Goal: Information Seeking & Learning: Compare options

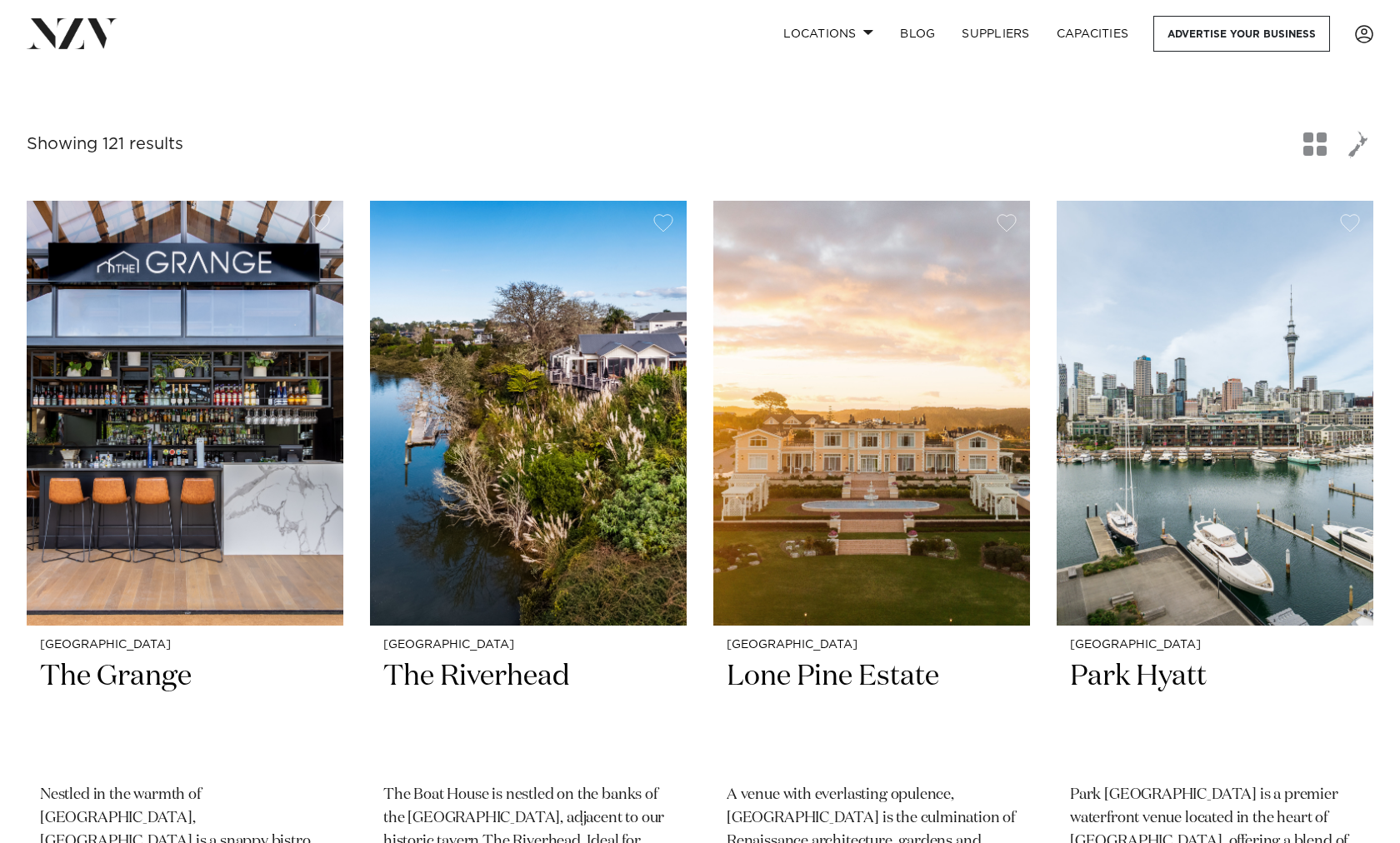
scroll to position [553, 0]
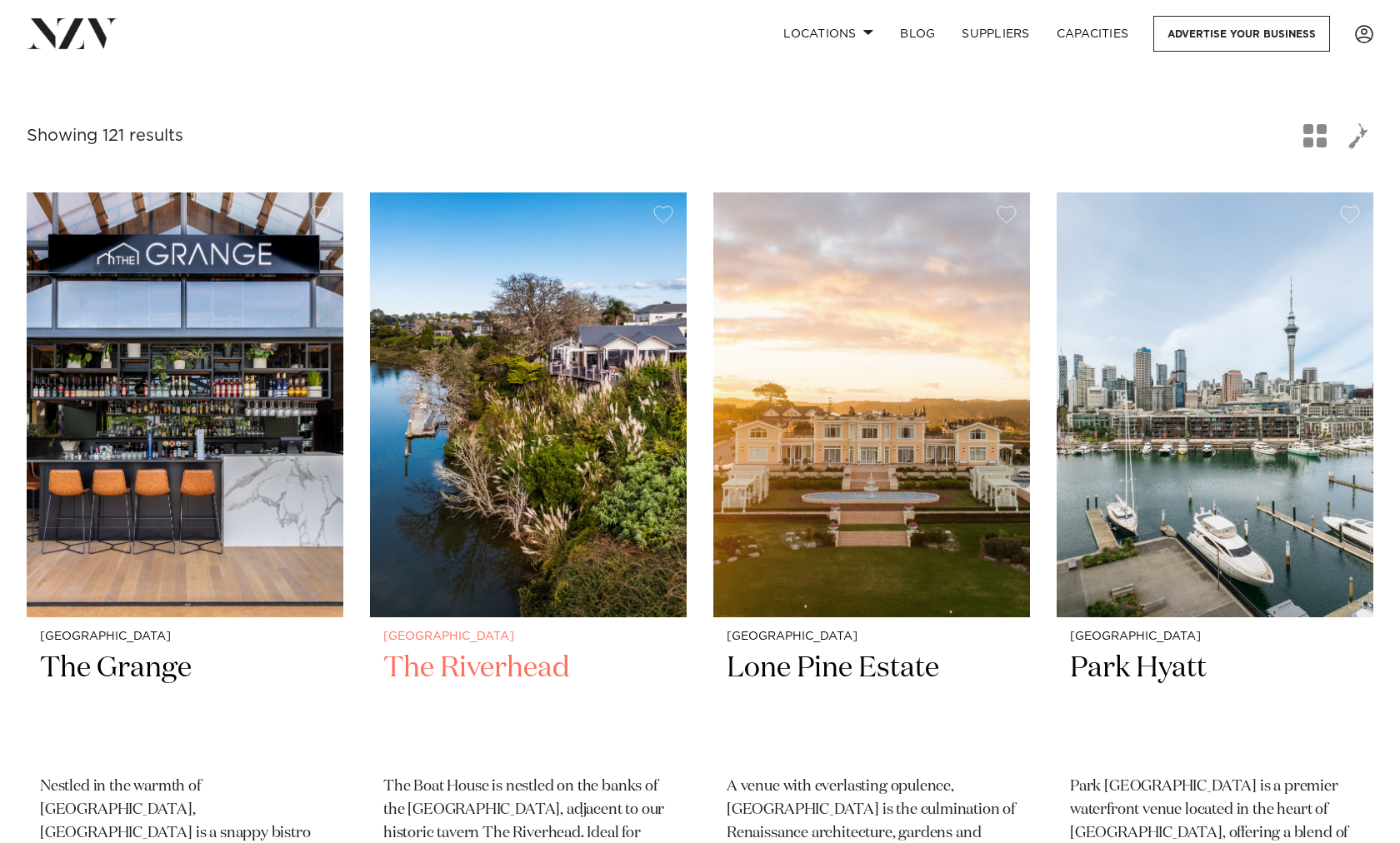
click at [445, 650] on h2 "The Riverhead" at bounding box center [528, 706] width 289 height 113
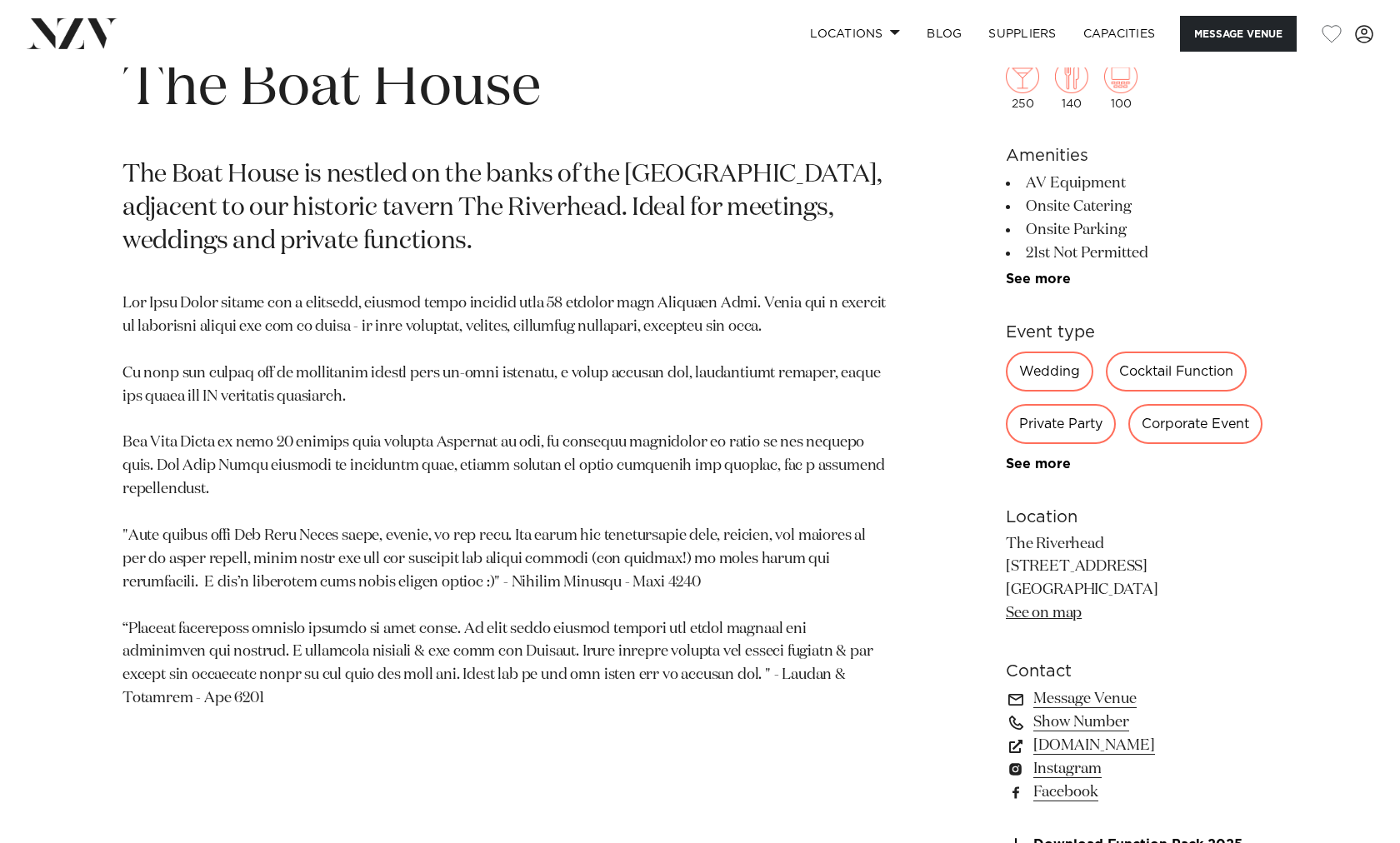
scroll to position [925, 0]
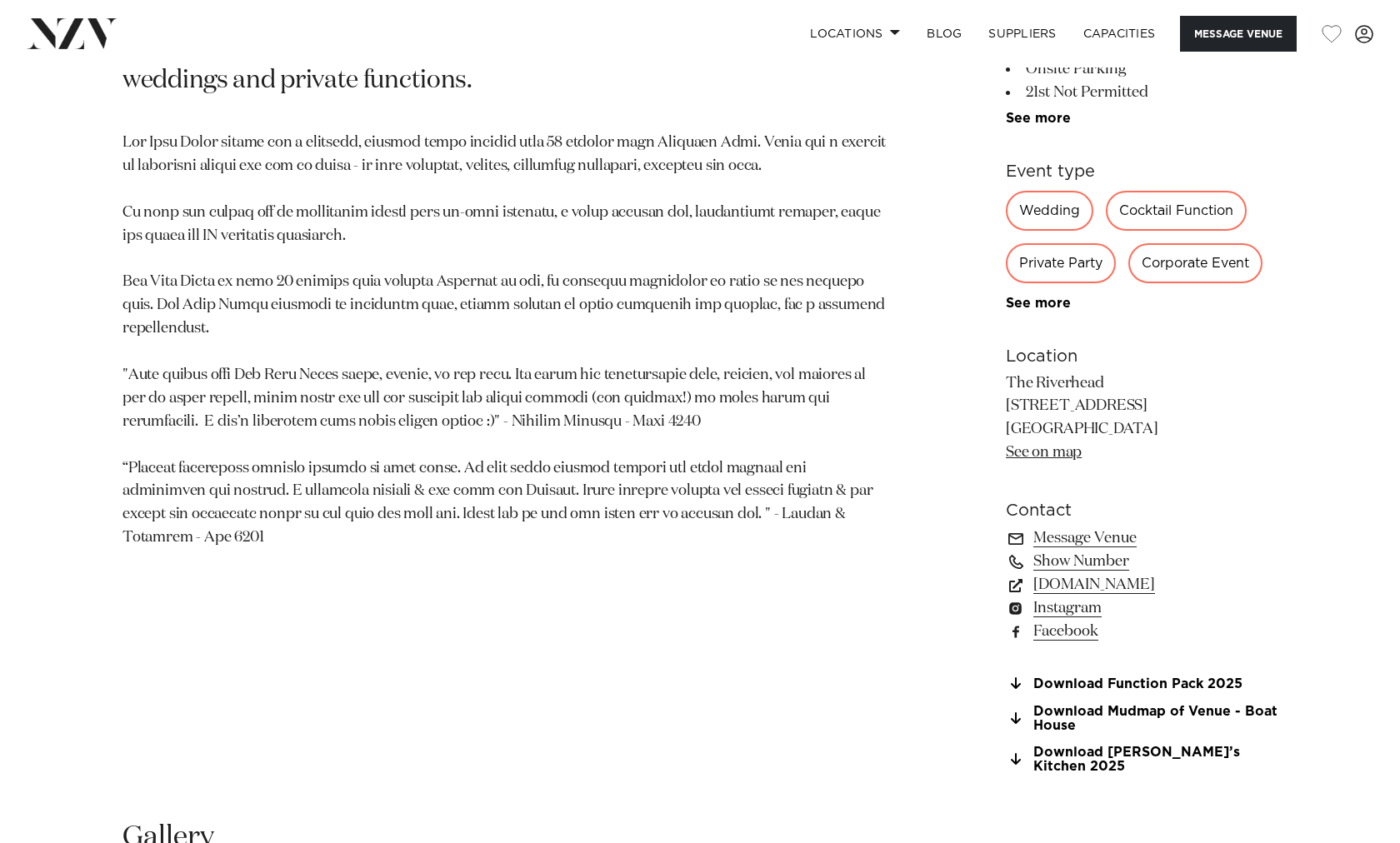
click at [1048, 243] on div "Private Party" at bounding box center [1060, 263] width 110 height 40
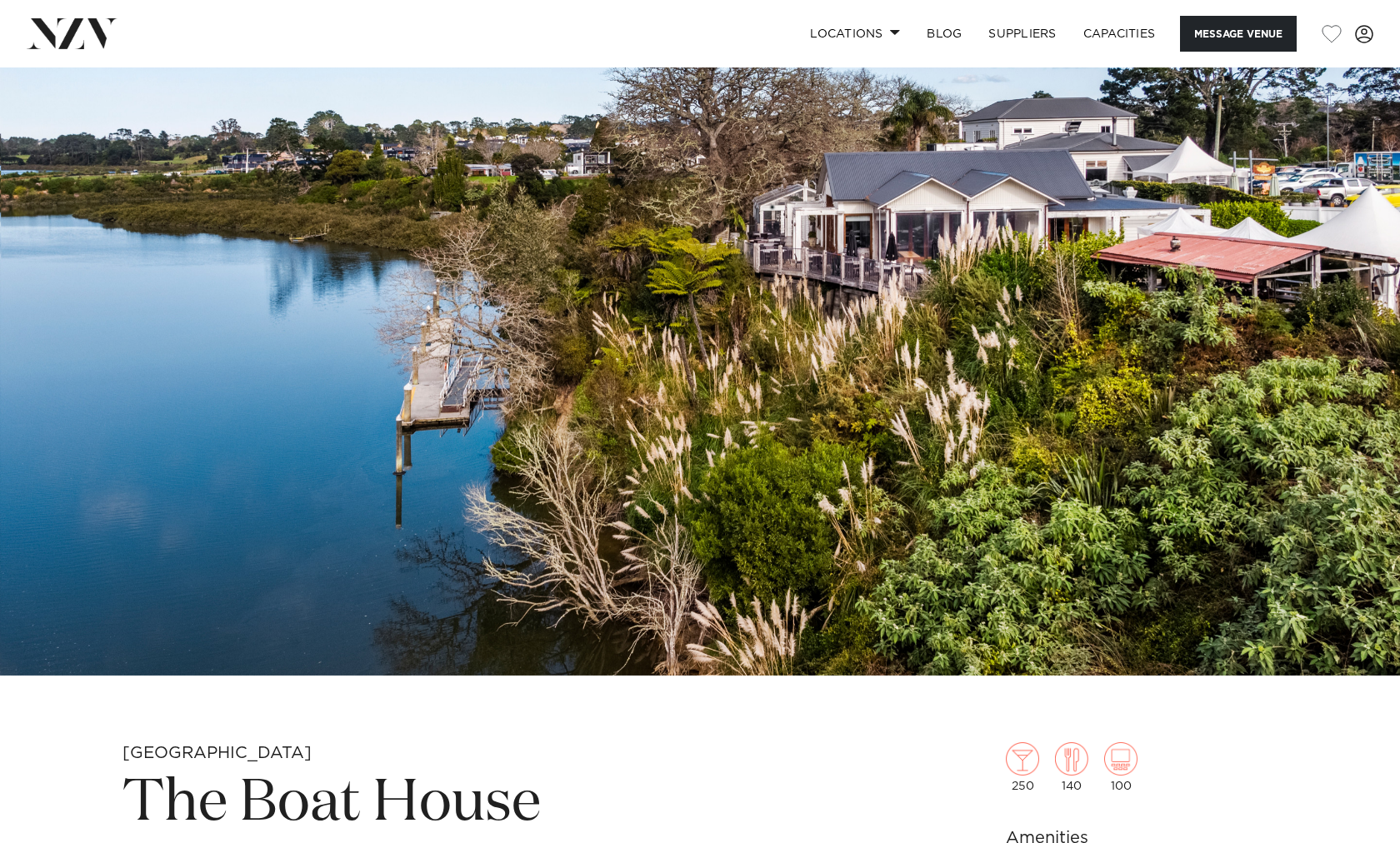
scroll to position [0, 0]
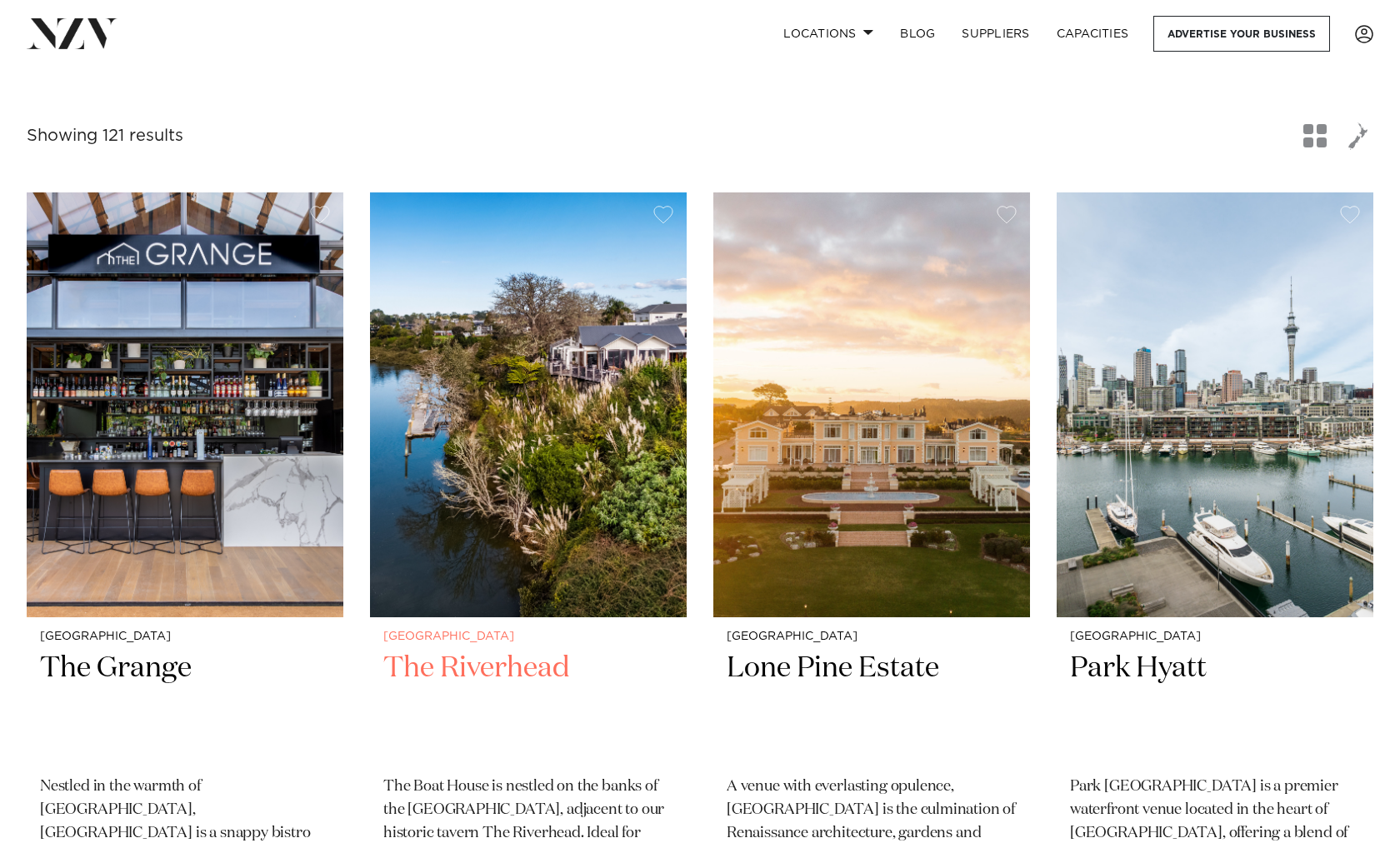
scroll to position [553, 0]
click at [156, 650] on h2 "The Grange" at bounding box center [184, 706] width 289 height 113
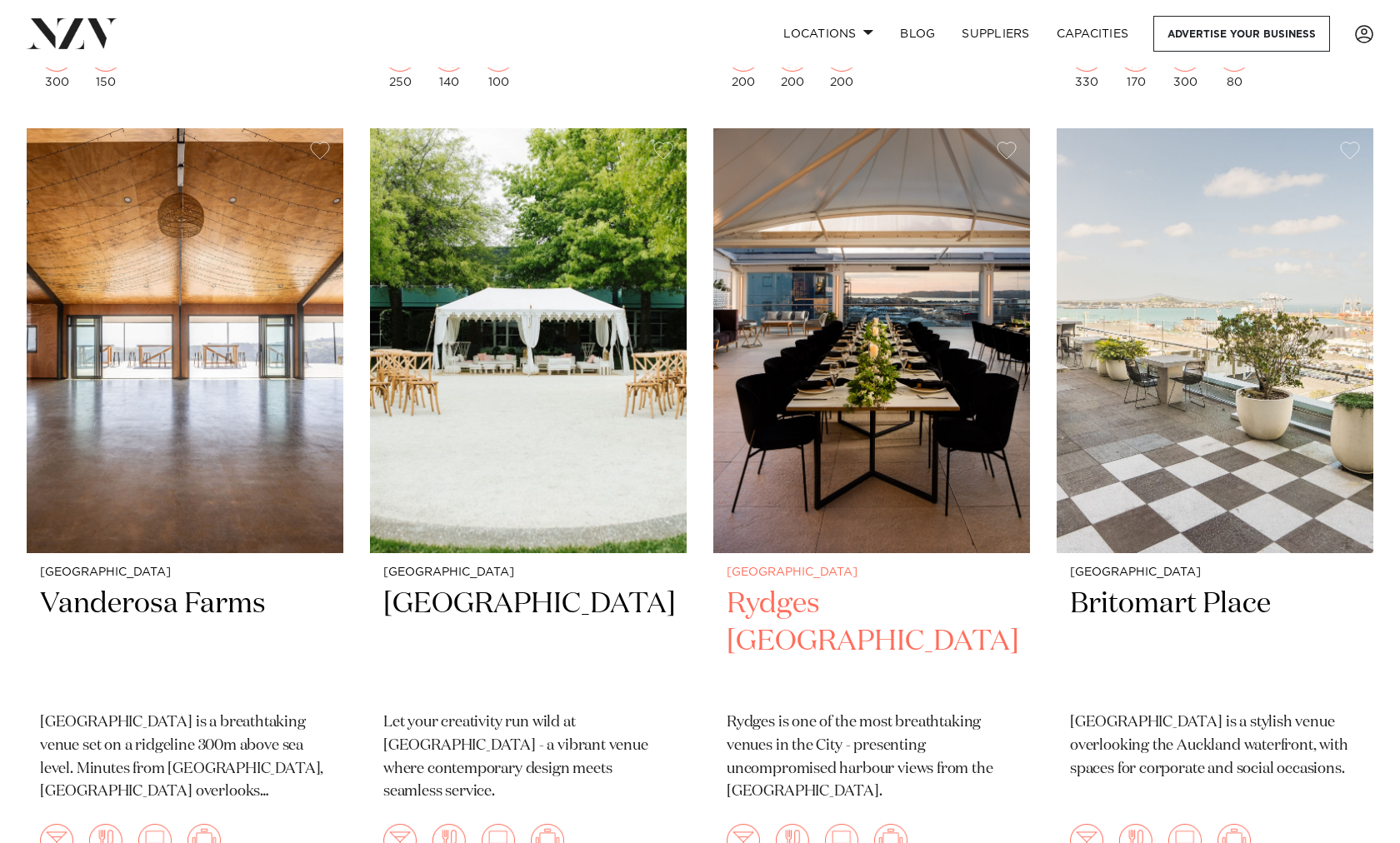
scroll to position [1402, 0]
click at [831, 587] on h2 "Rydges [GEOGRAPHIC_DATA]" at bounding box center [871, 642] width 289 height 113
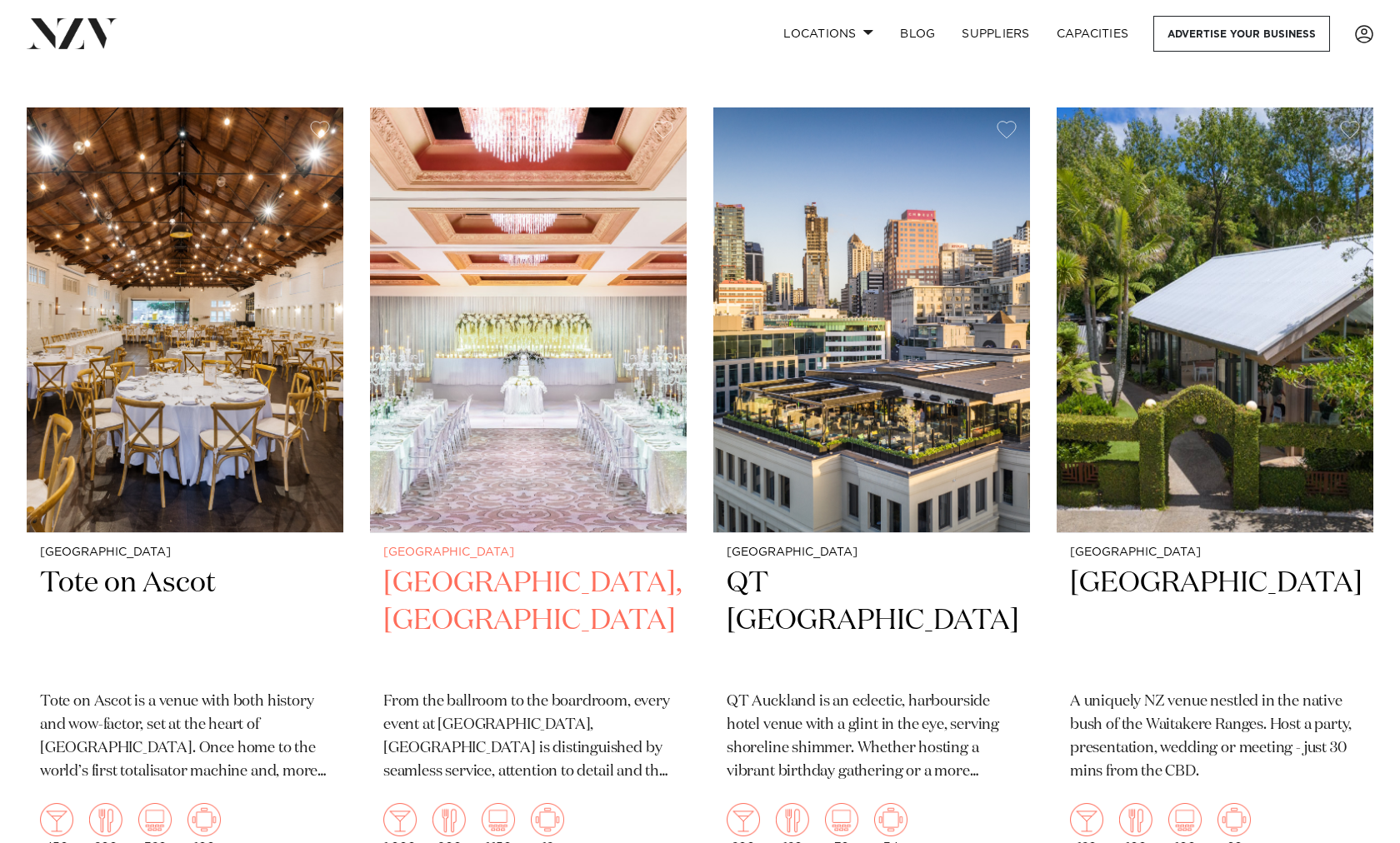
scroll to position [2208, 0]
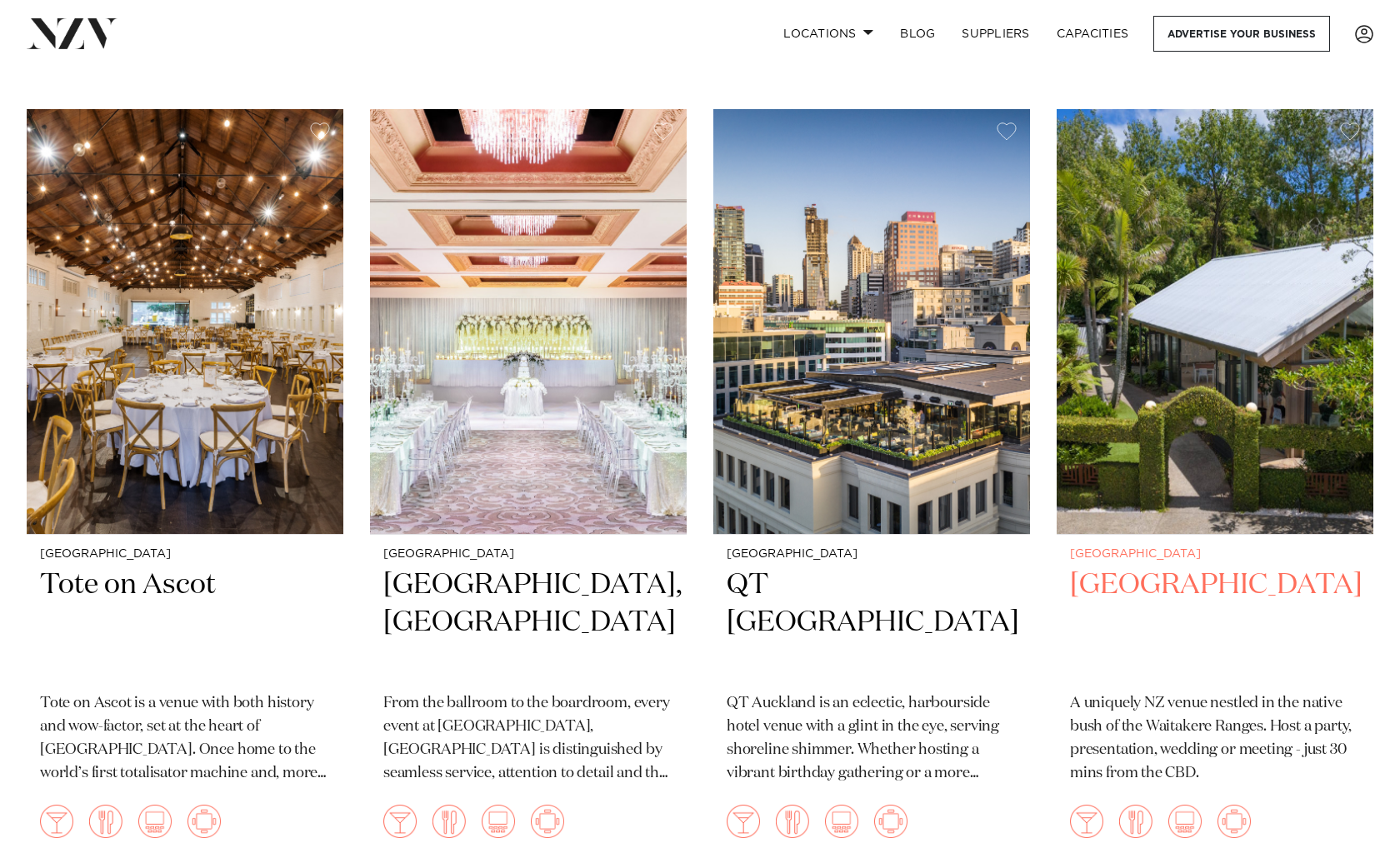
click at [1226, 350] on img at bounding box center [1215, 321] width 317 height 425
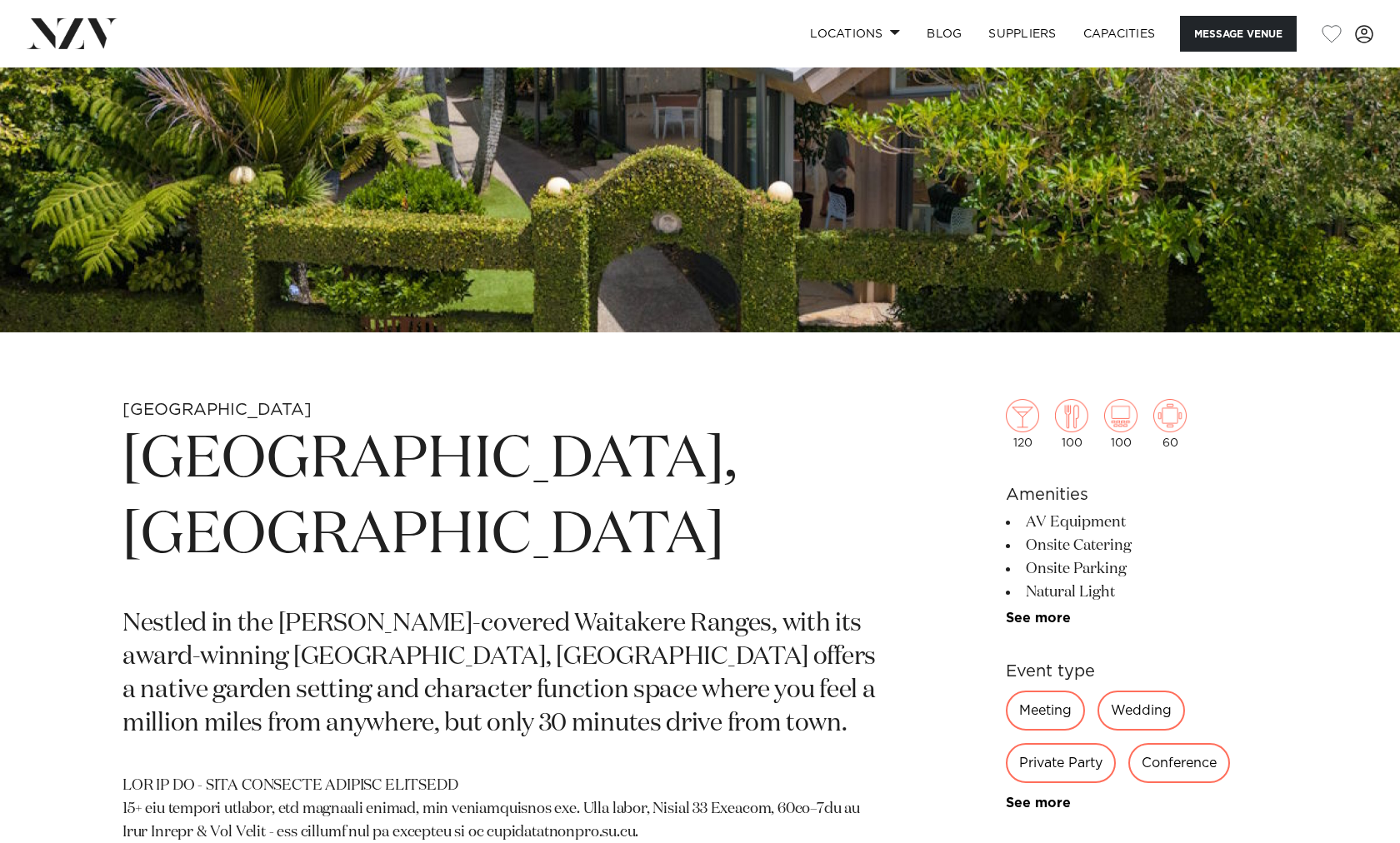
scroll to position [393, 0]
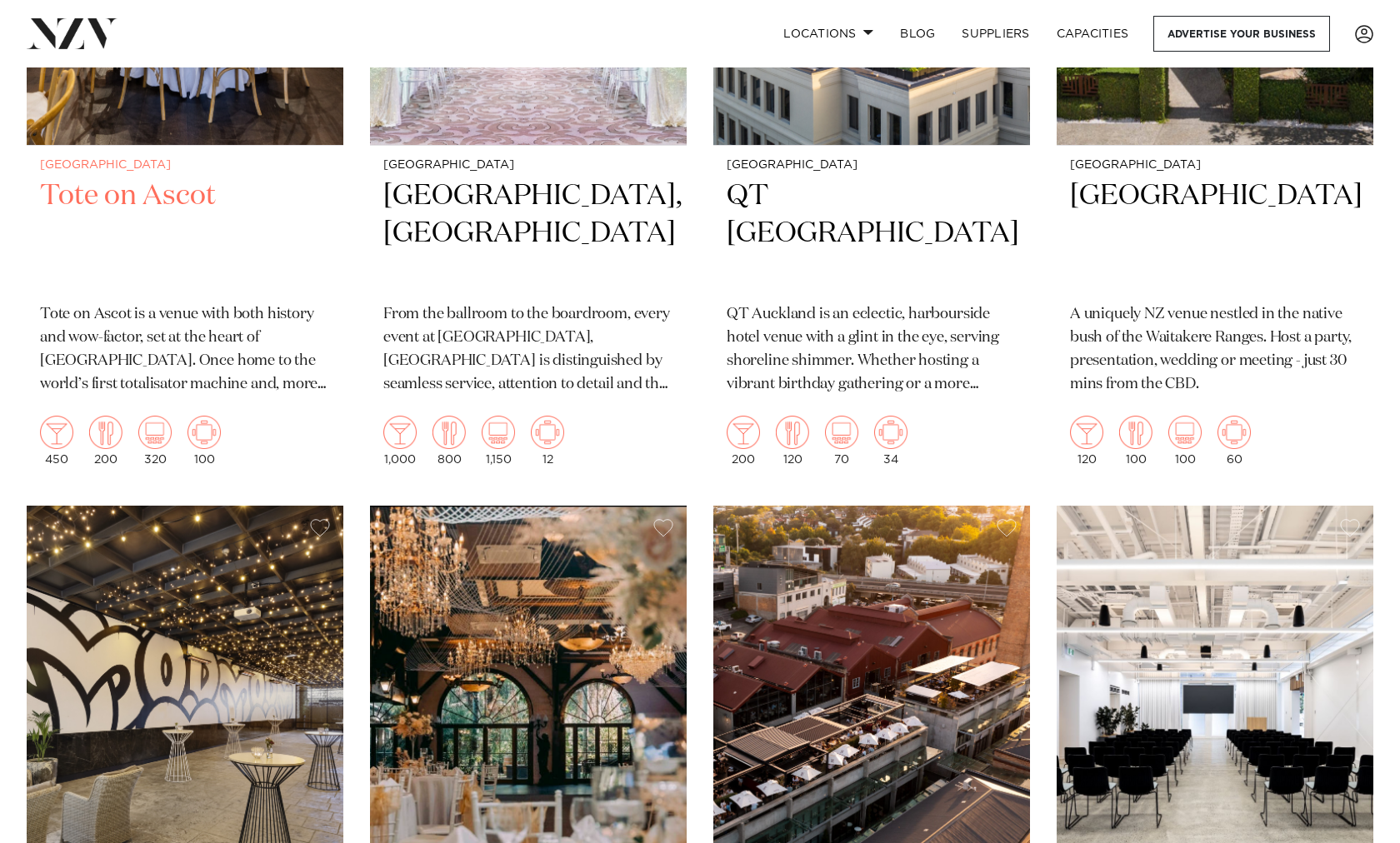
scroll to position [2618, 0]
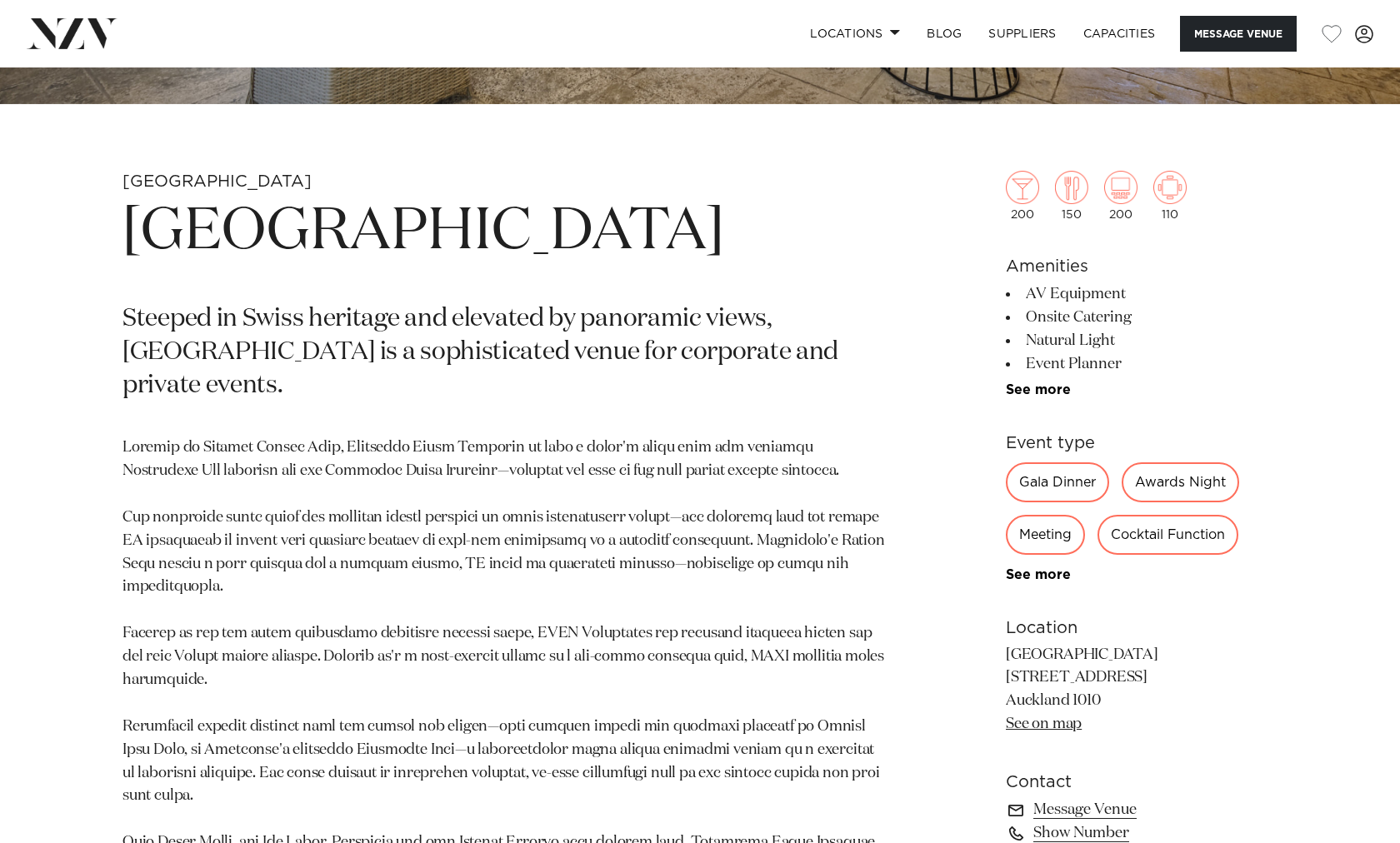
scroll to position [620, 0]
click at [142, 687] on p at bounding box center [504, 703] width 764 height 535
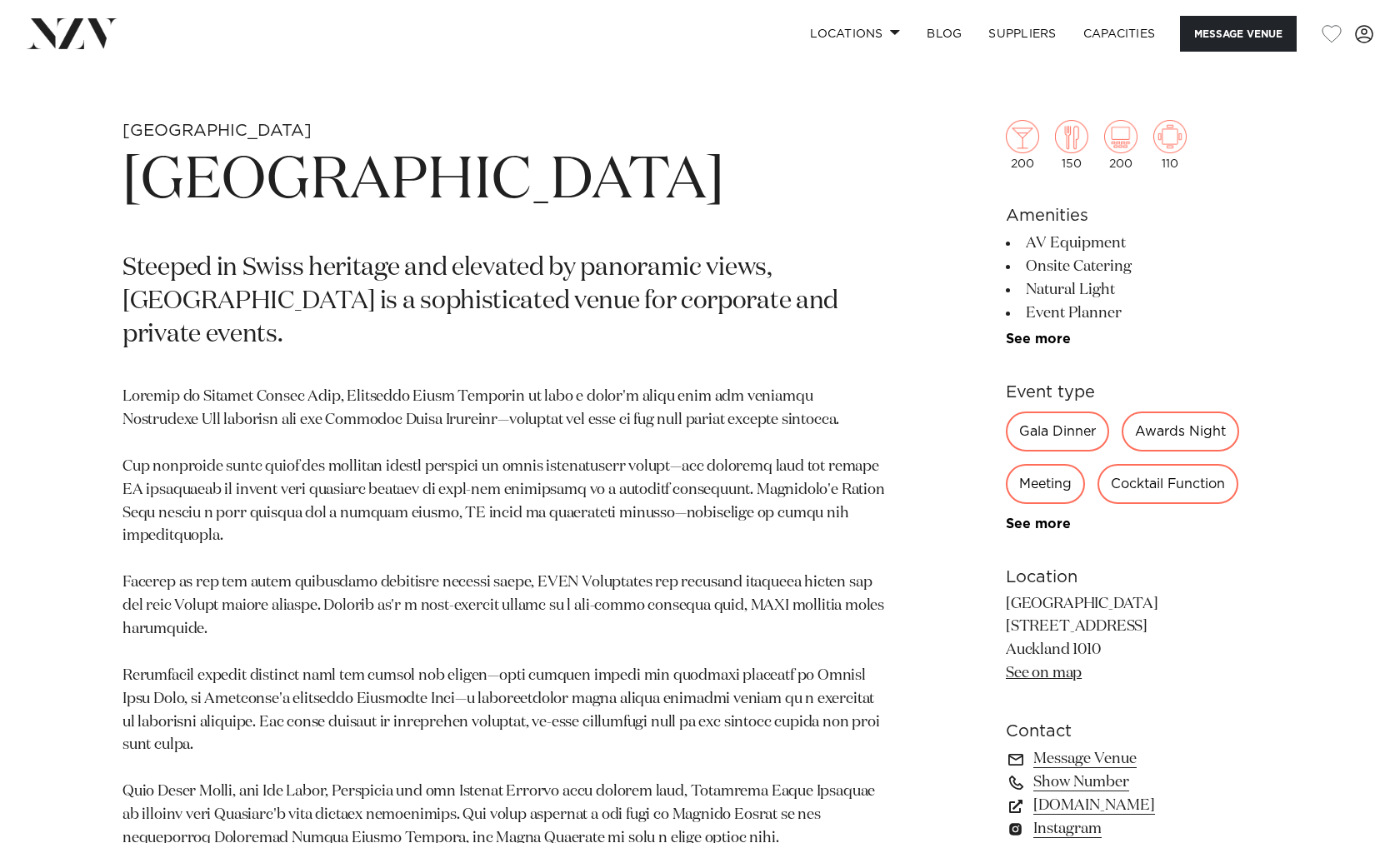
scroll to position [672, 0]
click at [1114, 477] on div "Cocktail Function" at bounding box center [1167, 483] width 141 height 40
click at [1114, 475] on div "Cocktail Function" at bounding box center [1167, 483] width 141 height 40
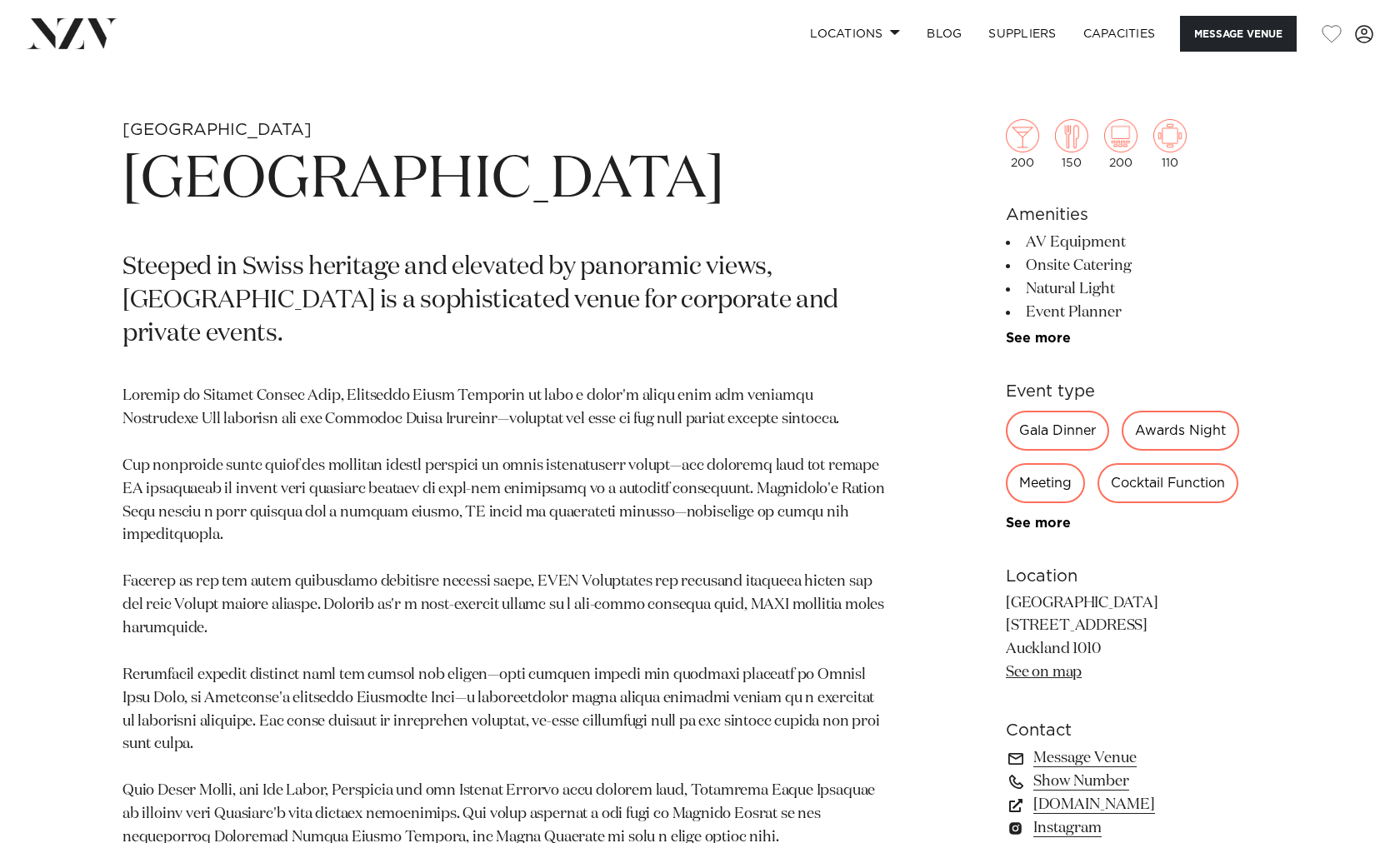
click at [1125, 467] on div "Cocktail Function" at bounding box center [1167, 483] width 141 height 40
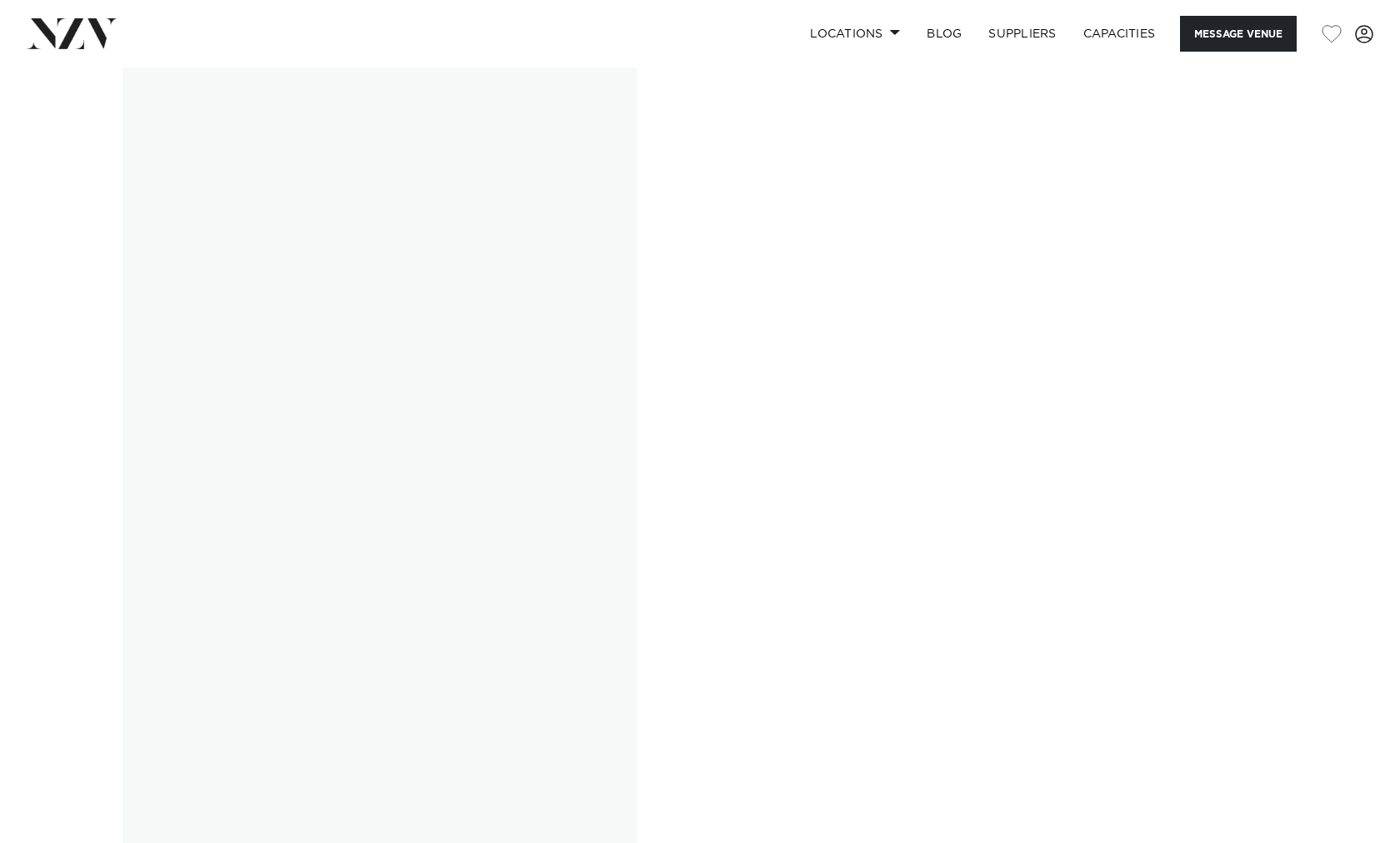
scroll to position [4006, 0]
type input "**********"
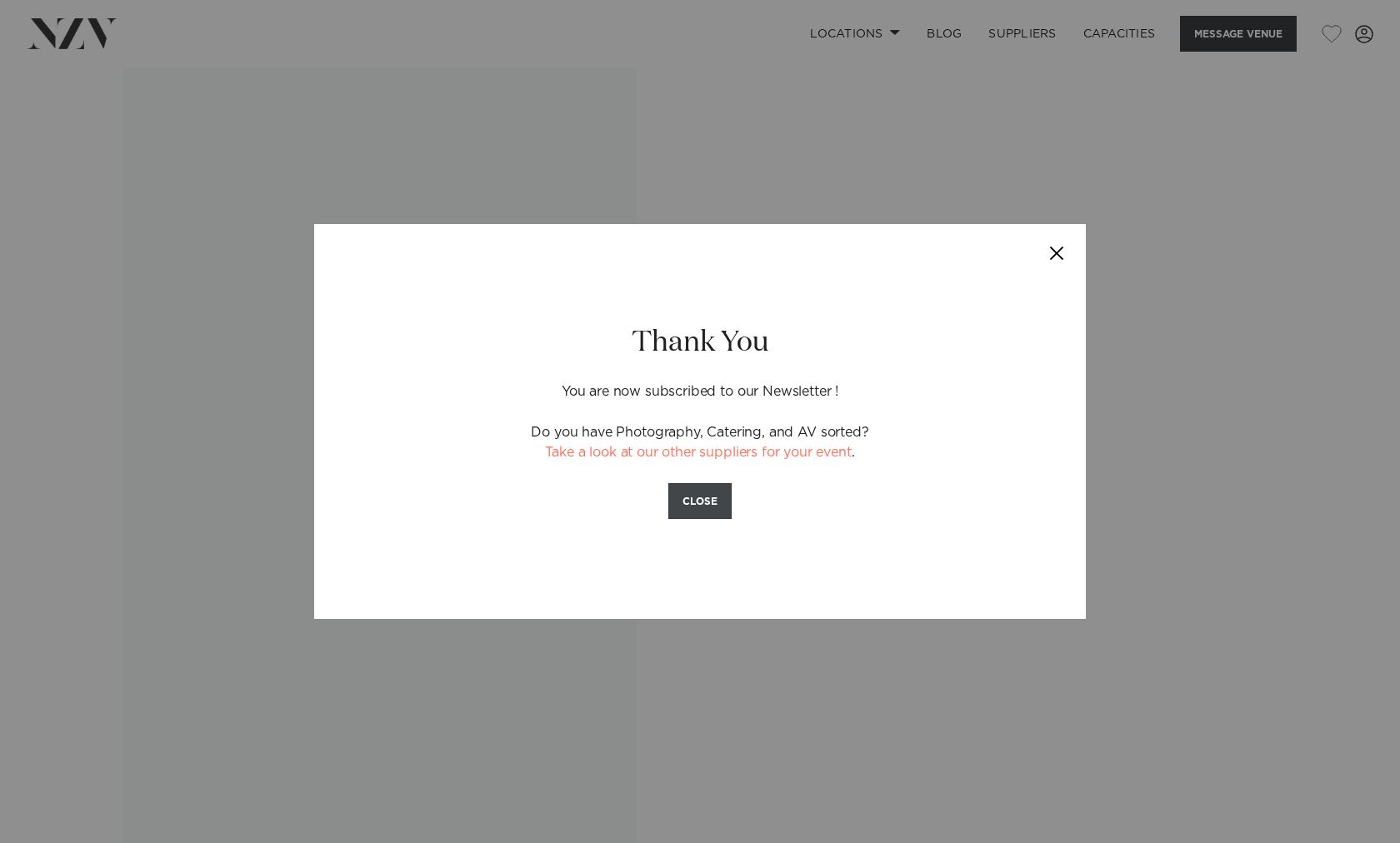
click at [713, 500] on button "CLOSE" at bounding box center [699, 501] width 63 height 36
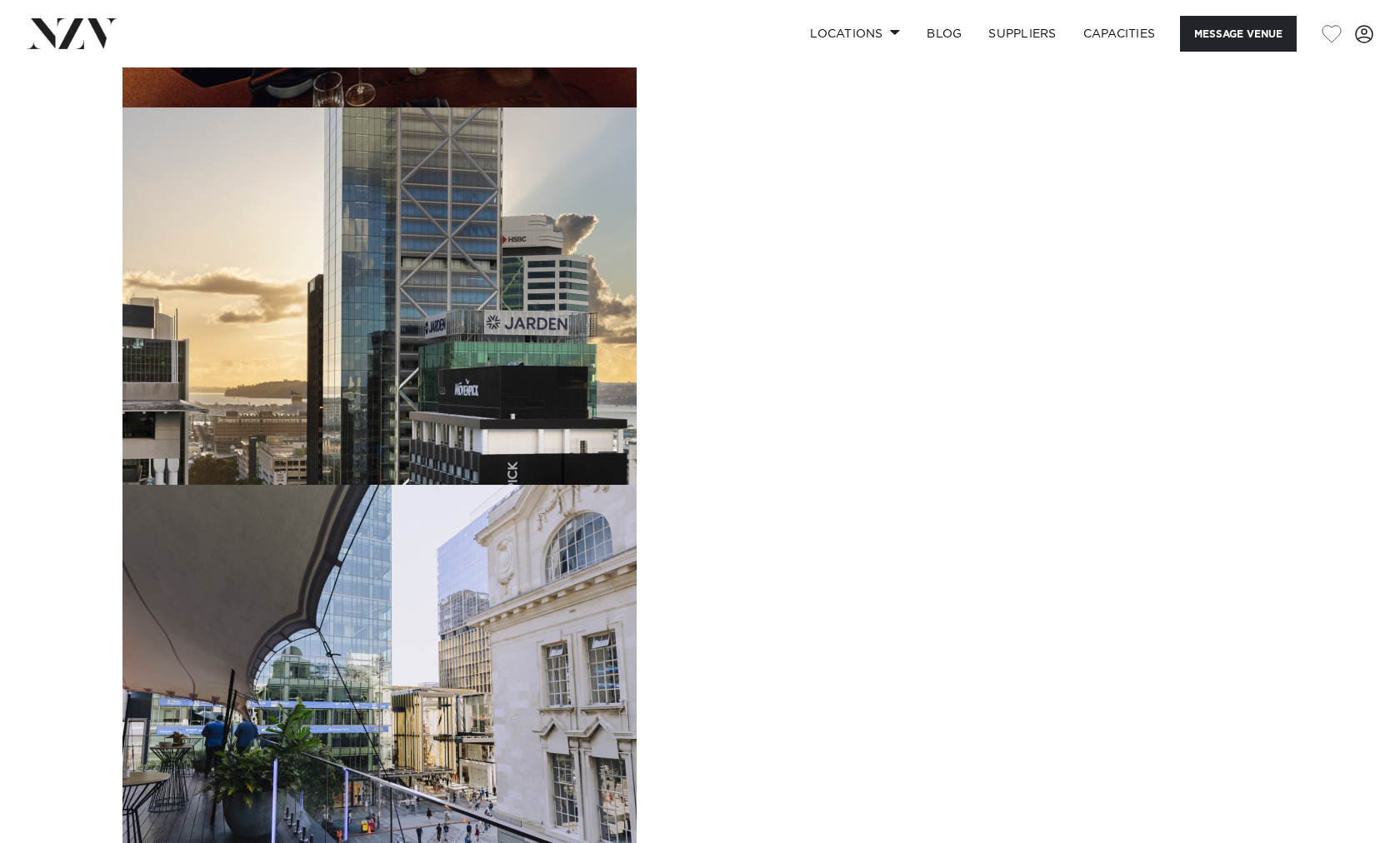
scroll to position [2009, 0]
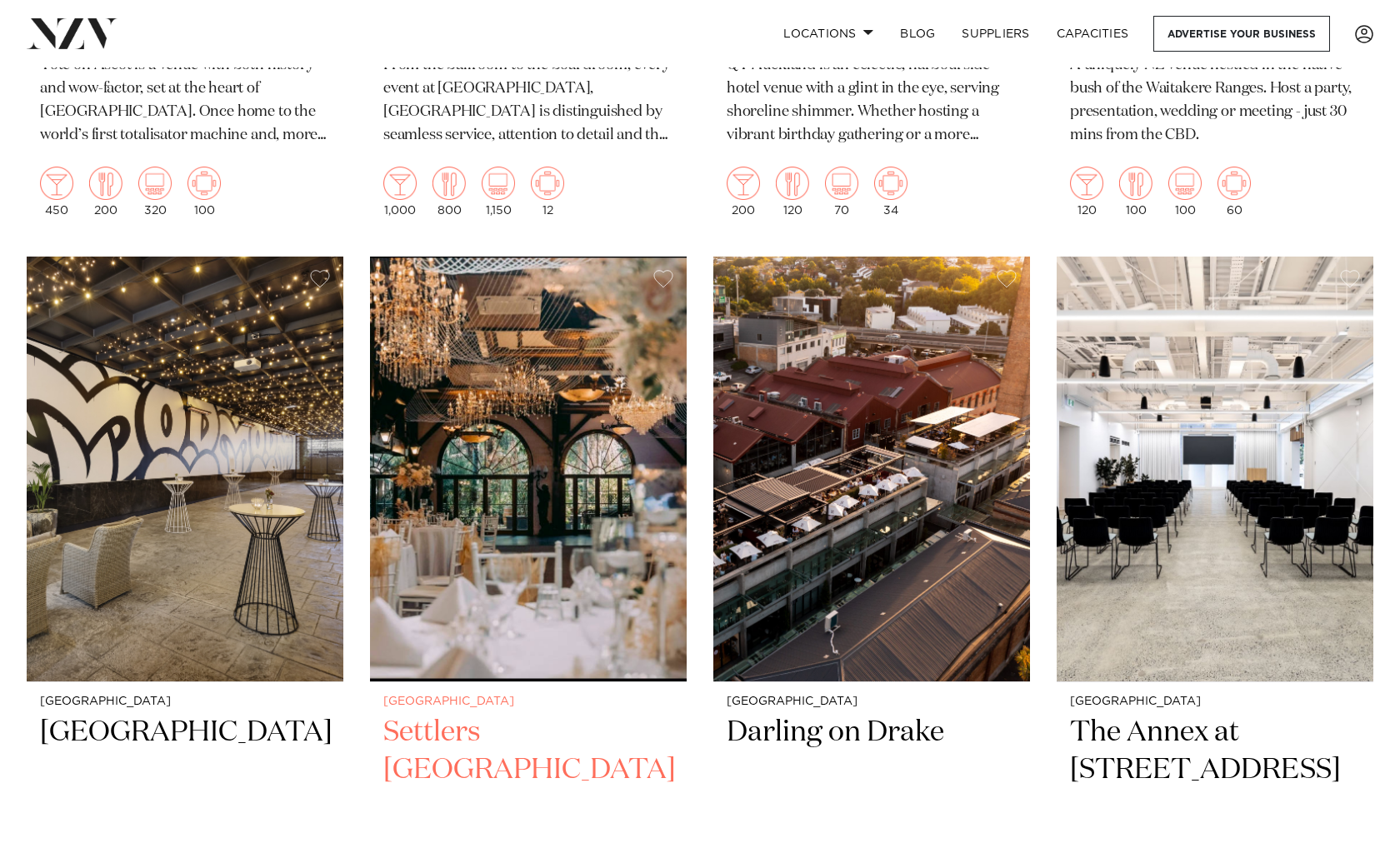
scroll to position [2858, 0]
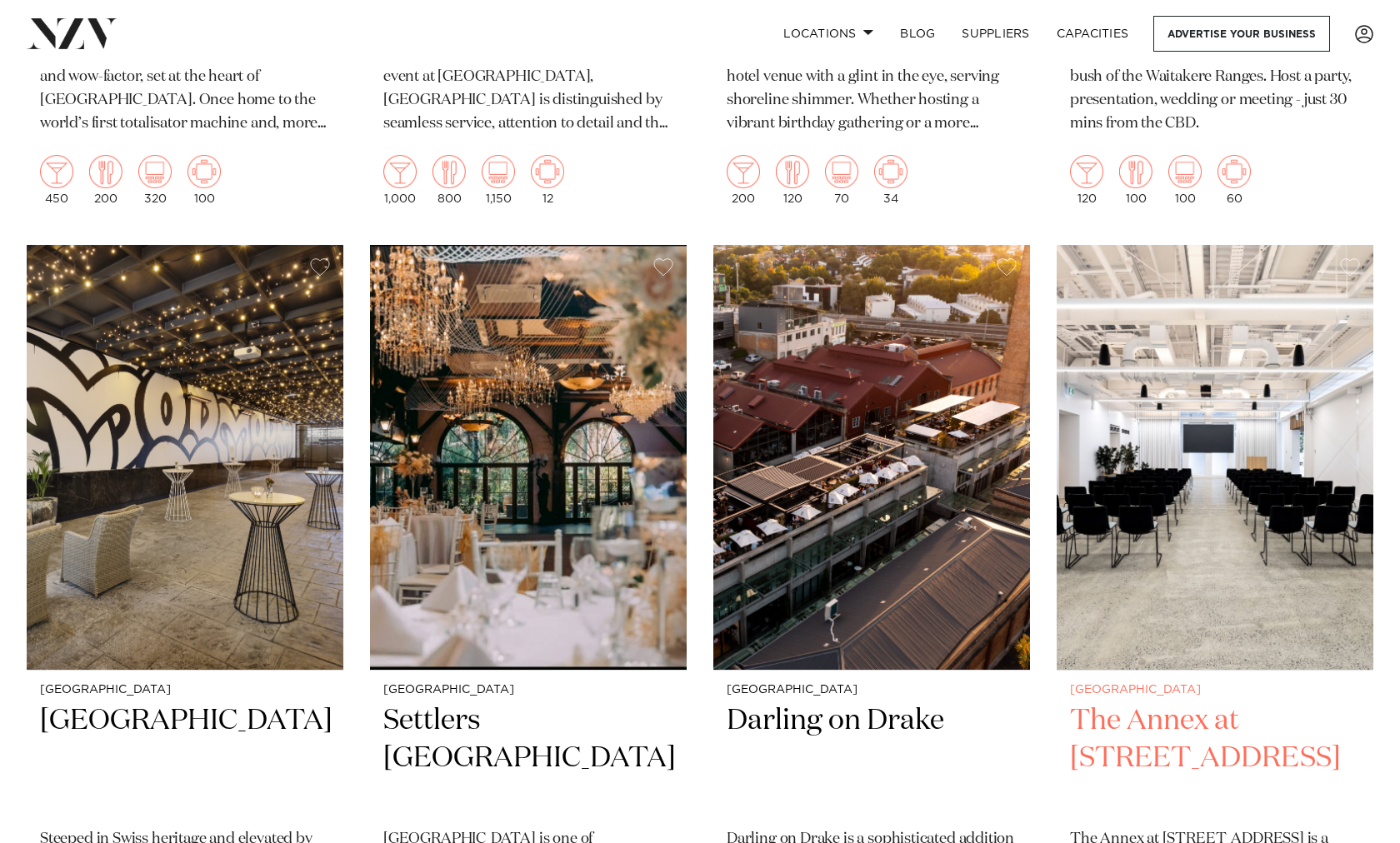
click at [1146, 702] on h2 "The Annex at [STREET_ADDRESS]" at bounding box center [1215, 758] width 289 height 113
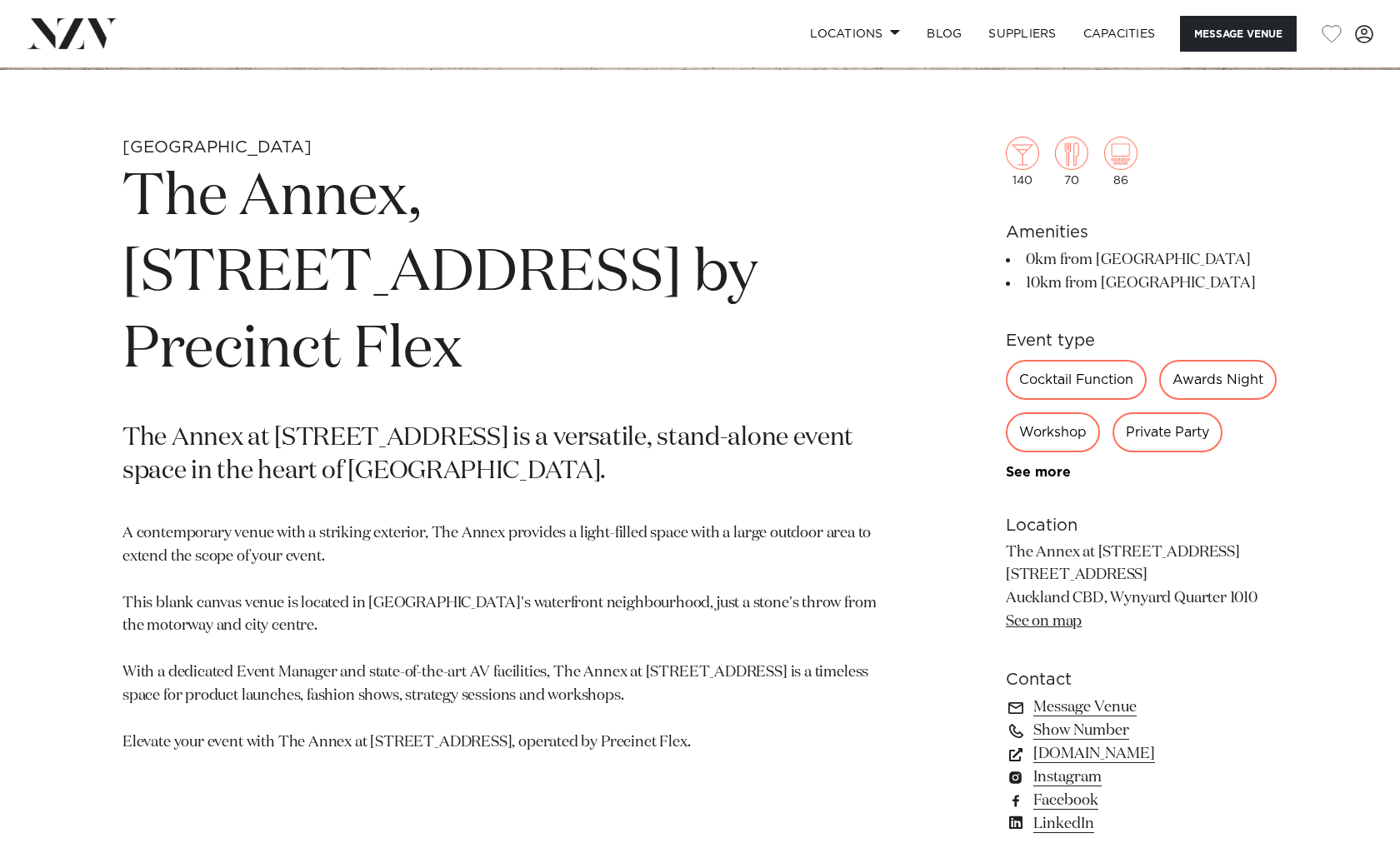
scroll to position [655, 0]
click at [1164, 413] on div "Private Party" at bounding box center [1167, 431] width 110 height 40
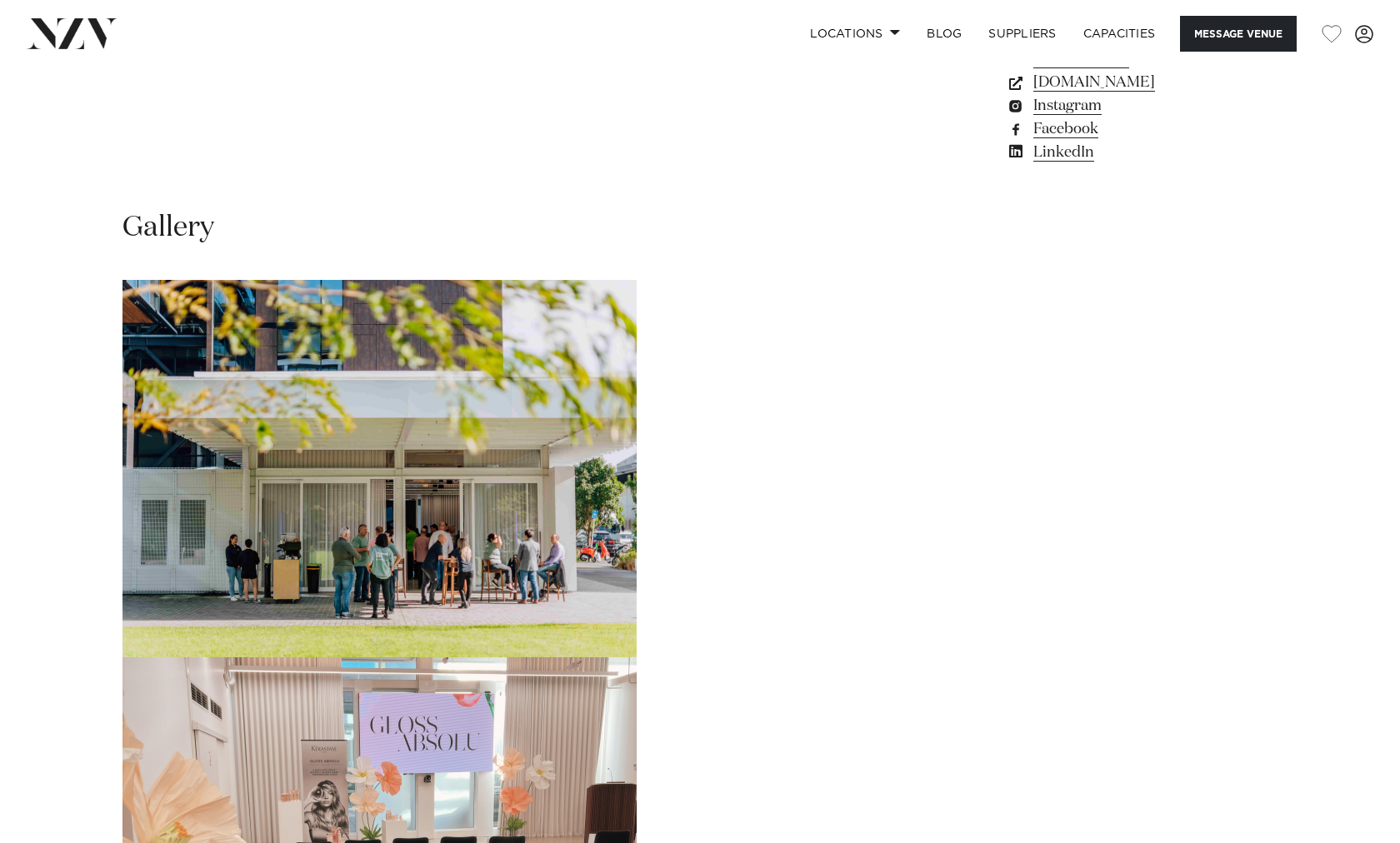
scroll to position [1381, 0]
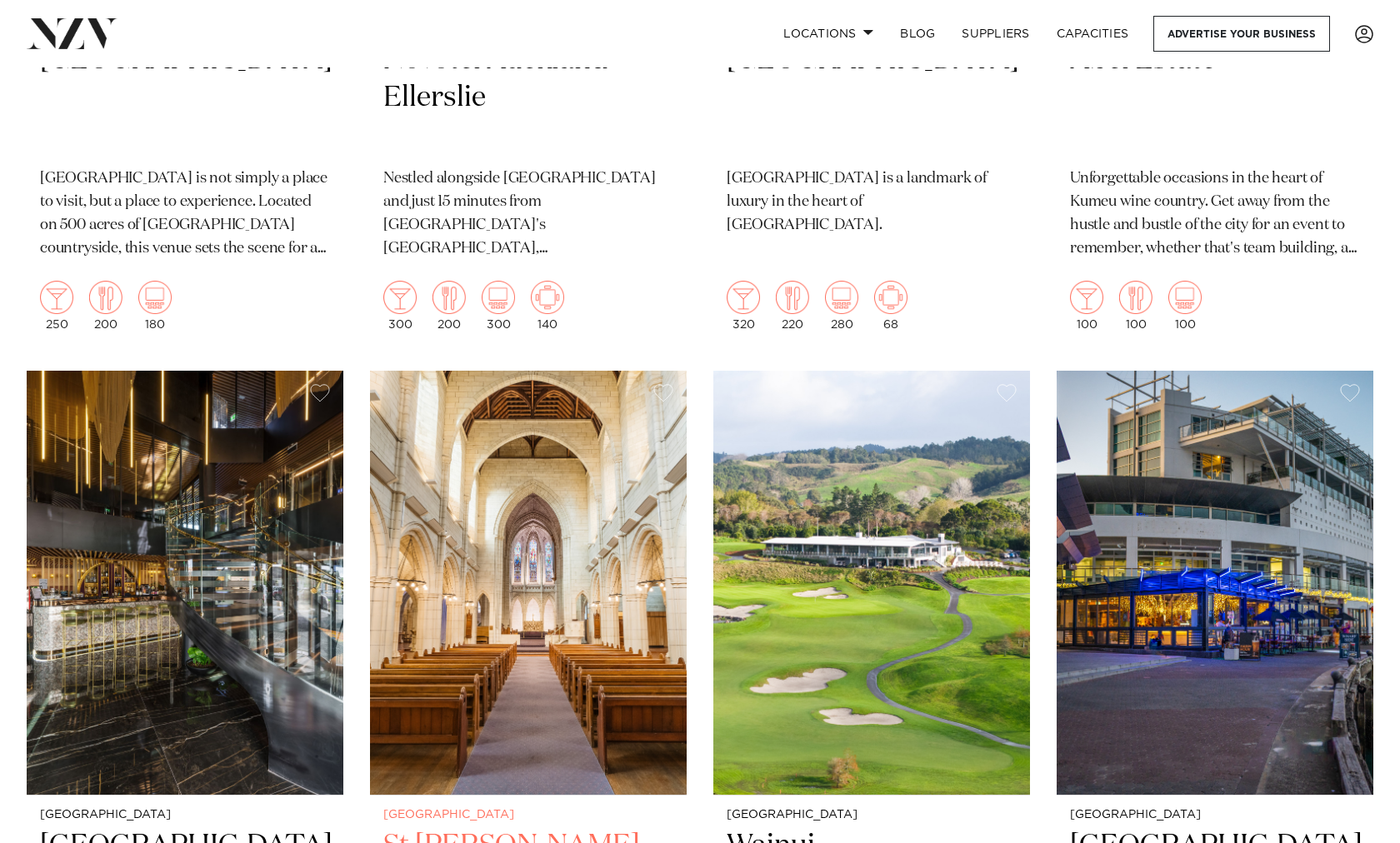
scroll to position [4311, 0]
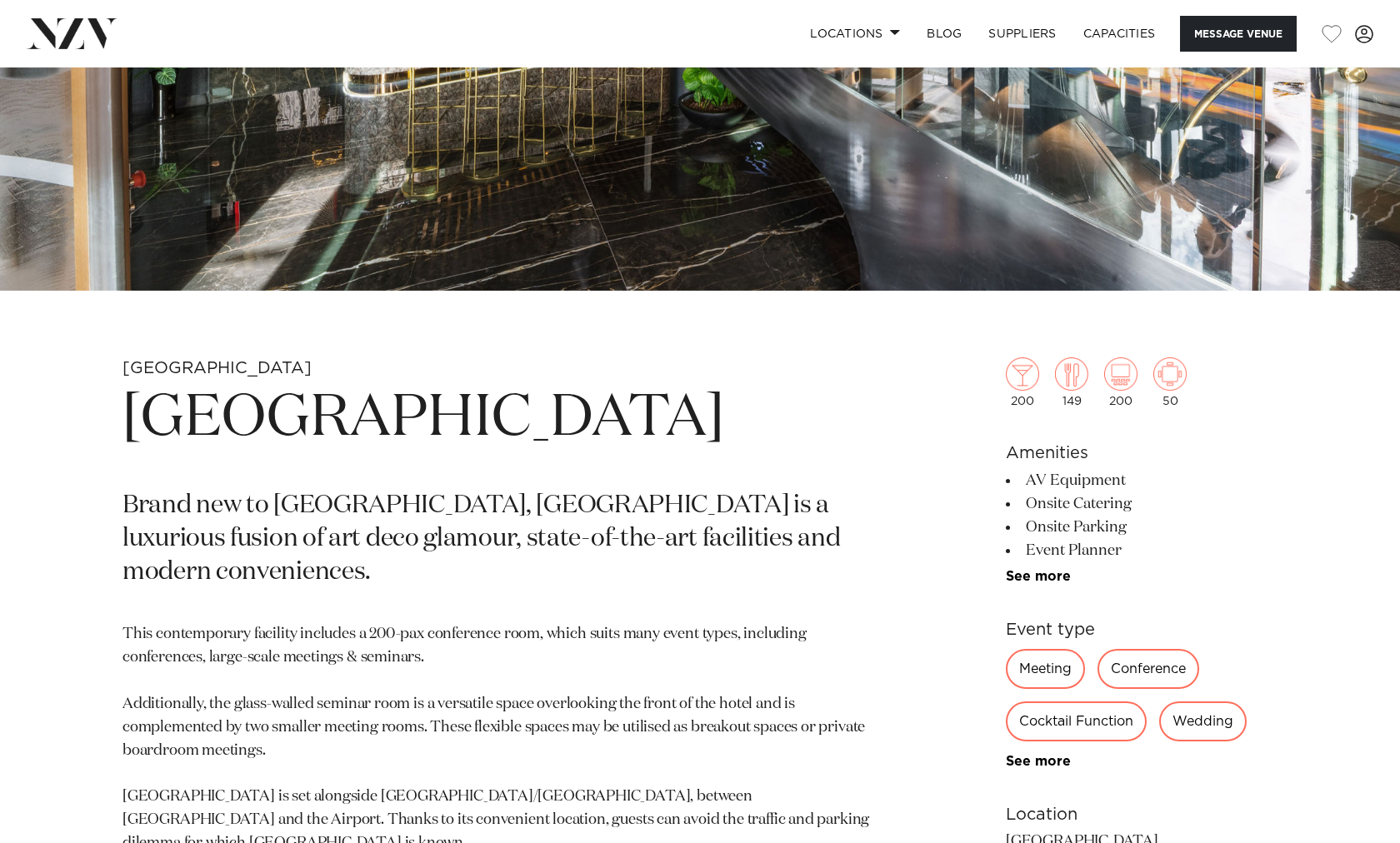
scroll to position [459, 0]
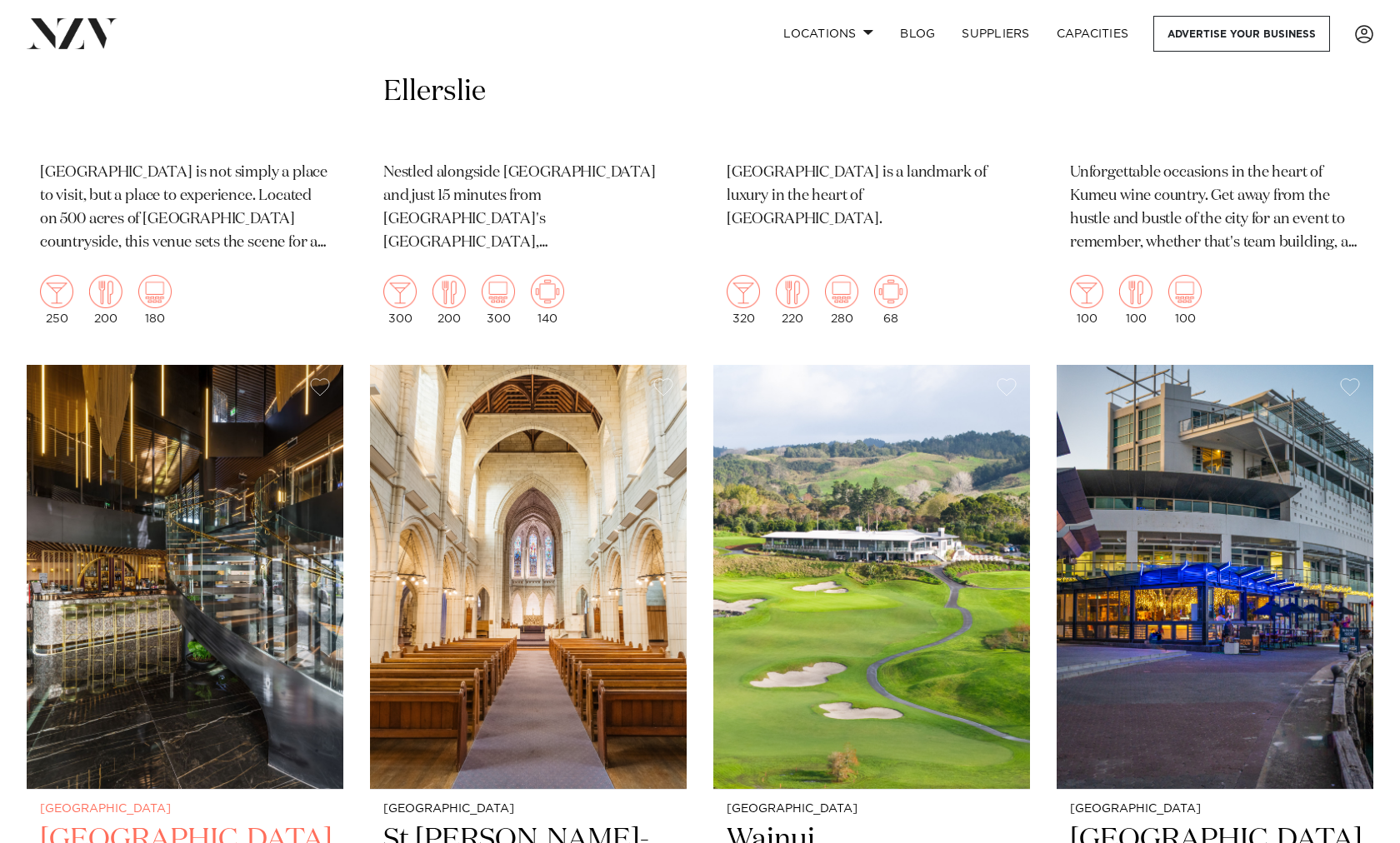
click at [77, 365] on img at bounding box center [184, 577] width 317 height 425
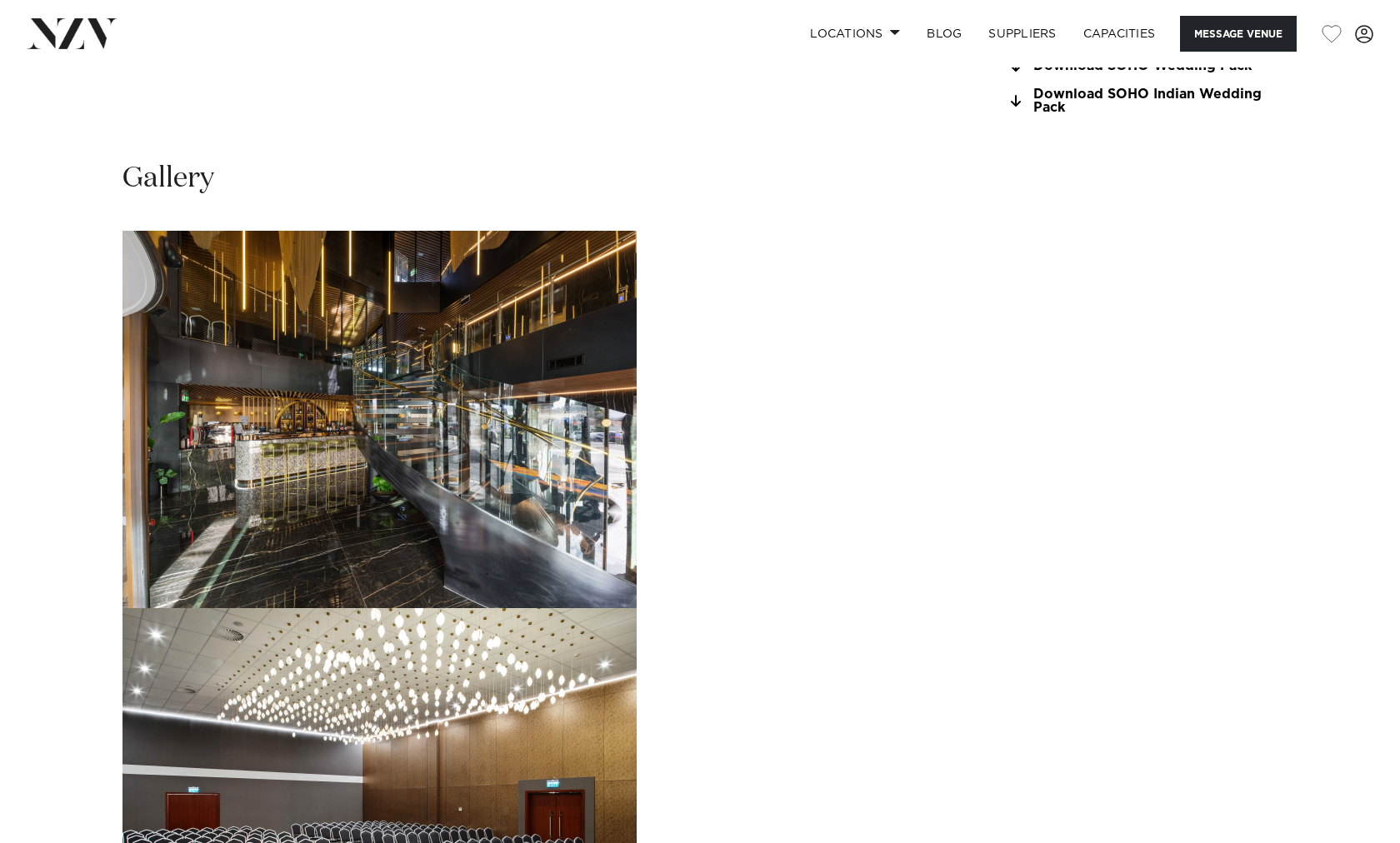
scroll to position [1575, 0]
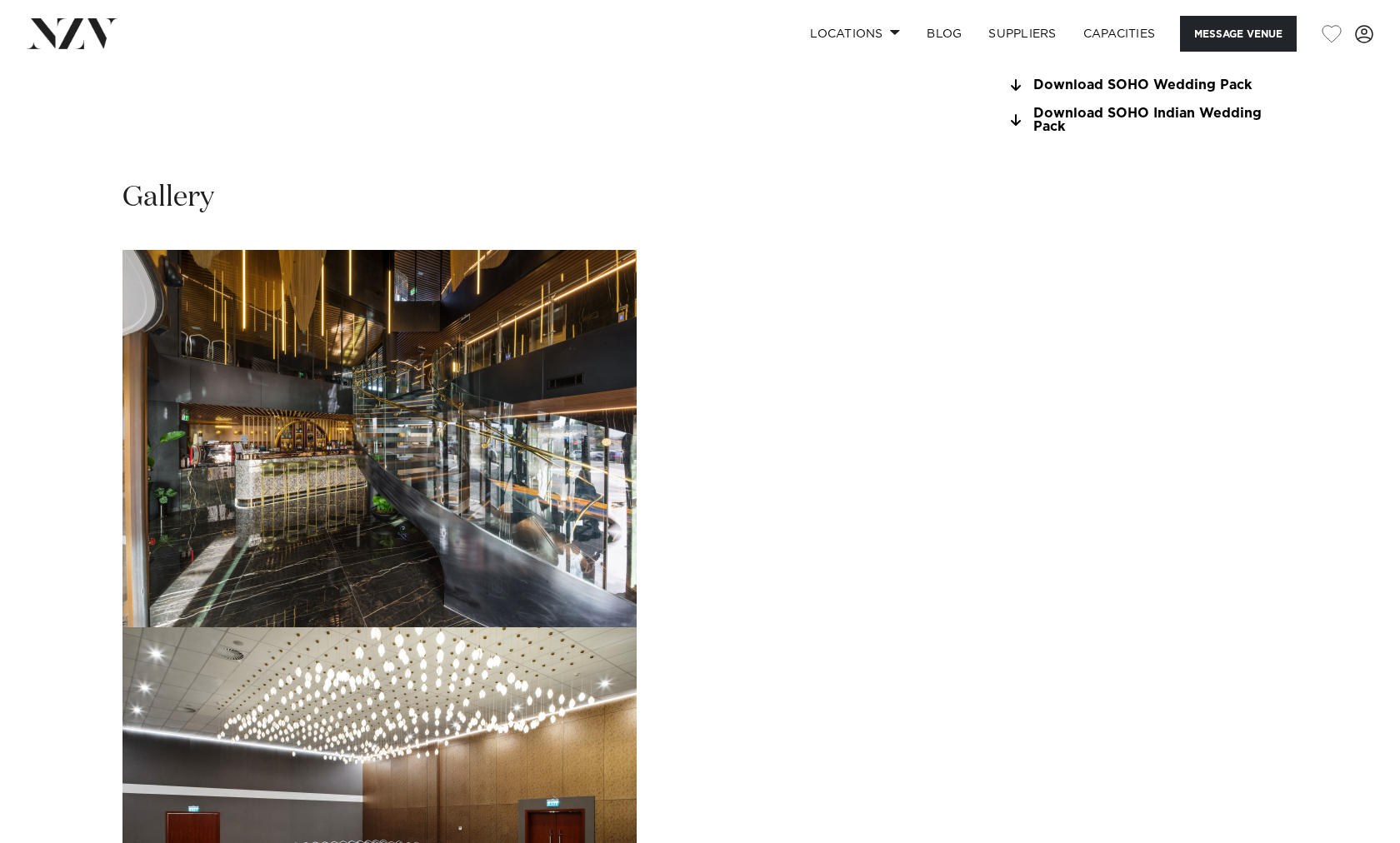
click at [637, 627] on img "2 / 23" at bounding box center [378, 816] width 514 height 378
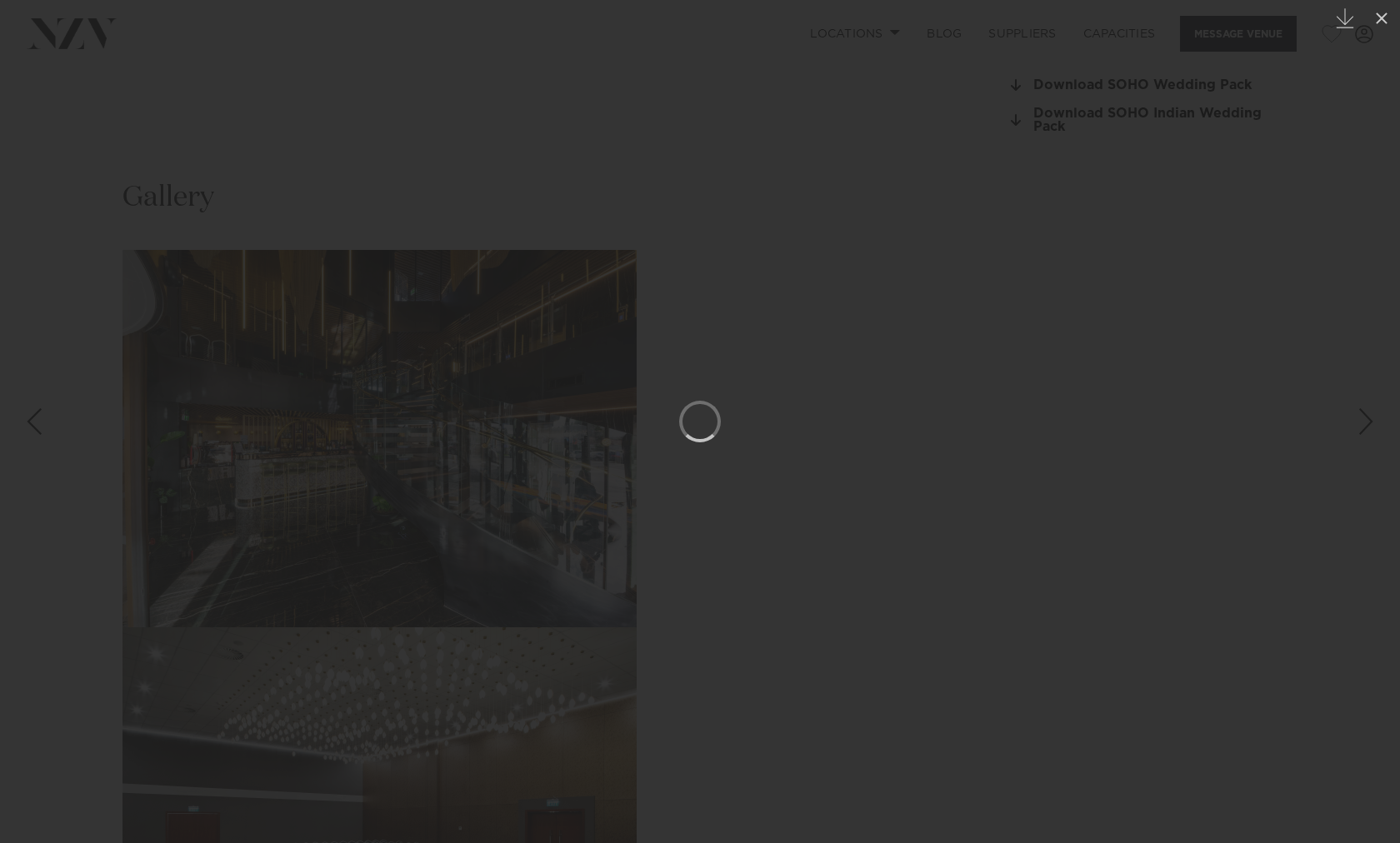
click at [1293, 412] on div at bounding box center [700, 421] width 1400 height 843
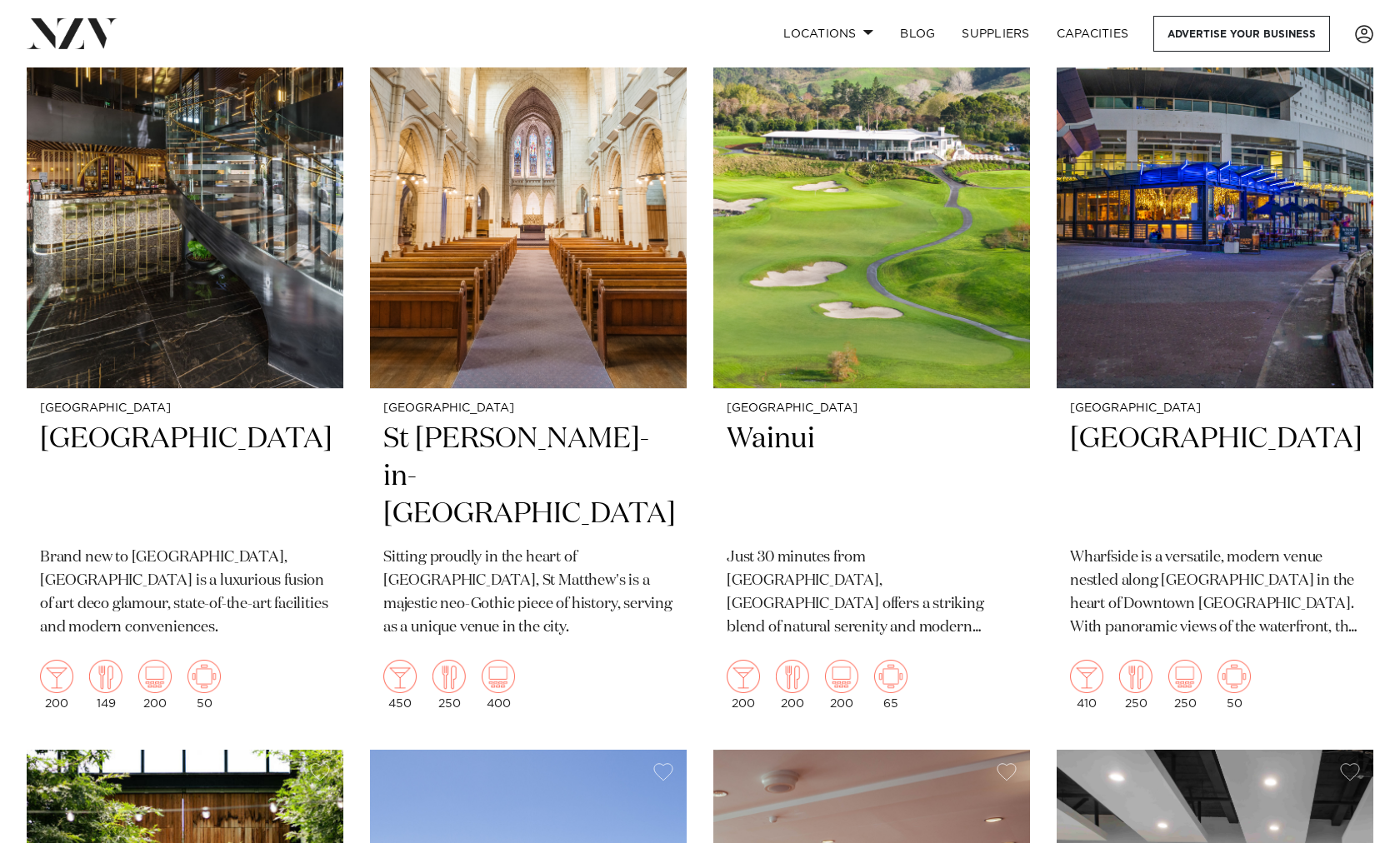
scroll to position [4715, 0]
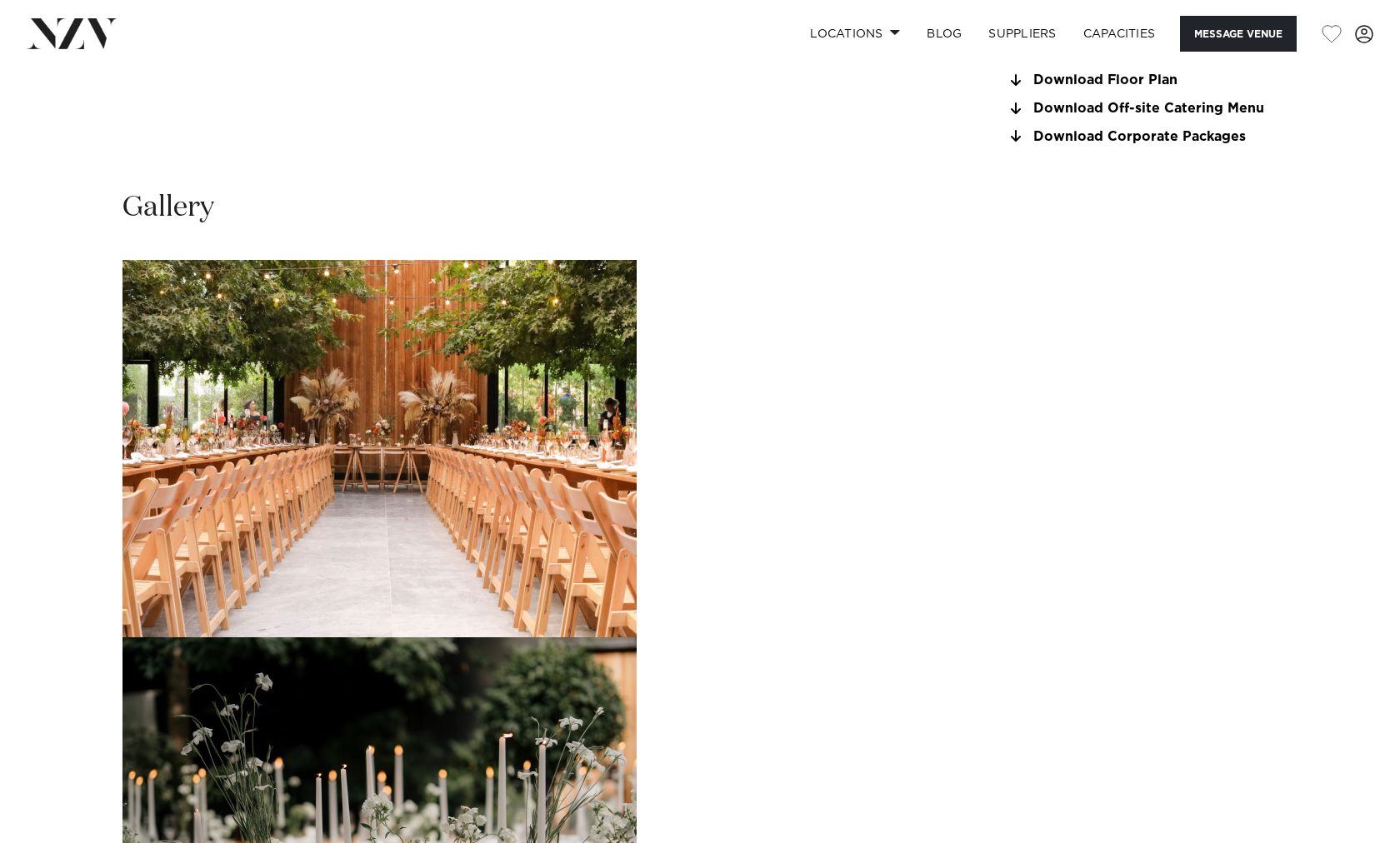
scroll to position [1556, 0]
click at [637, 638] on img "2 / 22" at bounding box center [378, 826] width 514 height 378
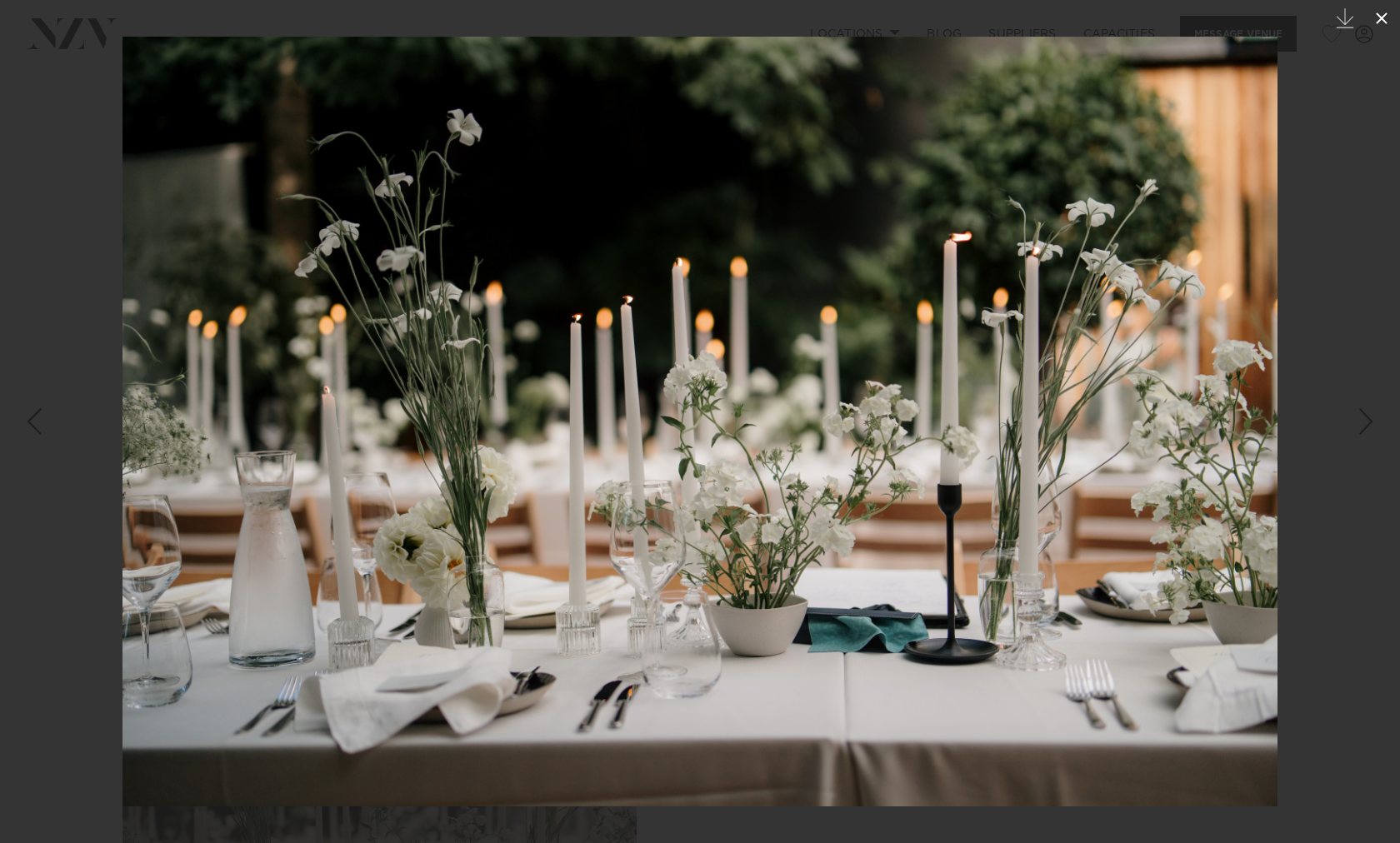
click at [1380, 19] on icon at bounding box center [1381, 18] width 11 height 11
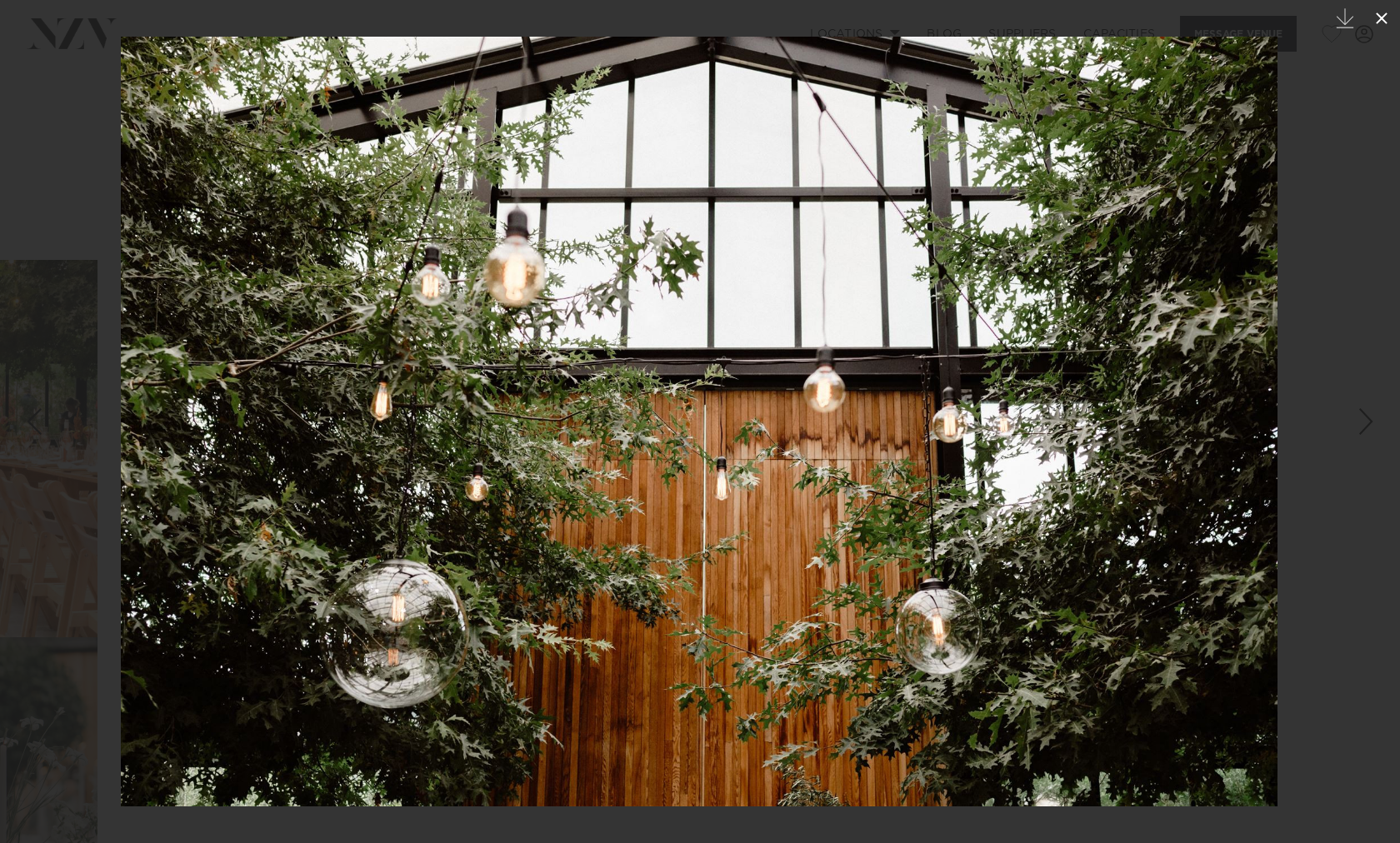
click at [1387, 16] on icon at bounding box center [1381, 18] width 20 height 20
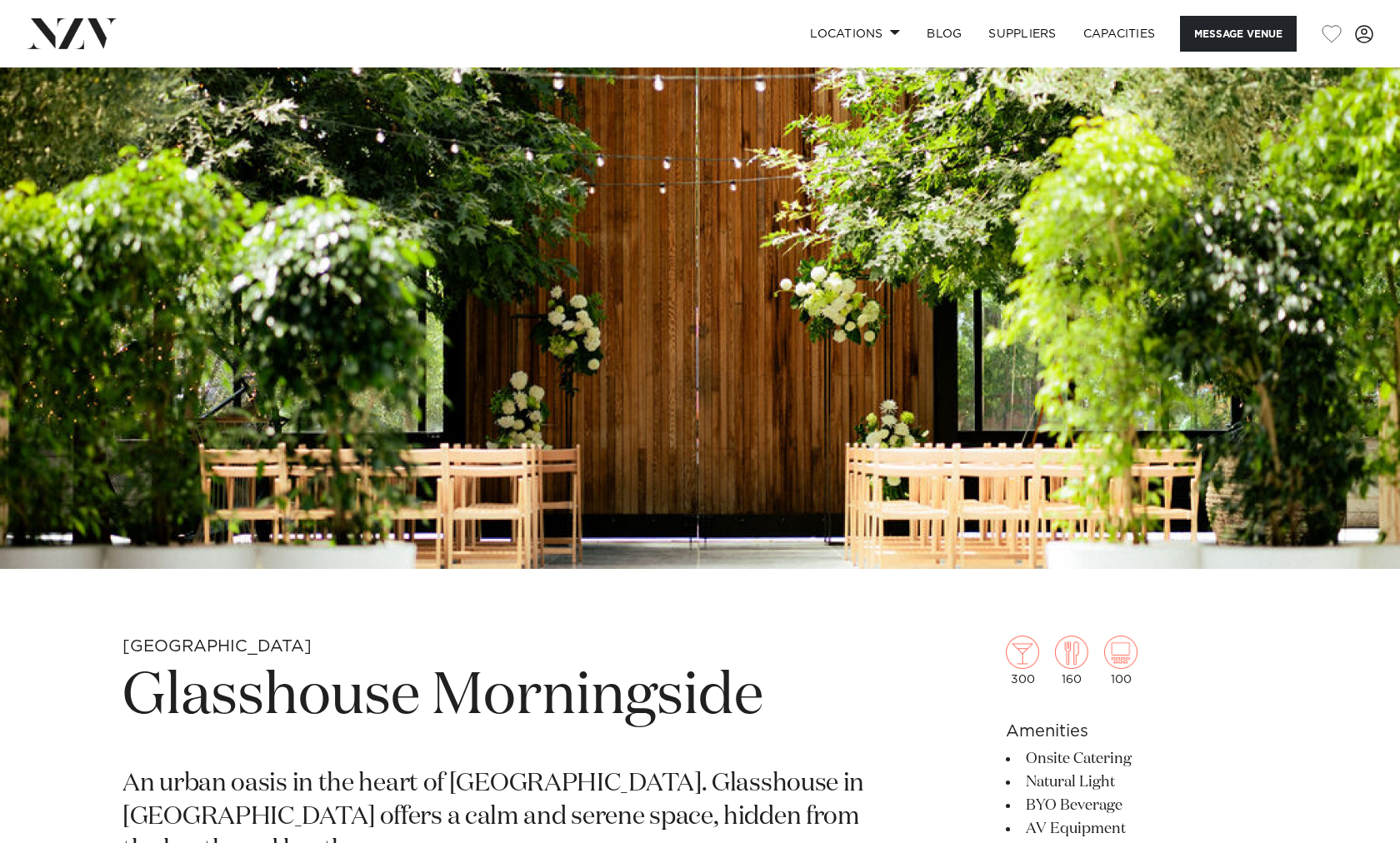
scroll to position [209, 0]
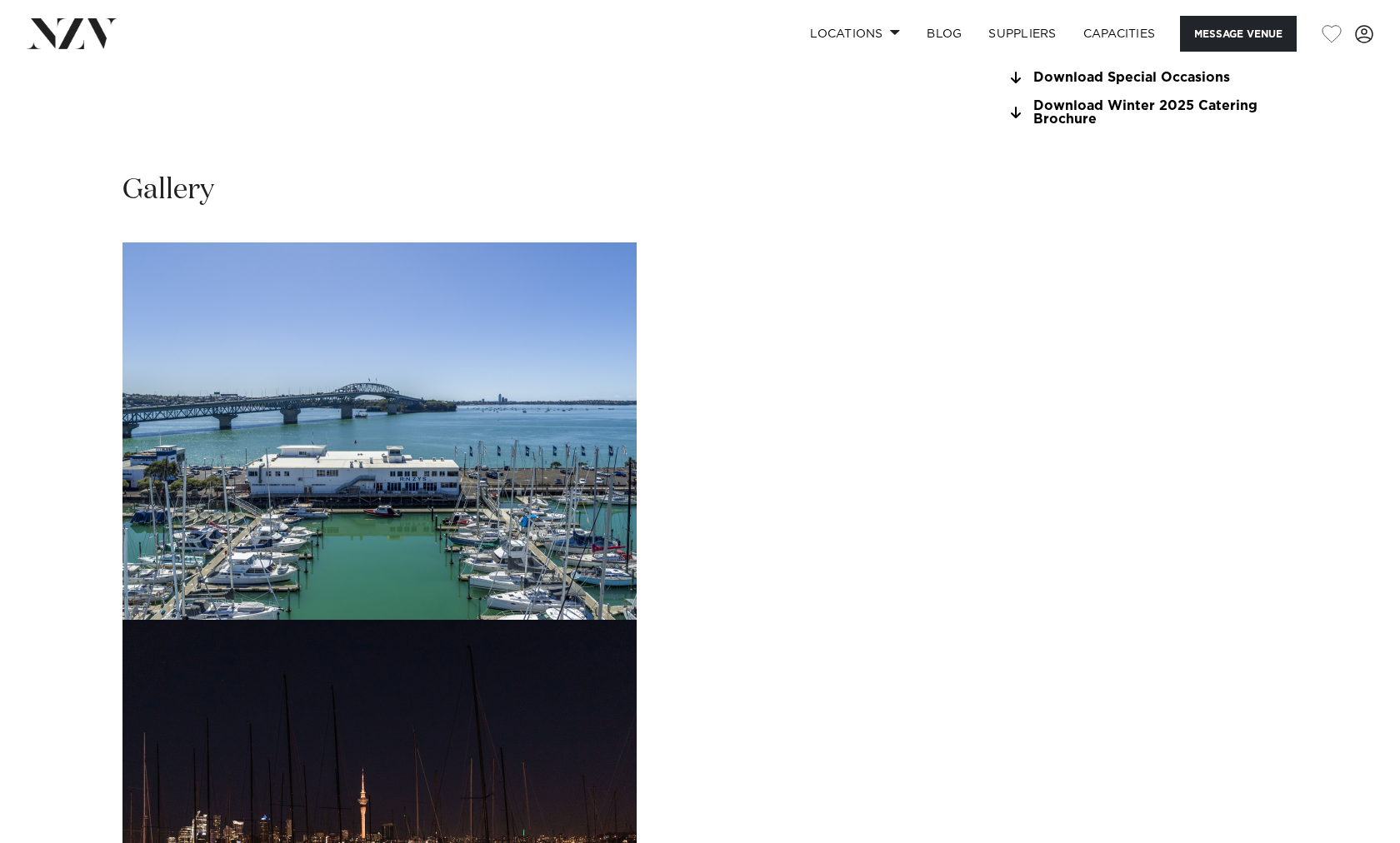
scroll to position [1575, 0]
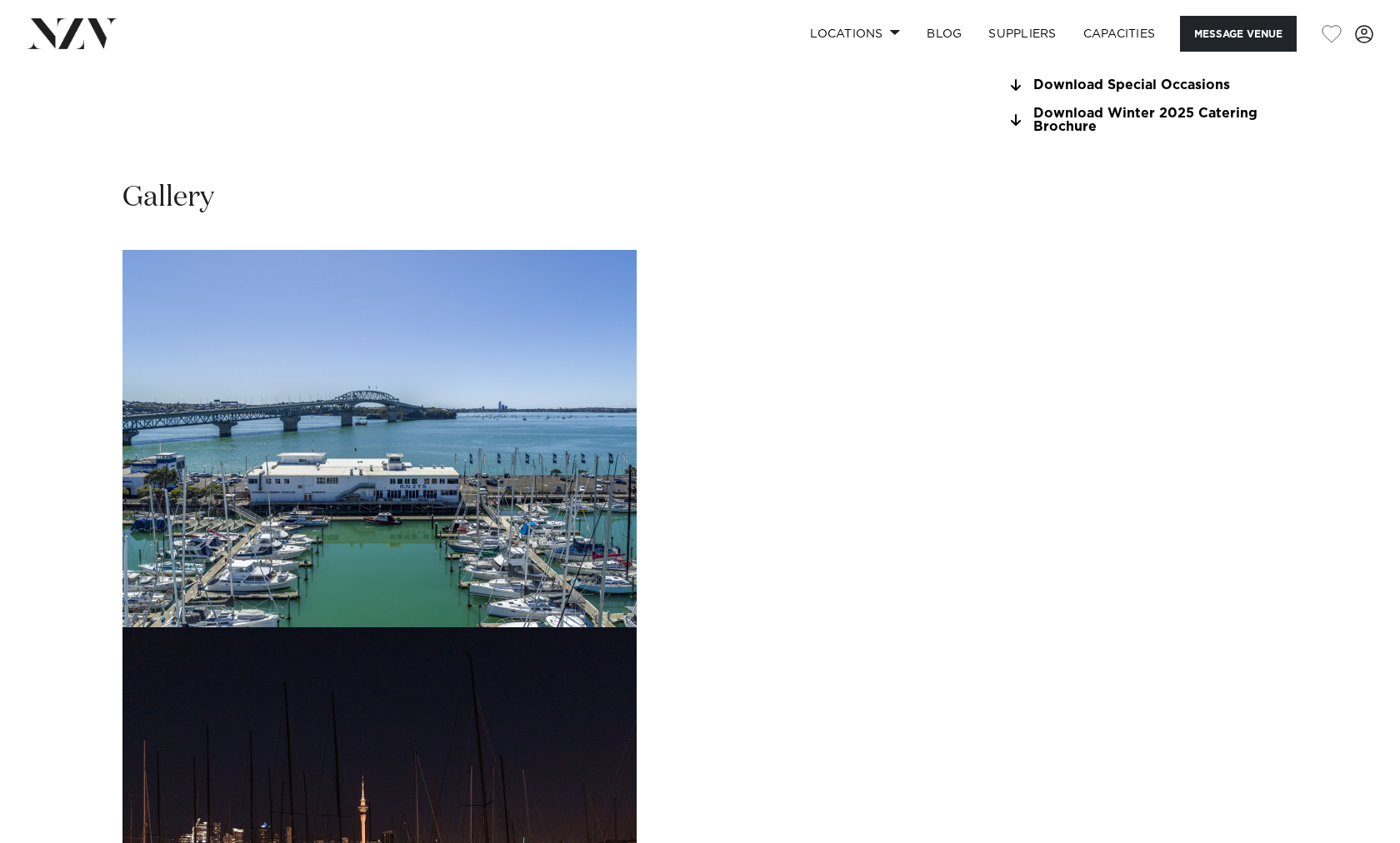
click at [637, 627] on img "2 / 30" at bounding box center [378, 816] width 514 height 378
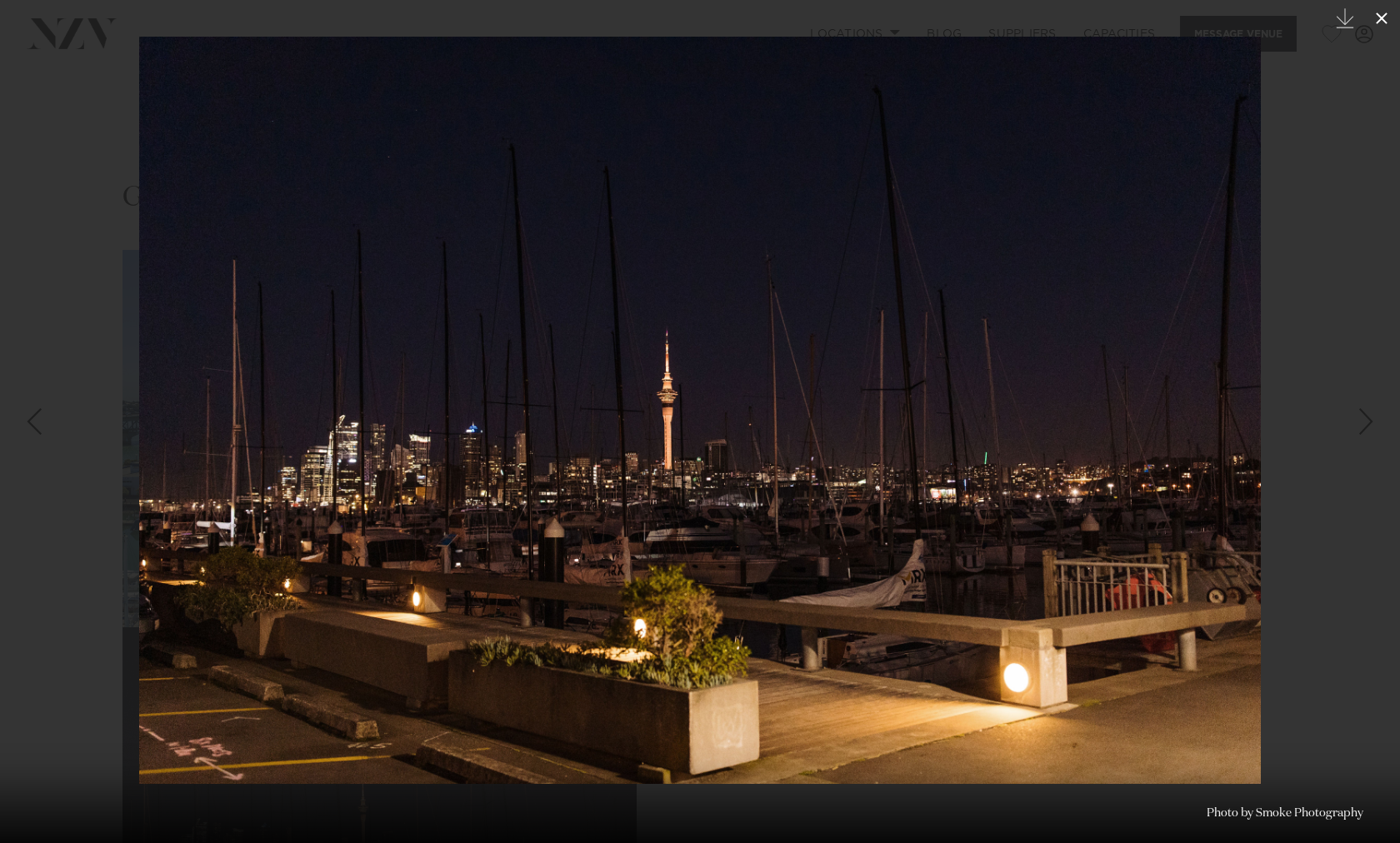
click at [1387, 16] on icon at bounding box center [1381, 18] width 20 height 20
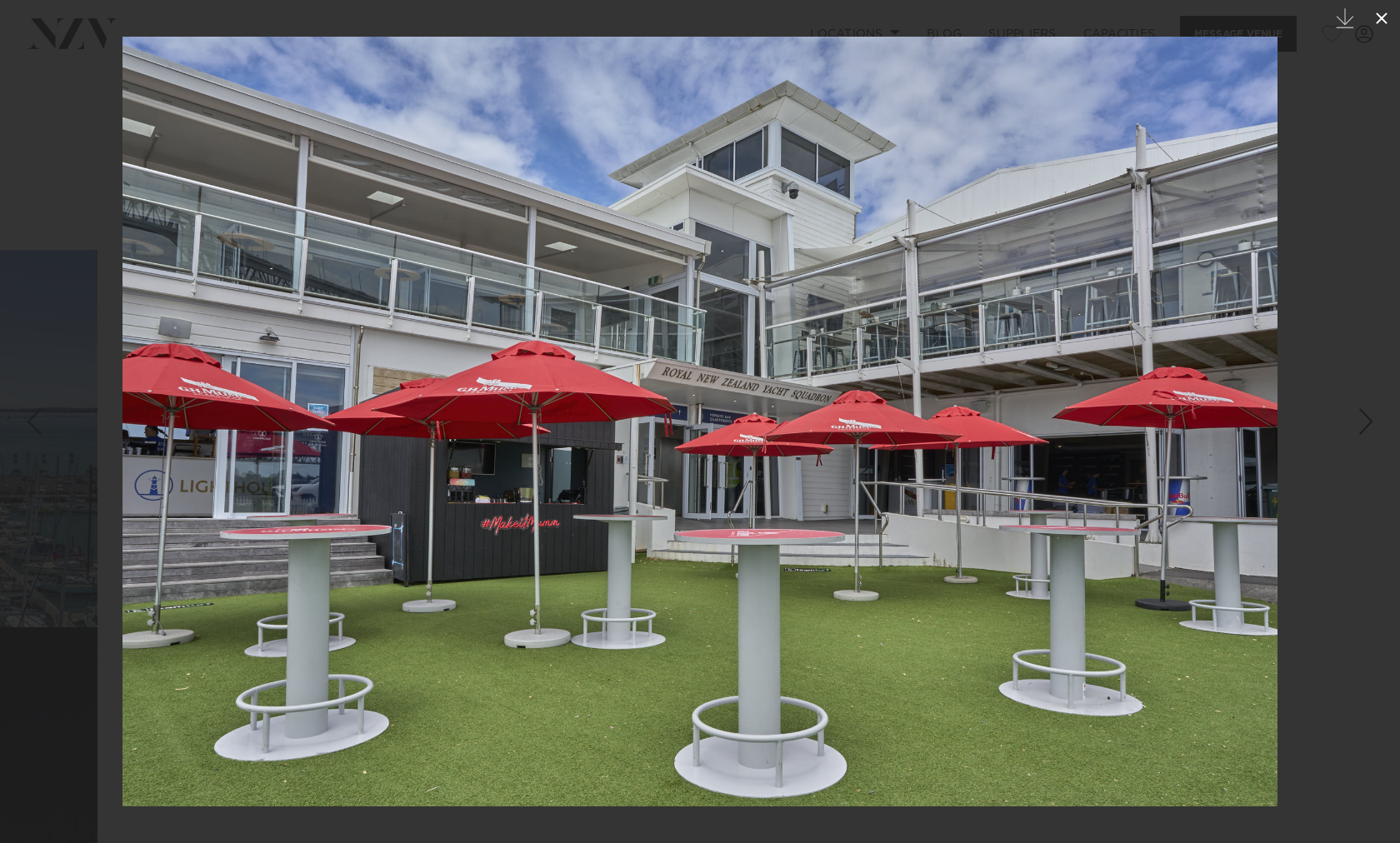
click at [1388, 14] on icon at bounding box center [1381, 18] width 20 height 20
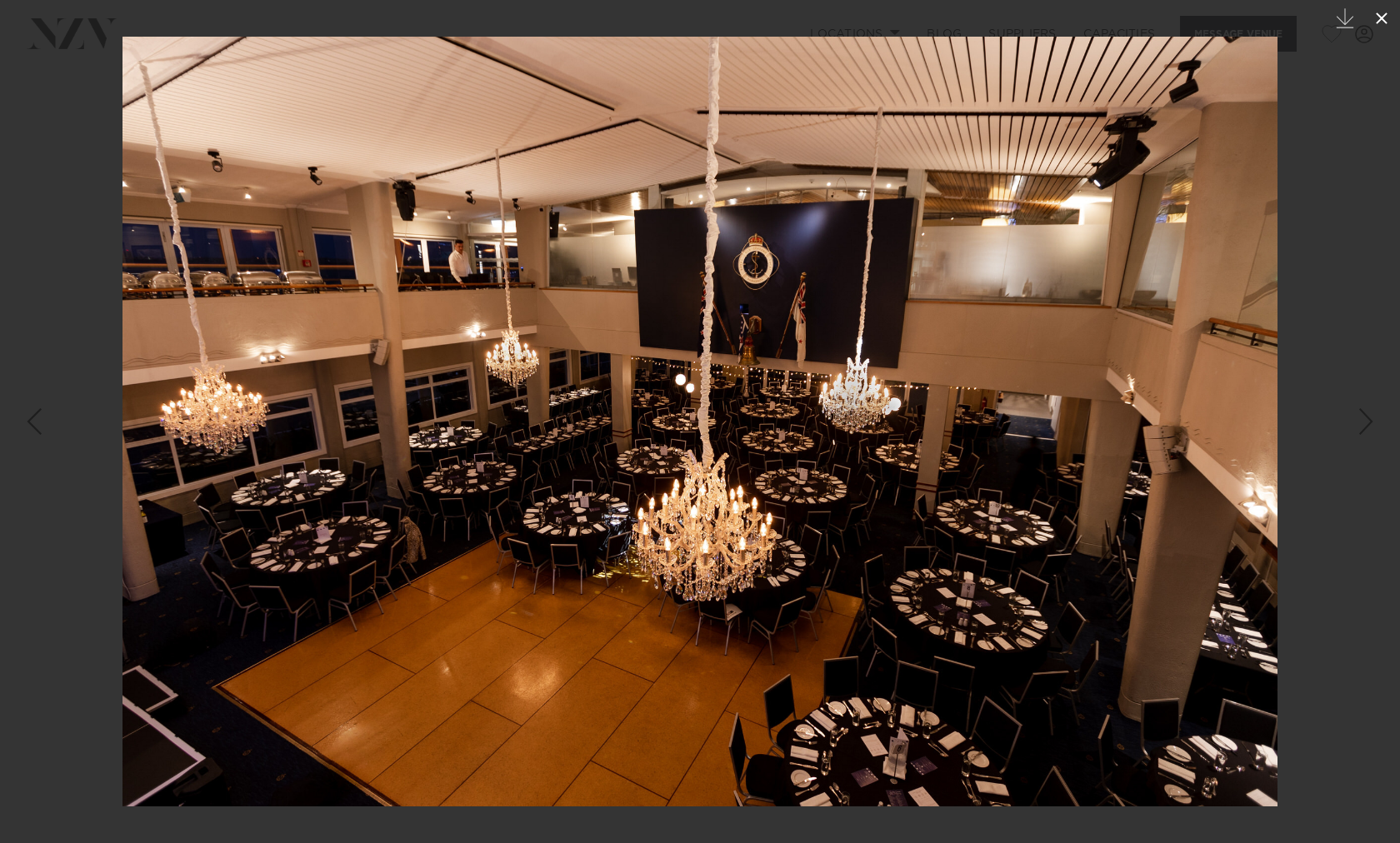
click at [1383, 15] on icon at bounding box center [1381, 18] width 20 height 20
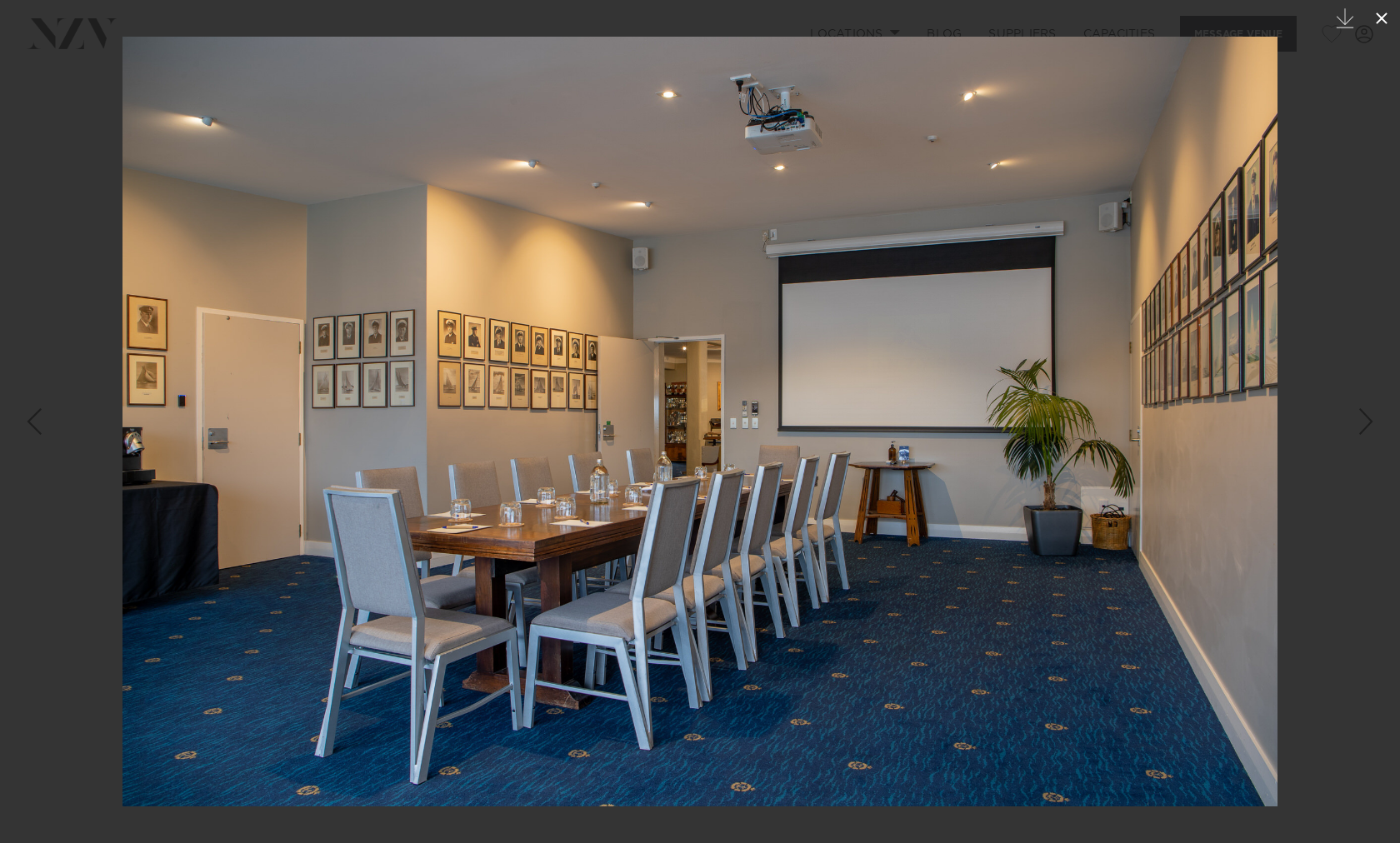
click at [1376, 14] on icon at bounding box center [1381, 18] width 11 height 11
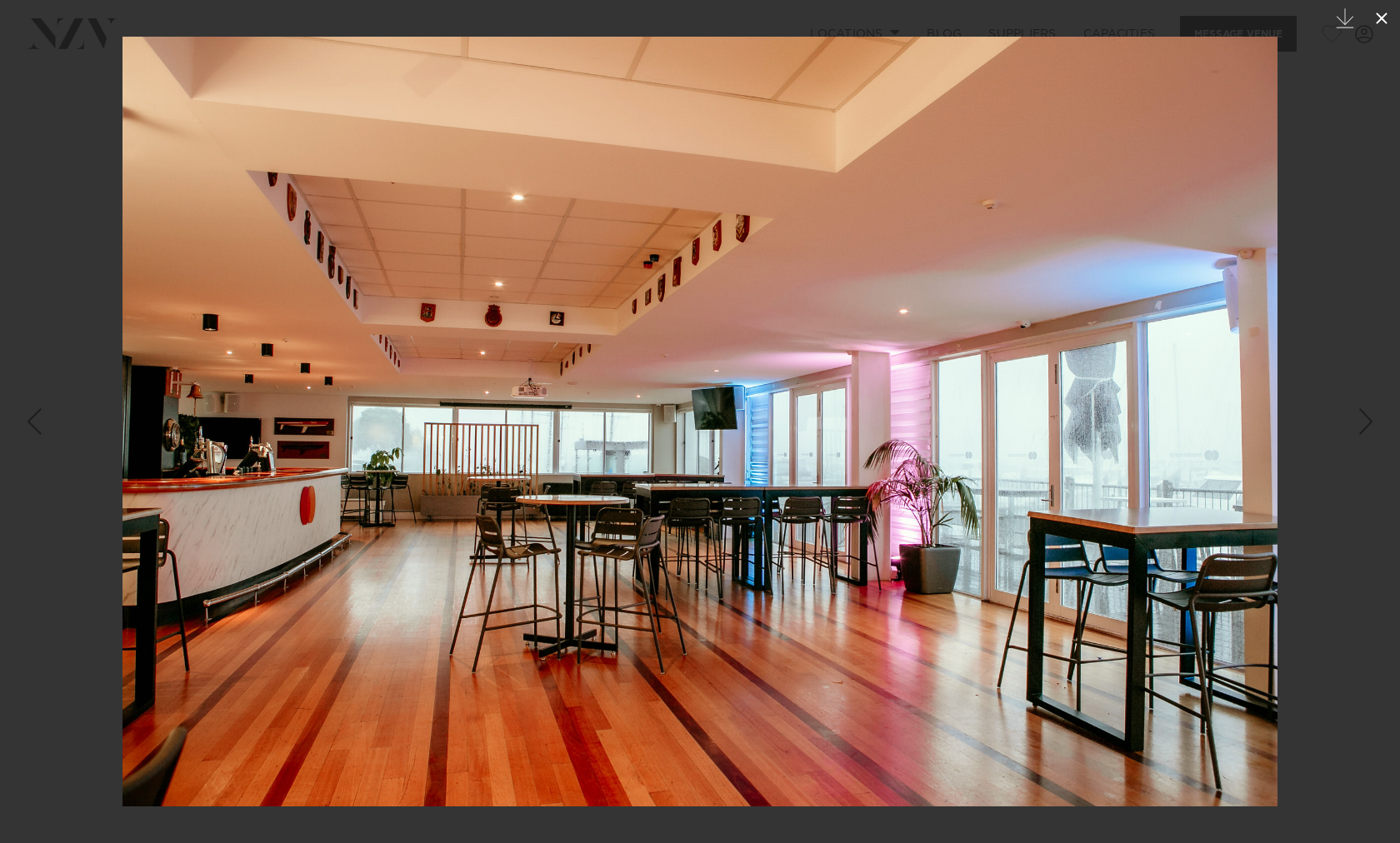
click at [1380, 19] on icon at bounding box center [1381, 18] width 11 height 11
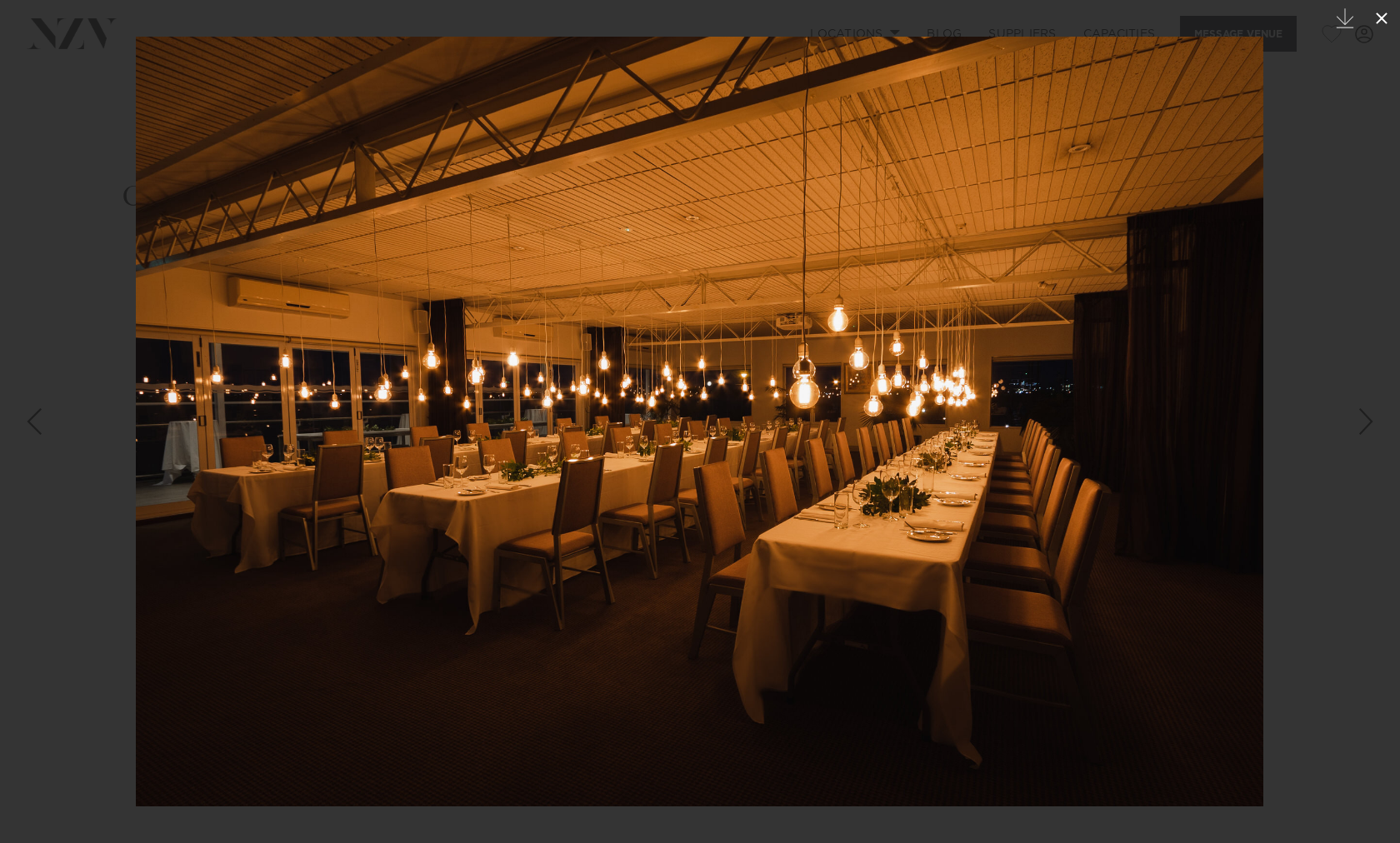
click at [1382, 18] on icon at bounding box center [1381, 18] width 11 height 11
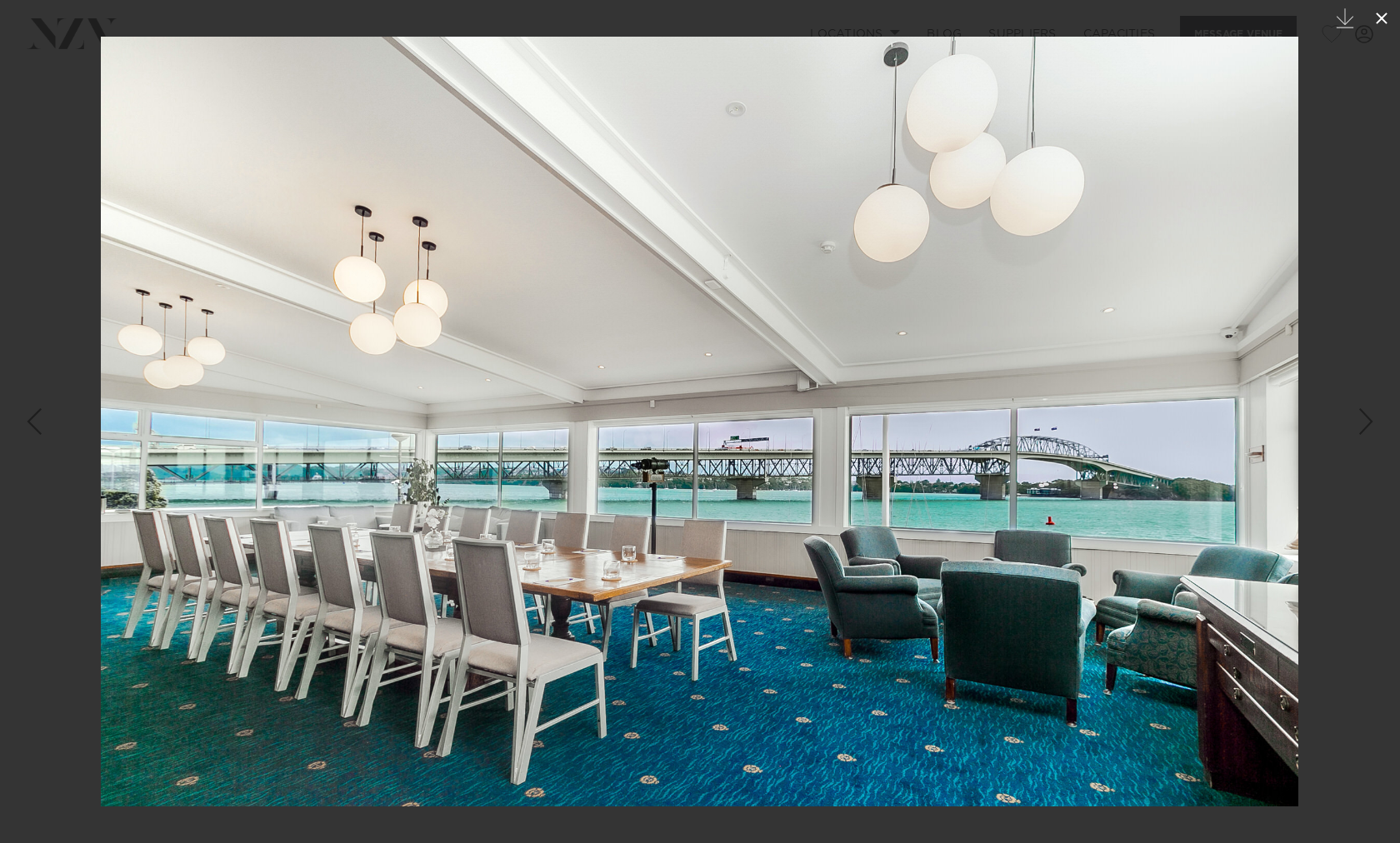
click at [1380, 9] on icon at bounding box center [1381, 18] width 20 height 20
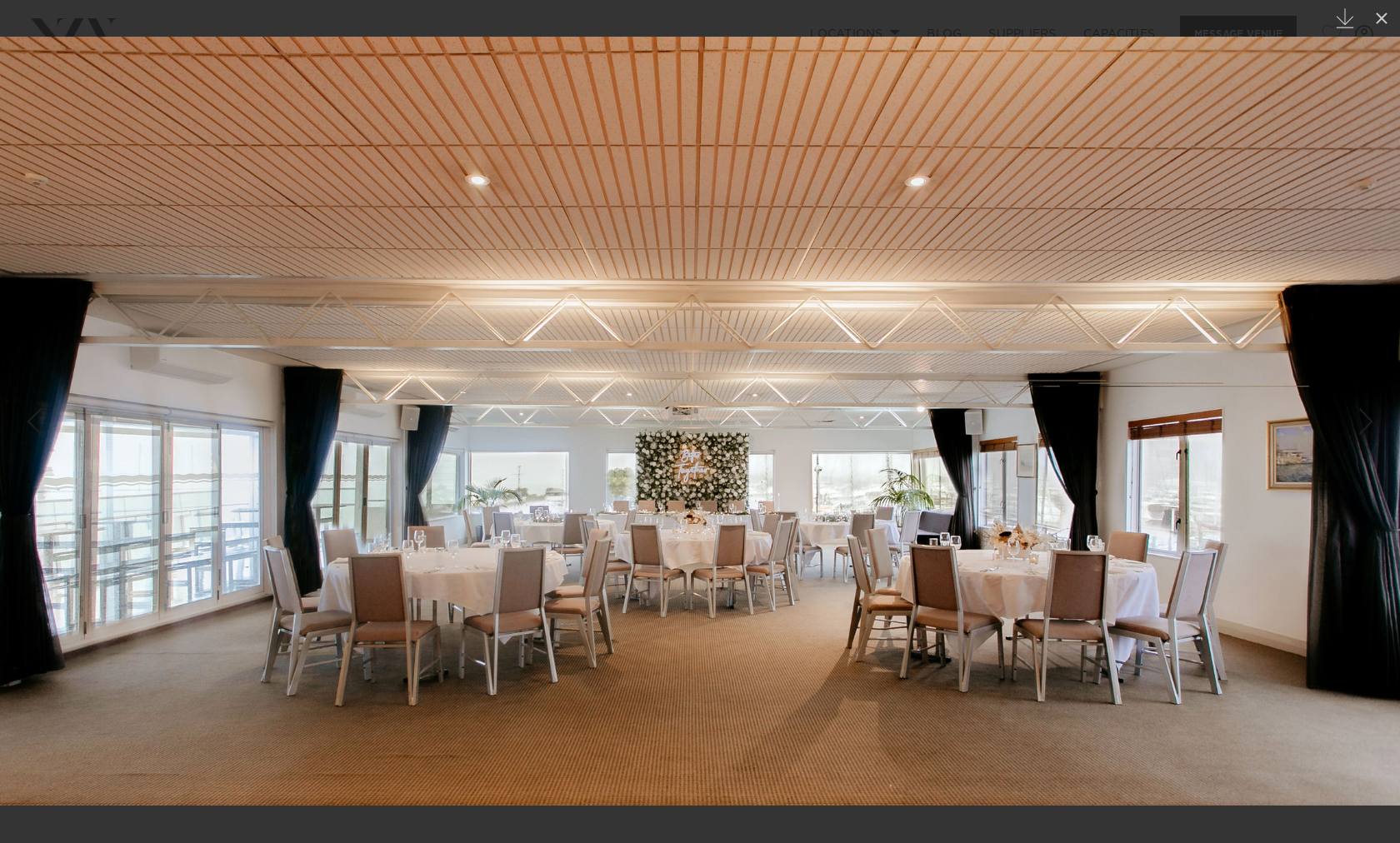
click at [1365, 123] on img at bounding box center [700, 421] width 1400 height 769
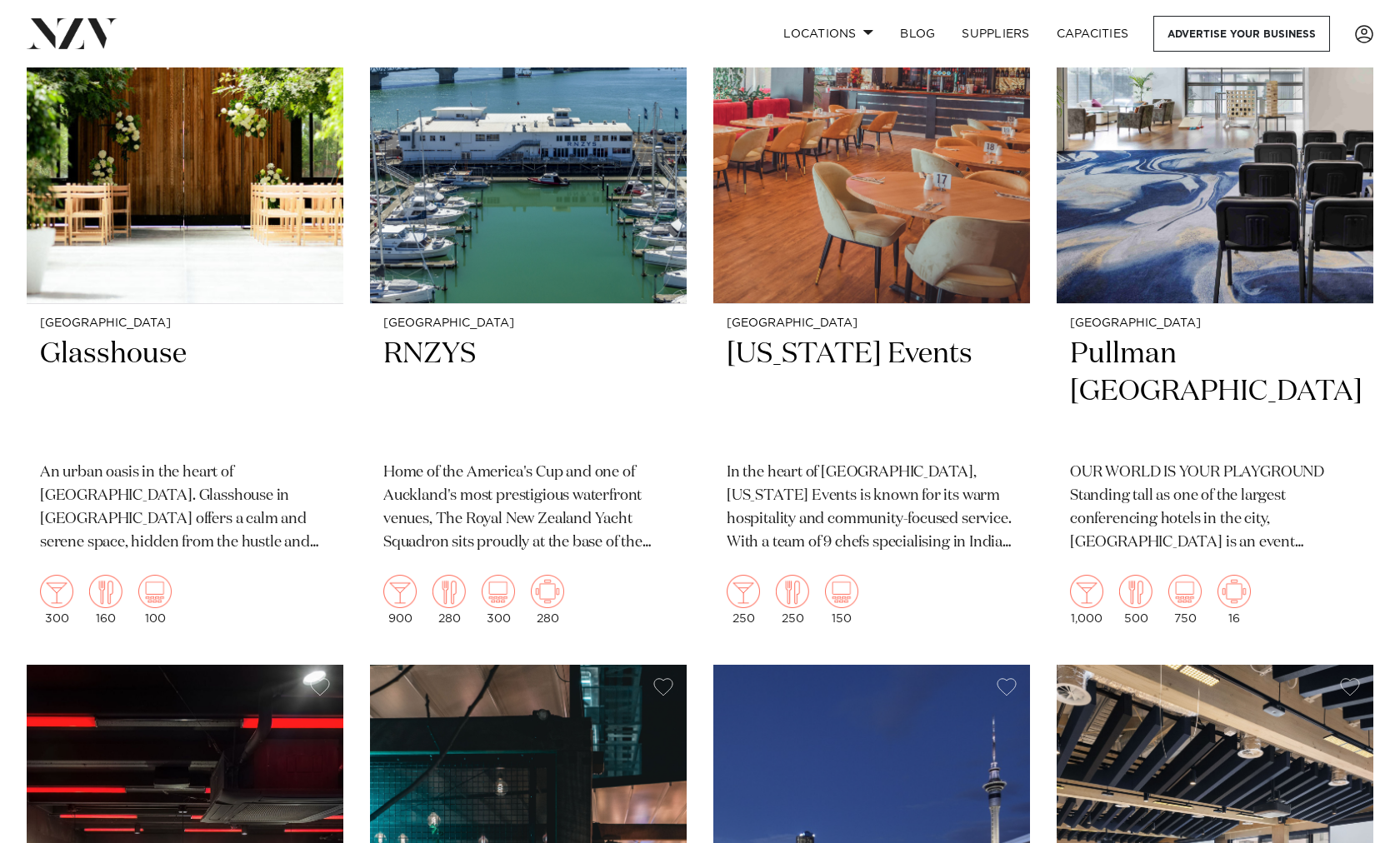
scroll to position [5585, 0]
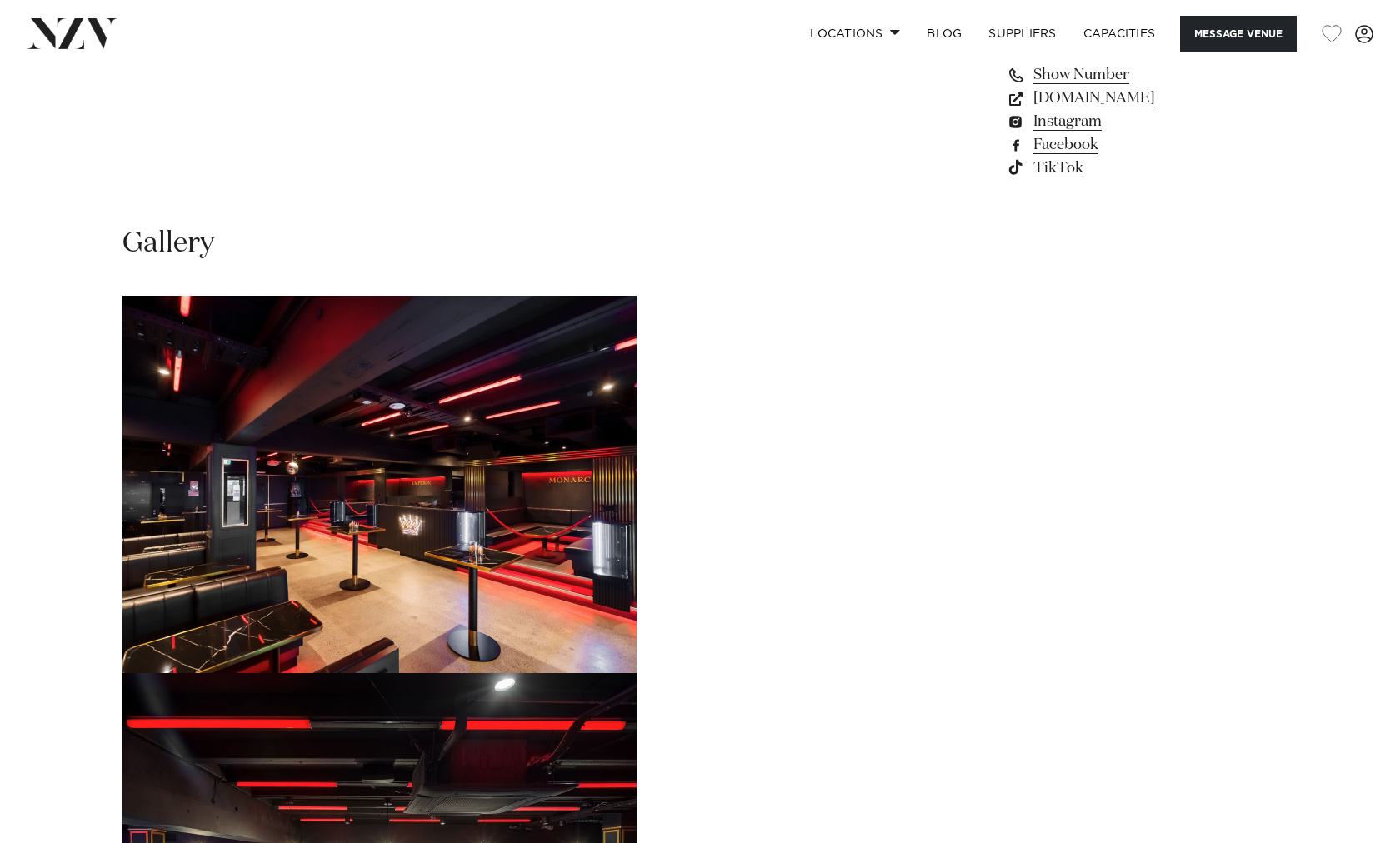
scroll to position [1384, 0]
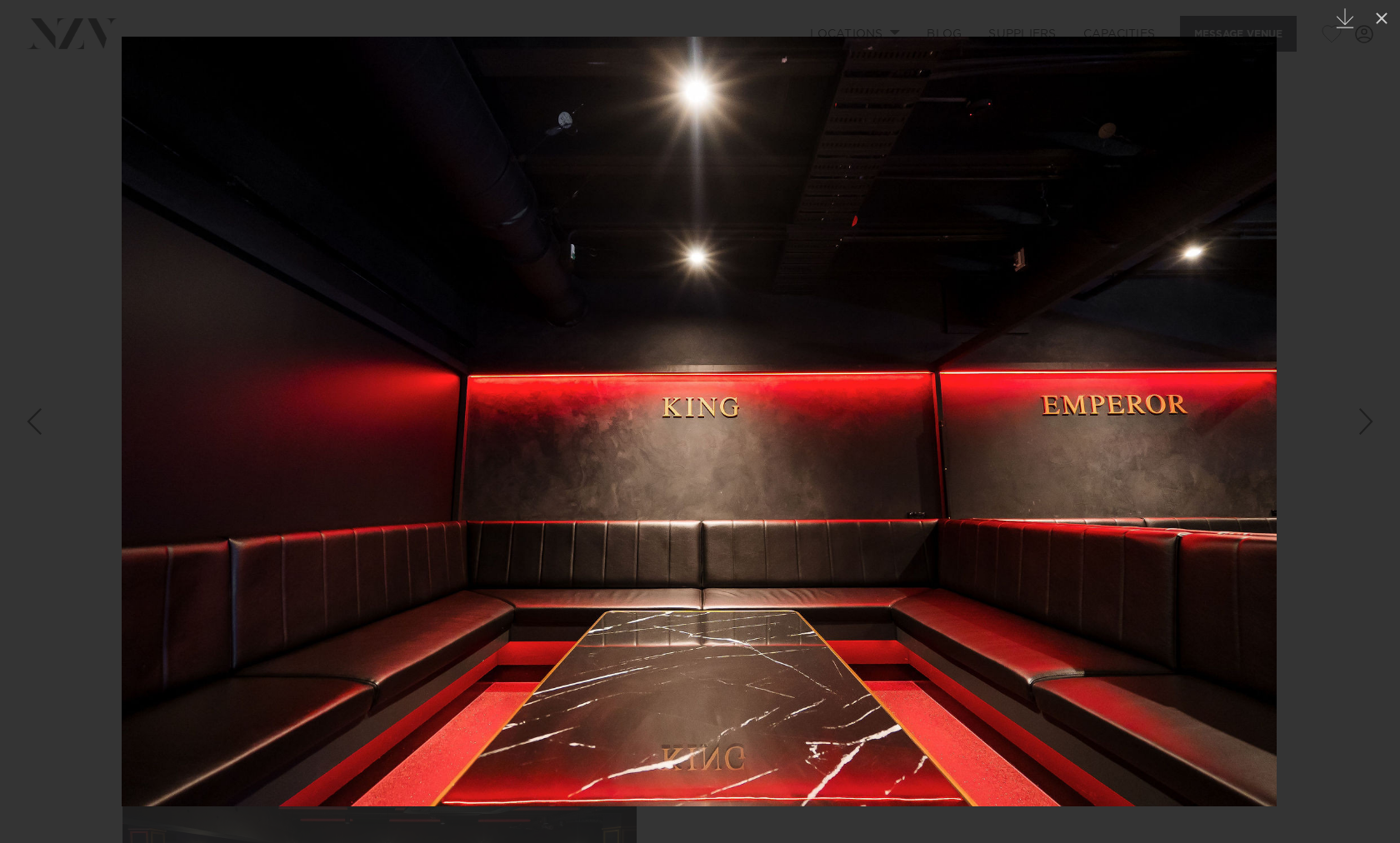
click at [1269, 477] on img at bounding box center [699, 422] width 1155 height 770
click at [1373, 60] on div at bounding box center [700, 421] width 1400 height 843
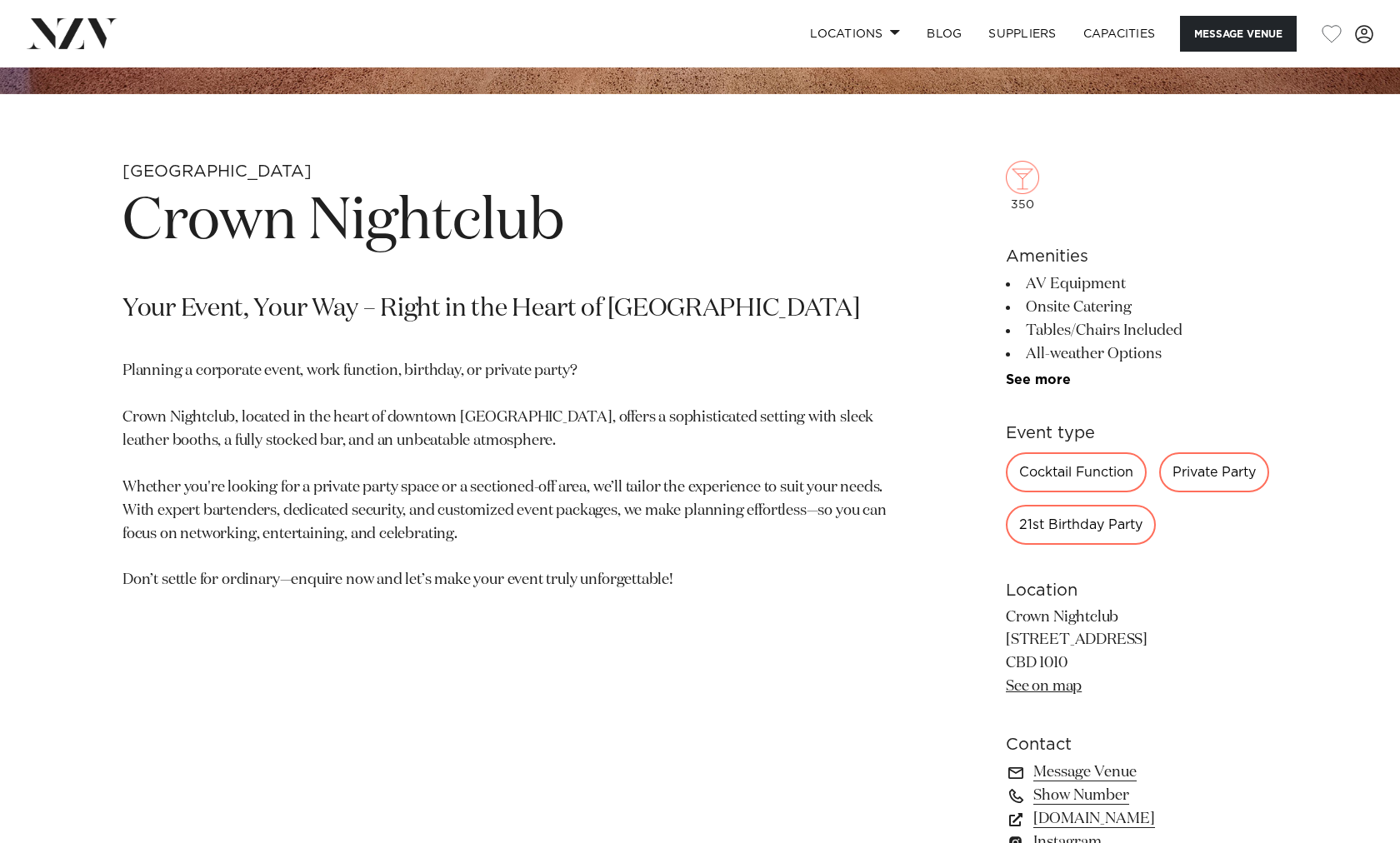
scroll to position [597, 0]
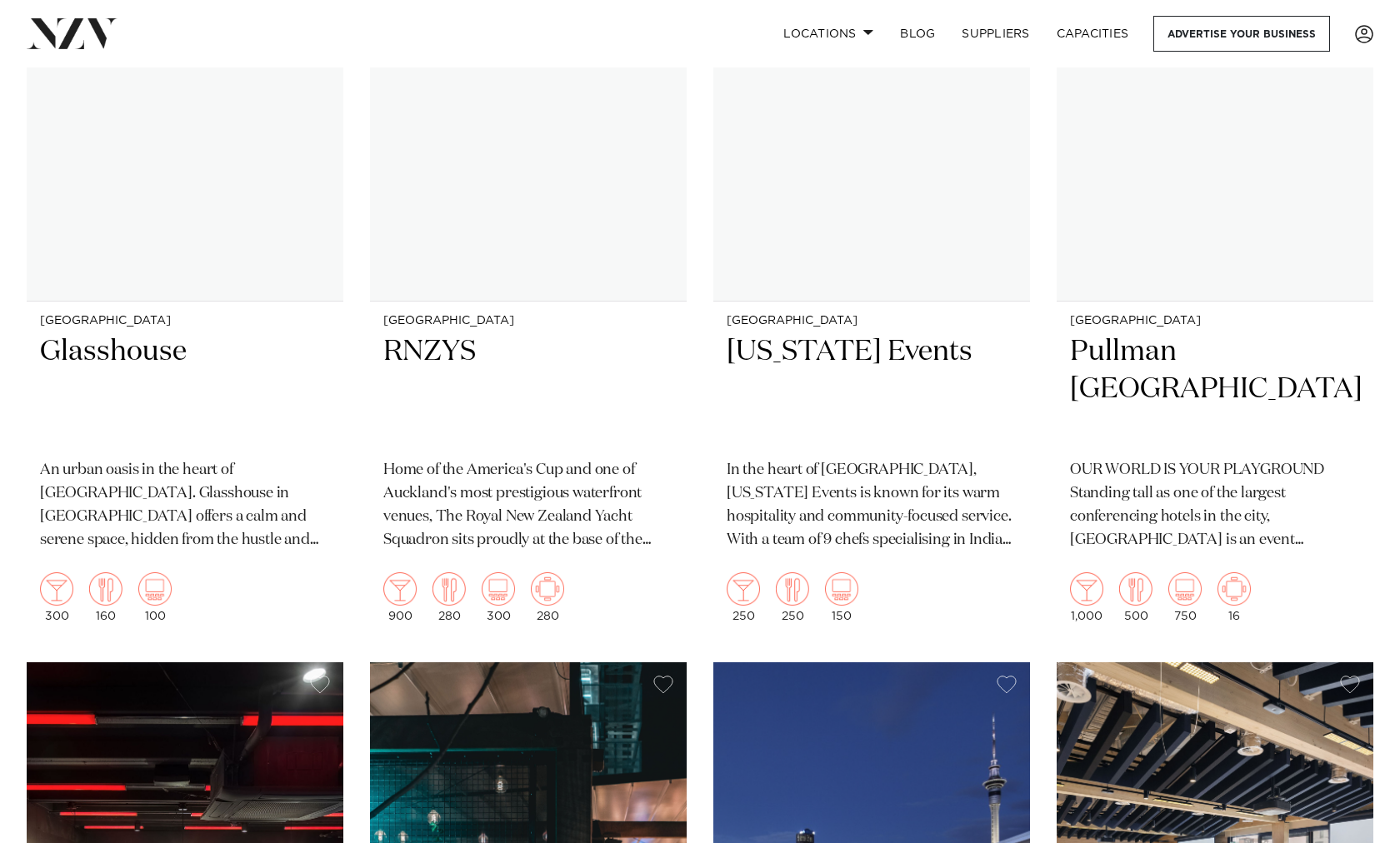
scroll to position [5585, 0]
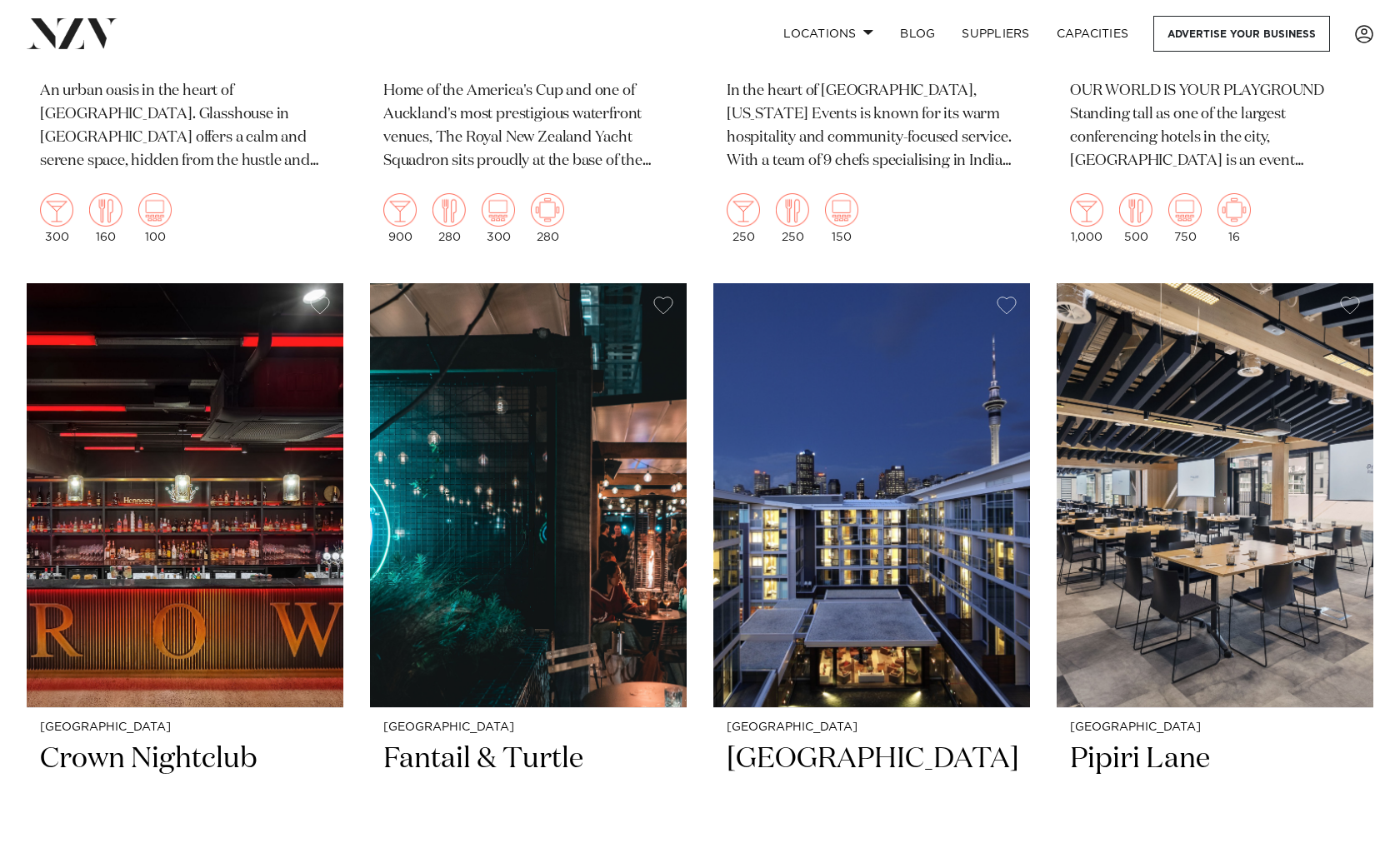
scroll to position [5969, 0]
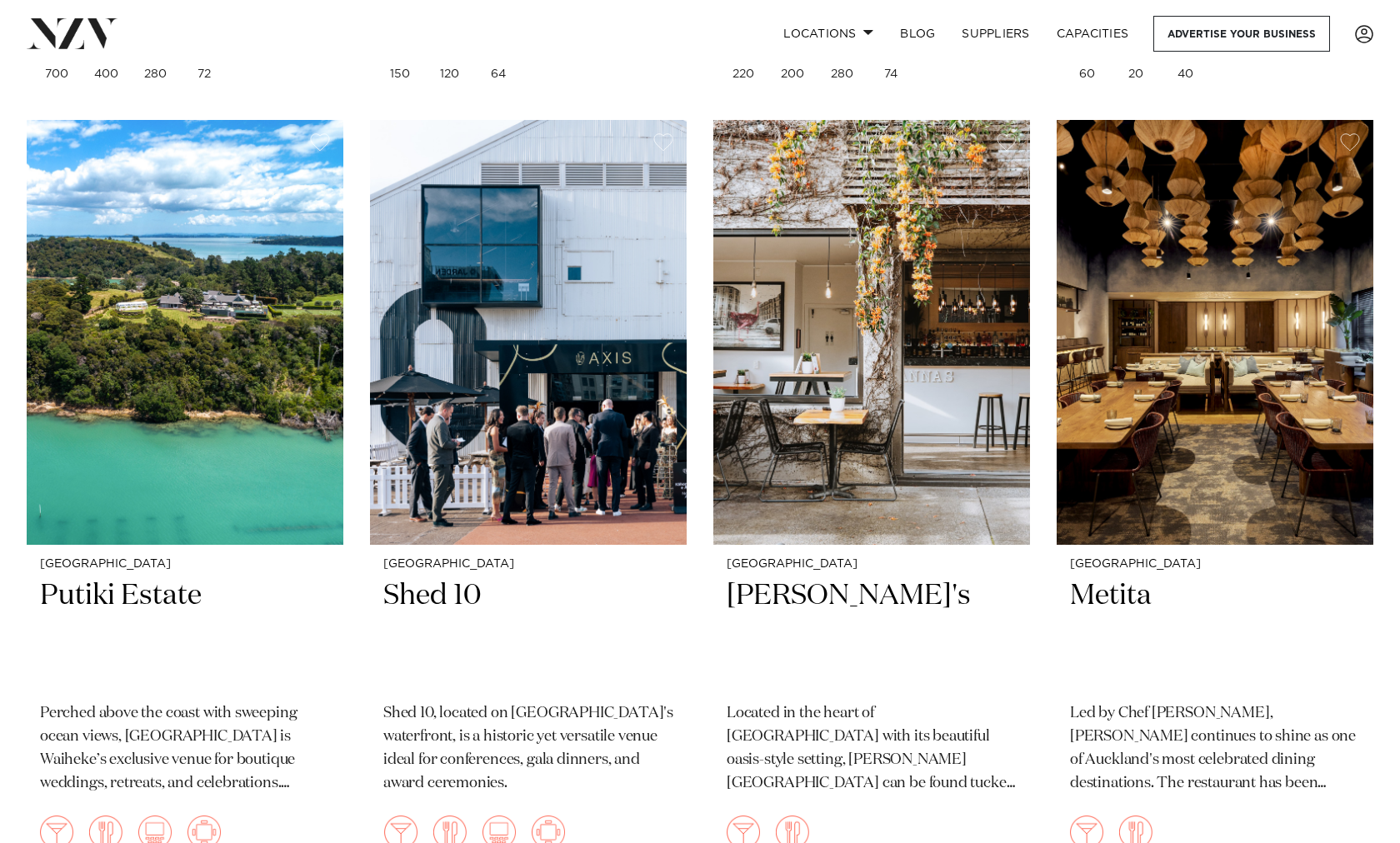
scroll to position [7701, 0]
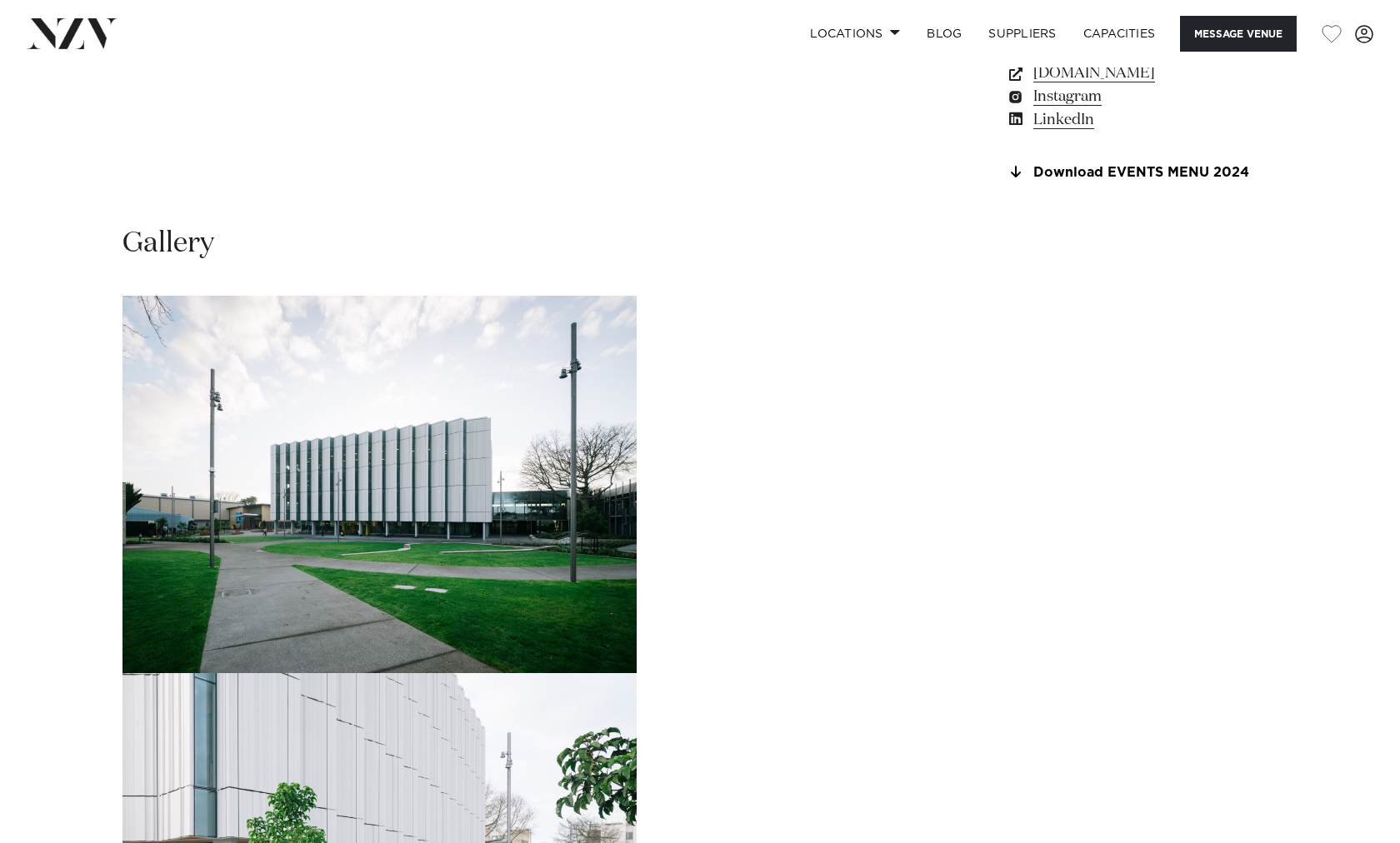
scroll to position [1441, 0]
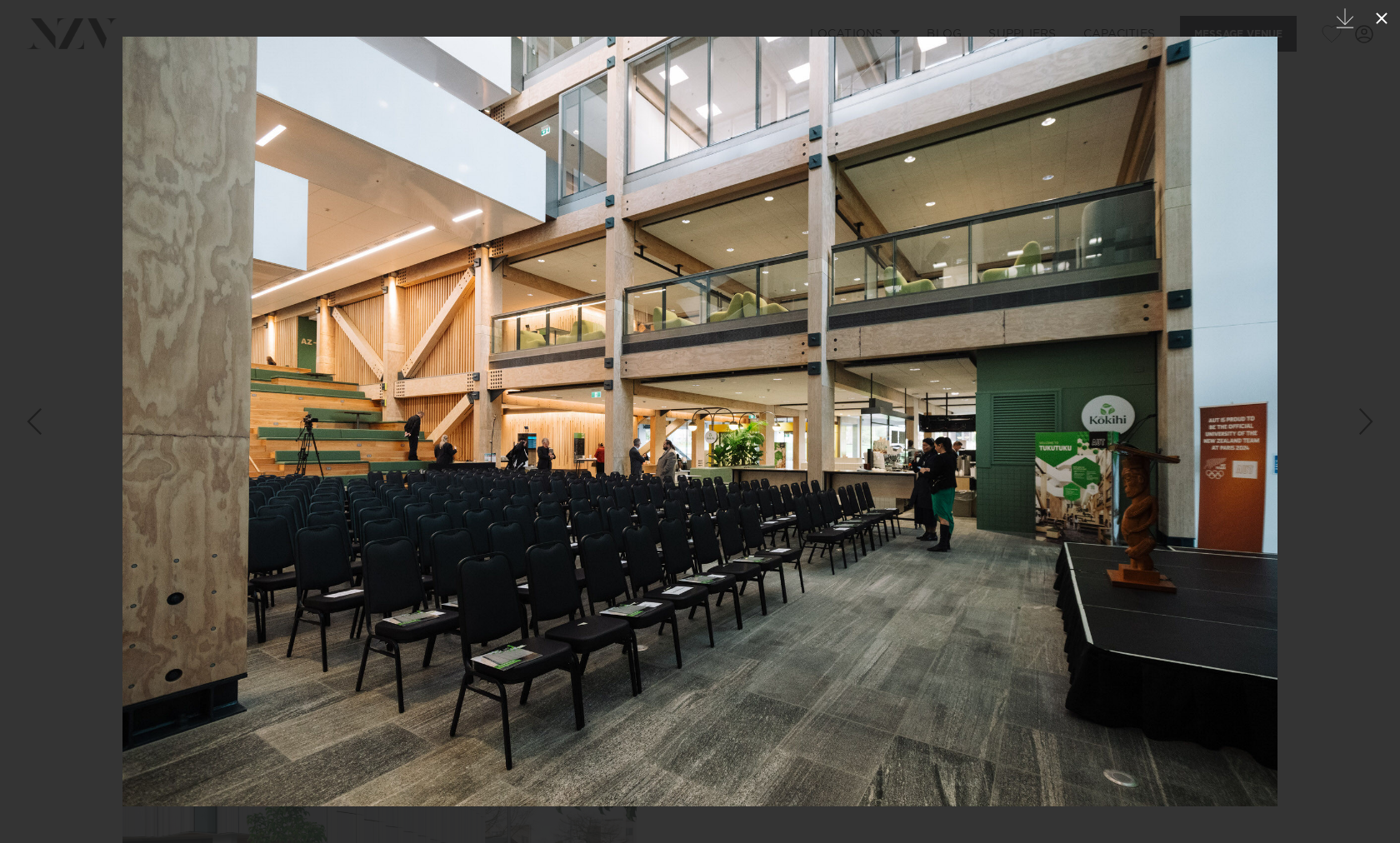
click at [1381, 14] on icon at bounding box center [1381, 18] width 20 height 20
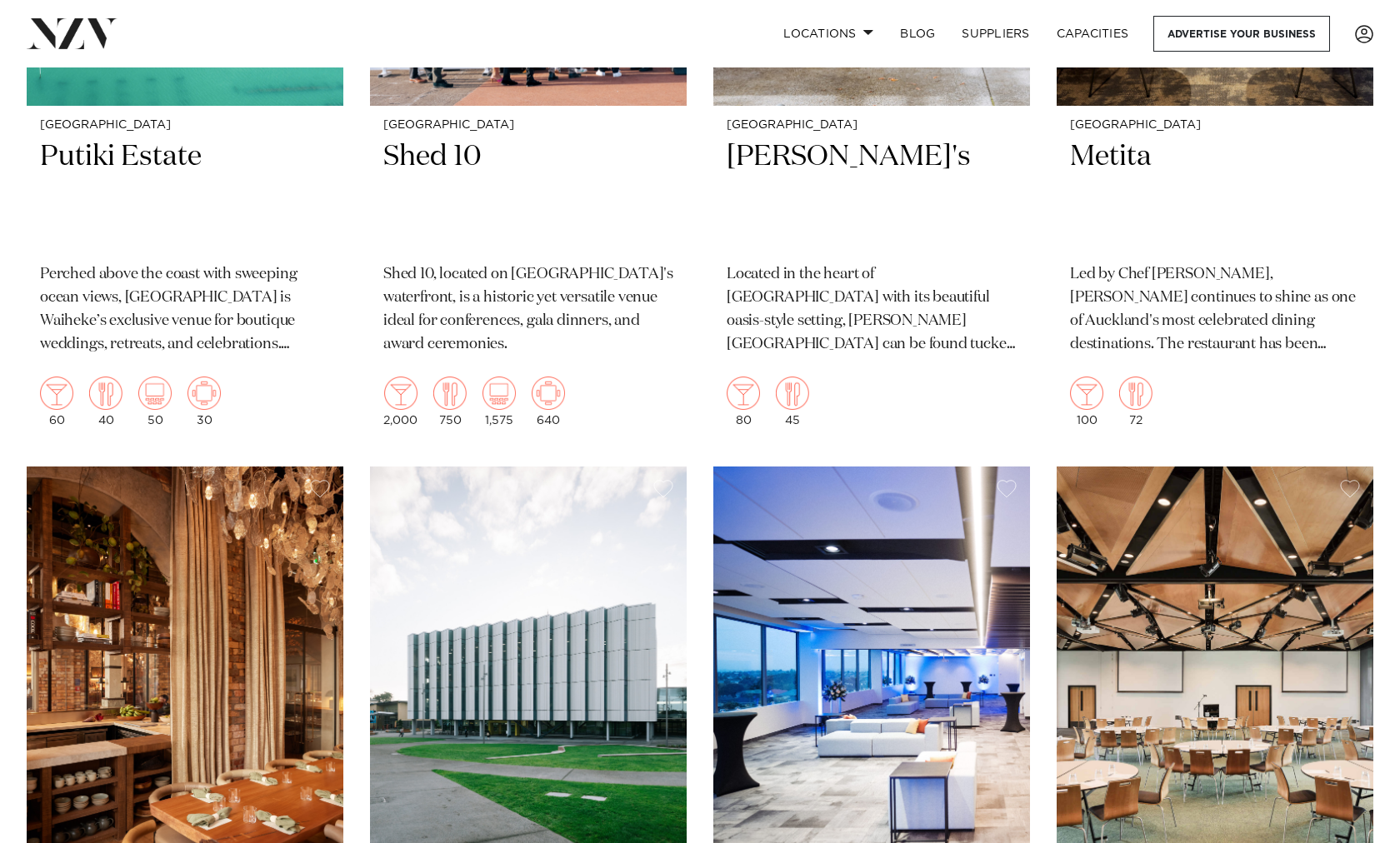
scroll to position [8140, 0]
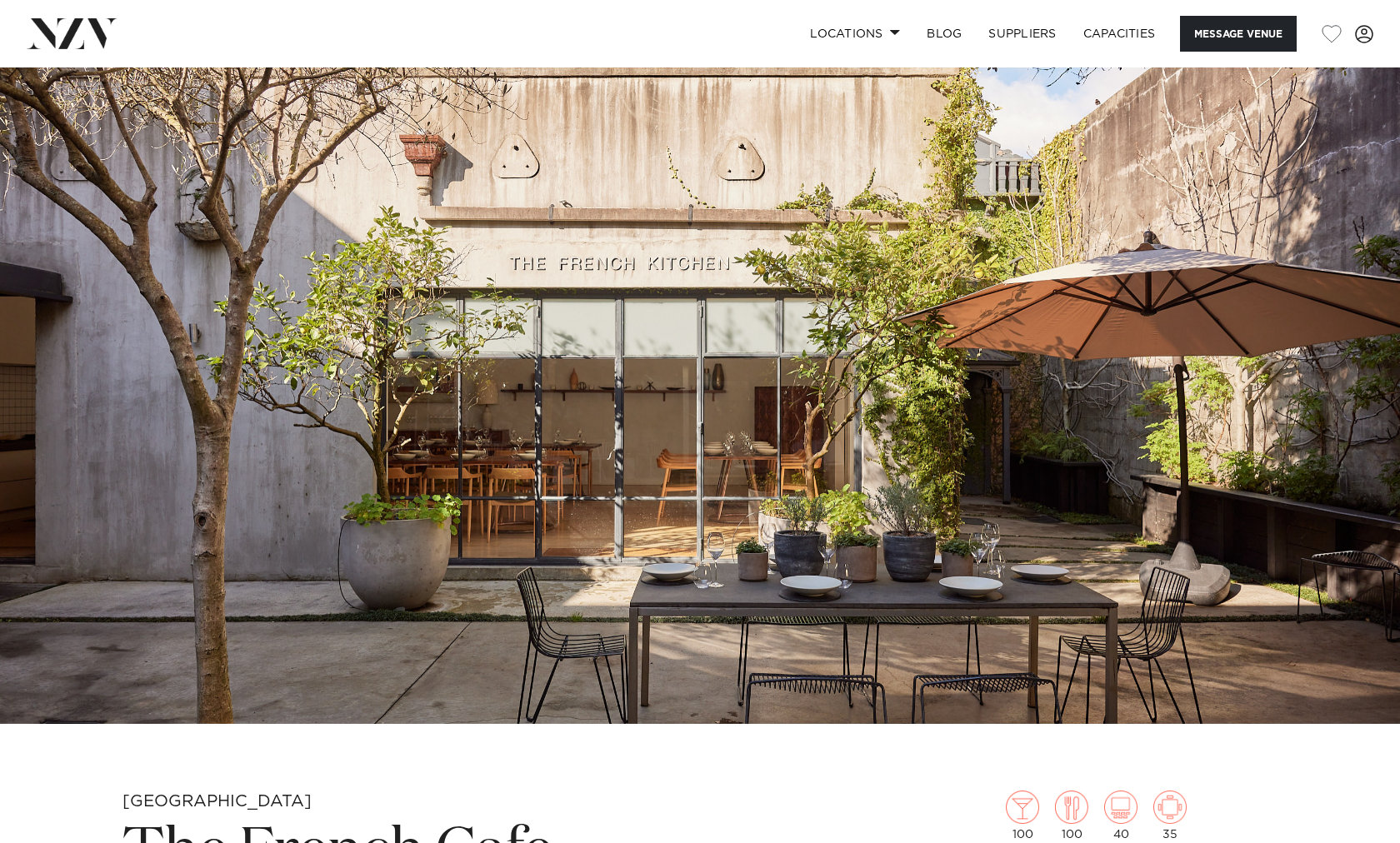
click at [1352, 345] on img at bounding box center [700, 395] width 1400 height 657
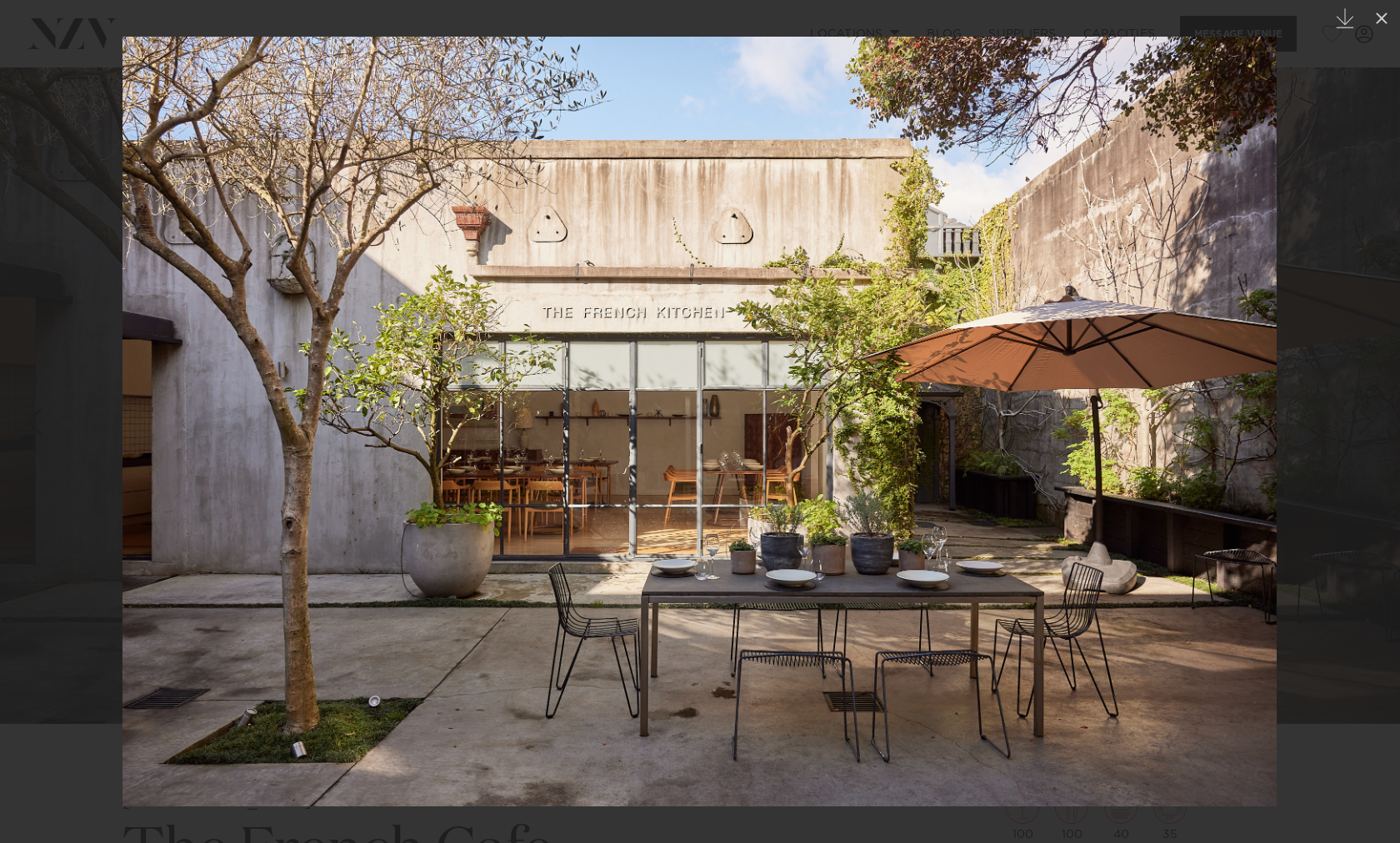
click at [1250, 413] on img at bounding box center [699, 422] width 1154 height 770
click at [1216, 435] on img at bounding box center [699, 422] width 1154 height 770
click at [1309, 450] on div at bounding box center [700, 421] width 1400 height 843
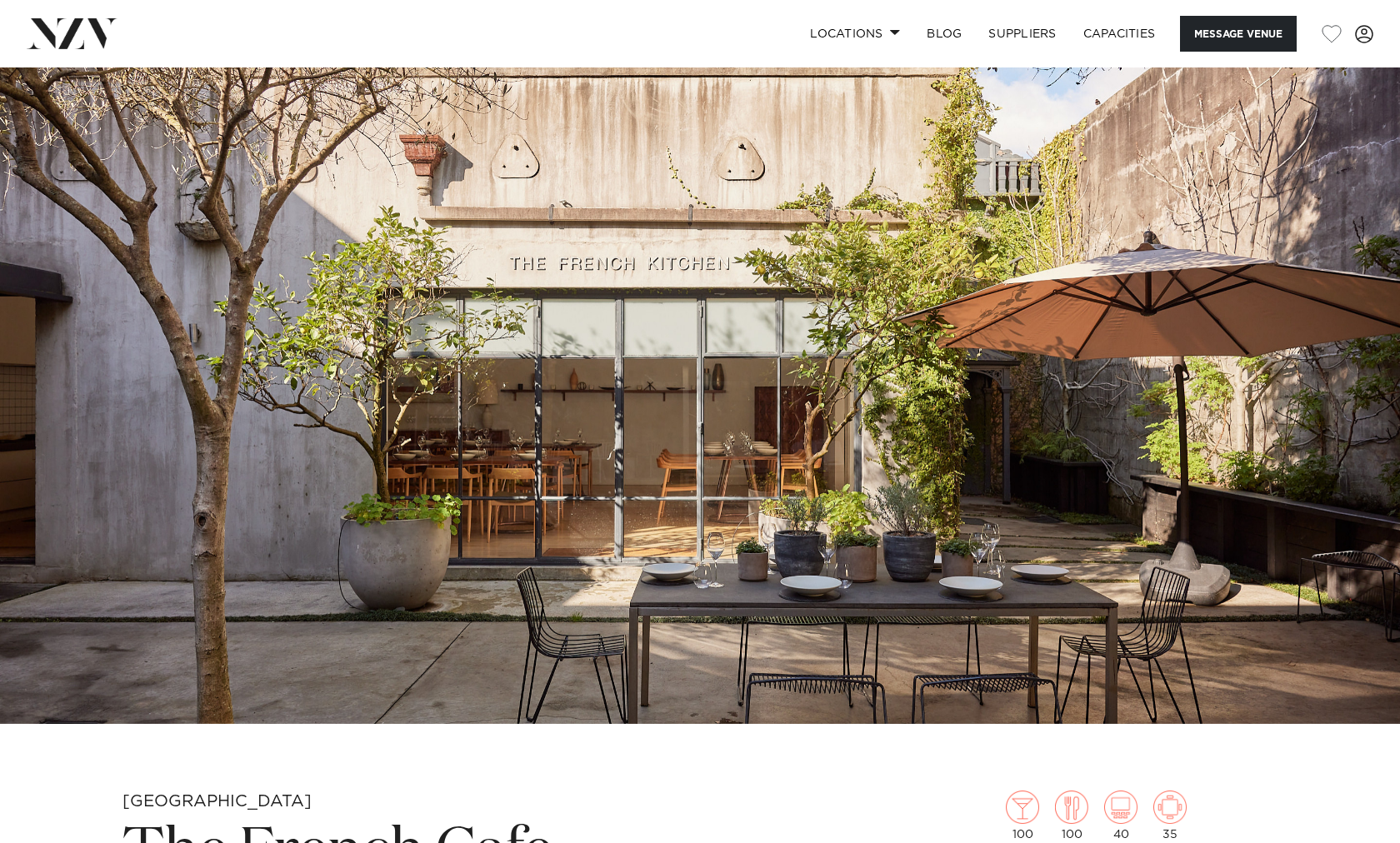
click at [1309, 450] on div at bounding box center [700, 421] width 1400 height 843
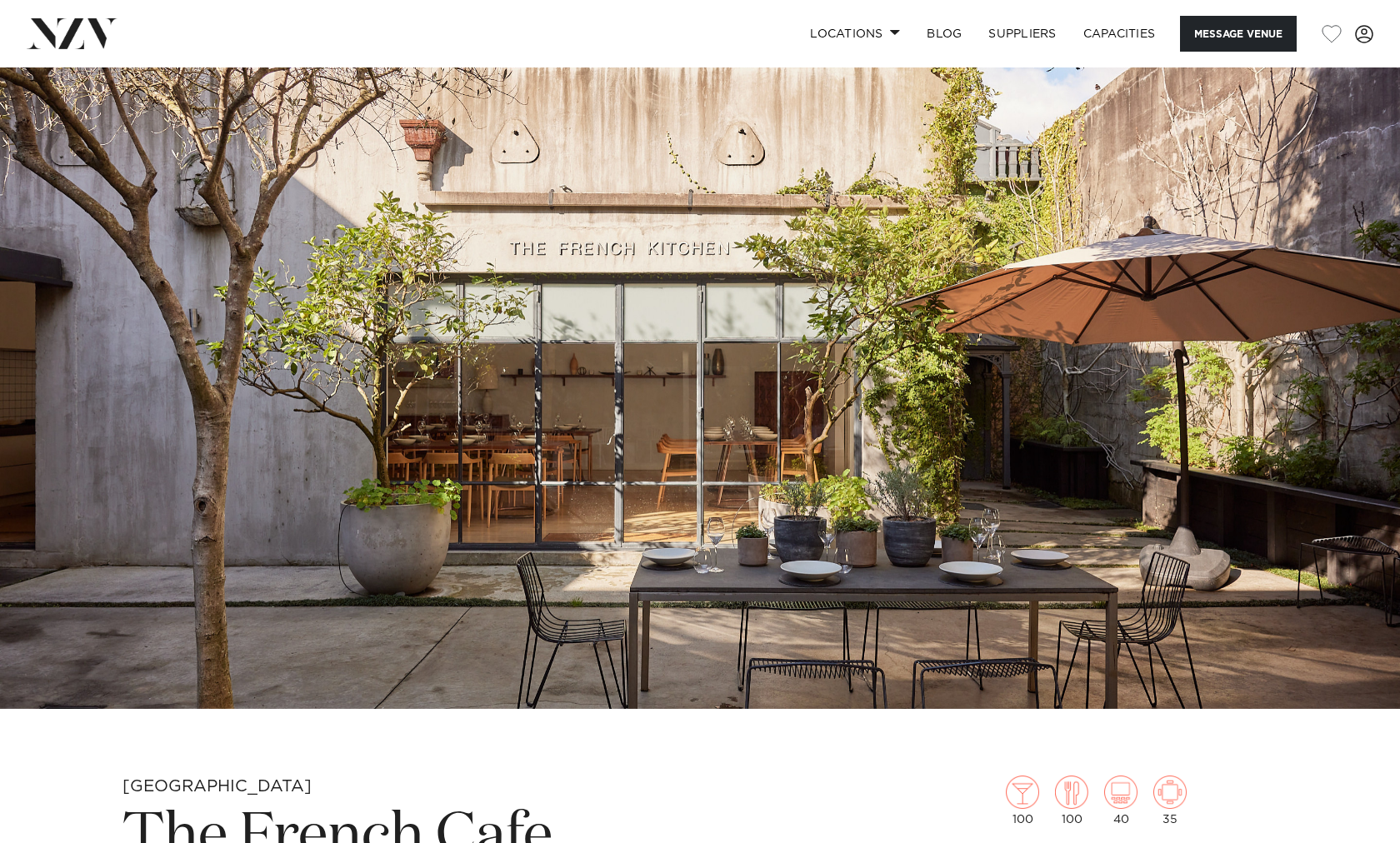
scroll to position [24, 0]
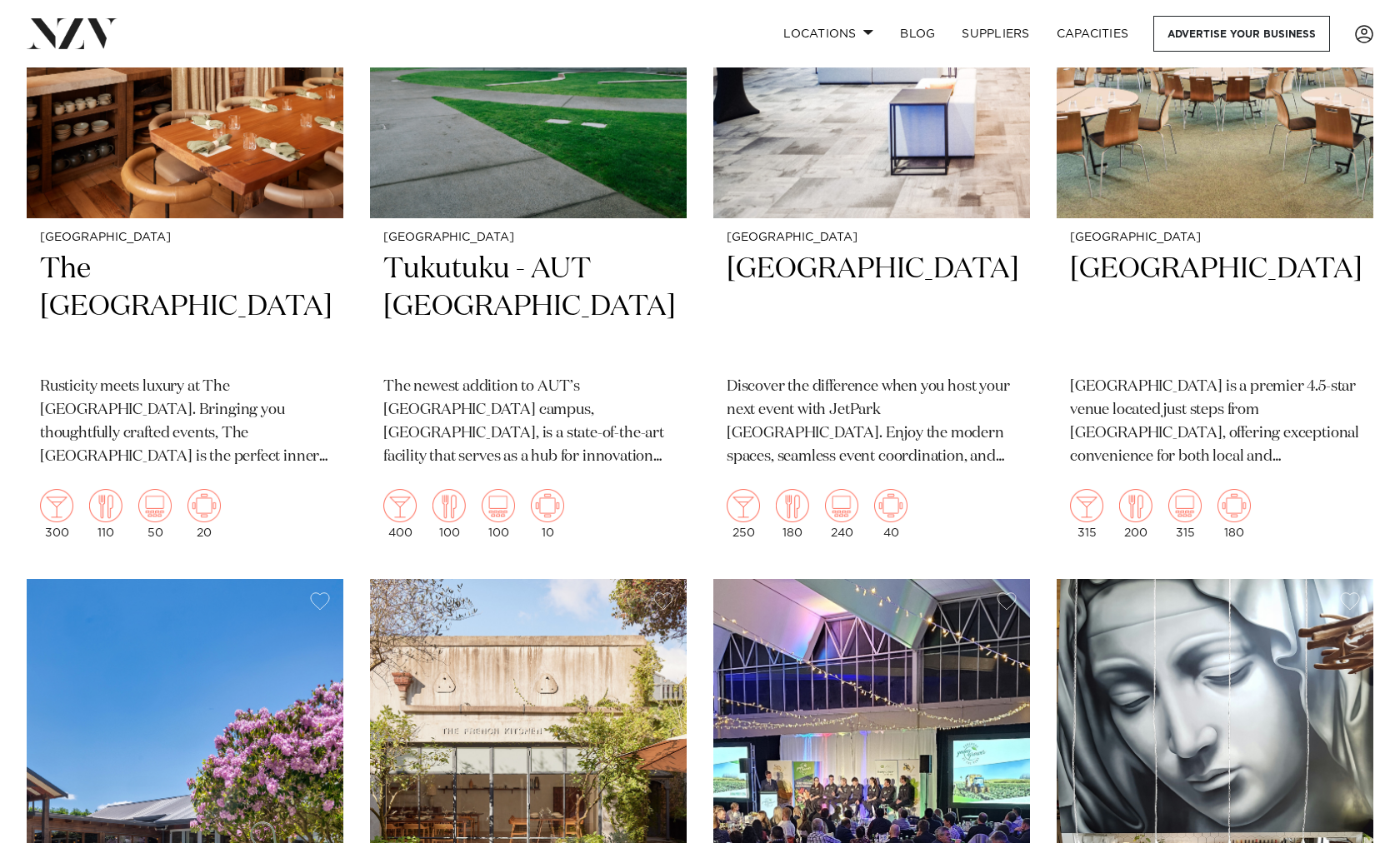
scroll to position [8813, 0]
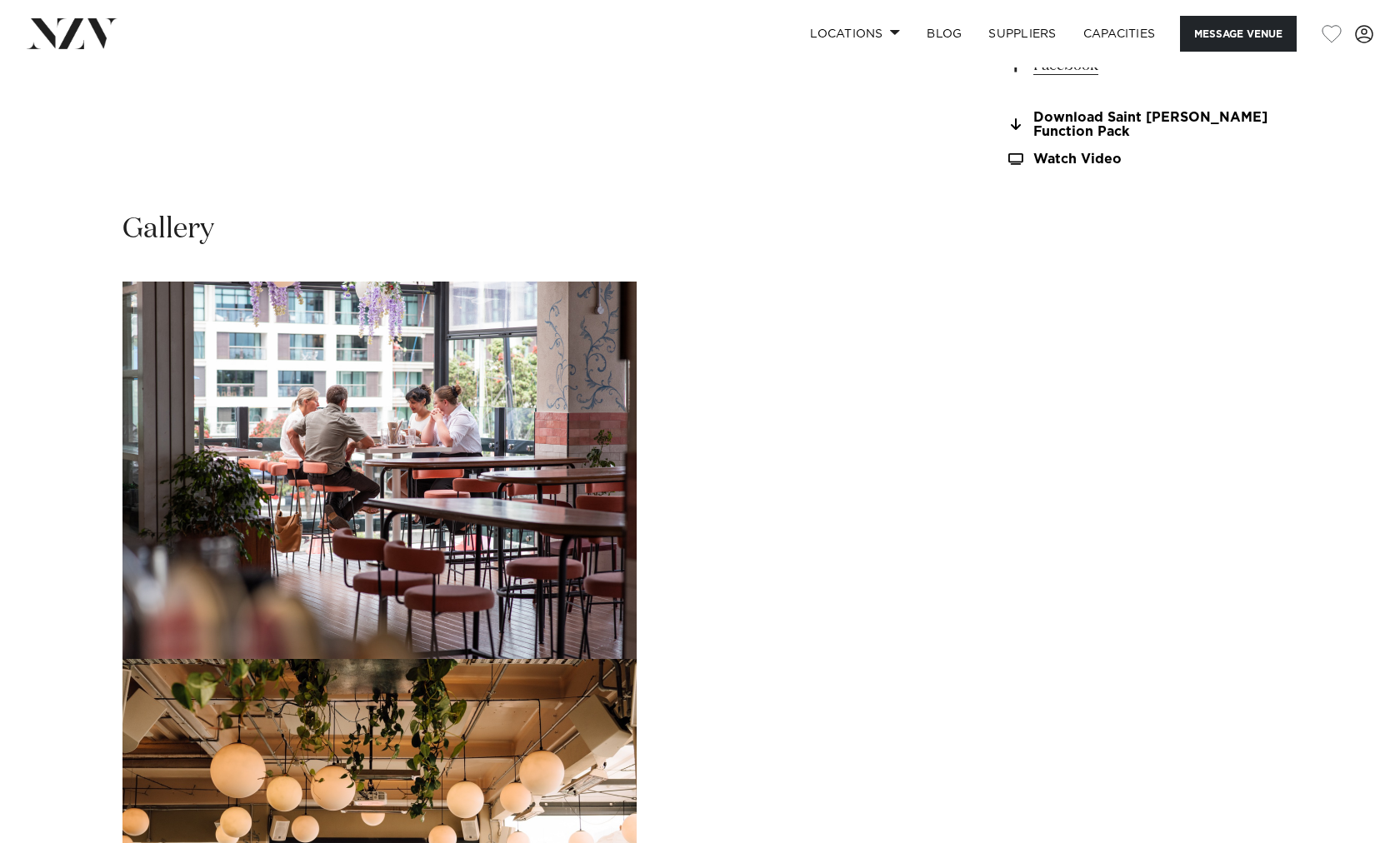
scroll to position [1645, 0]
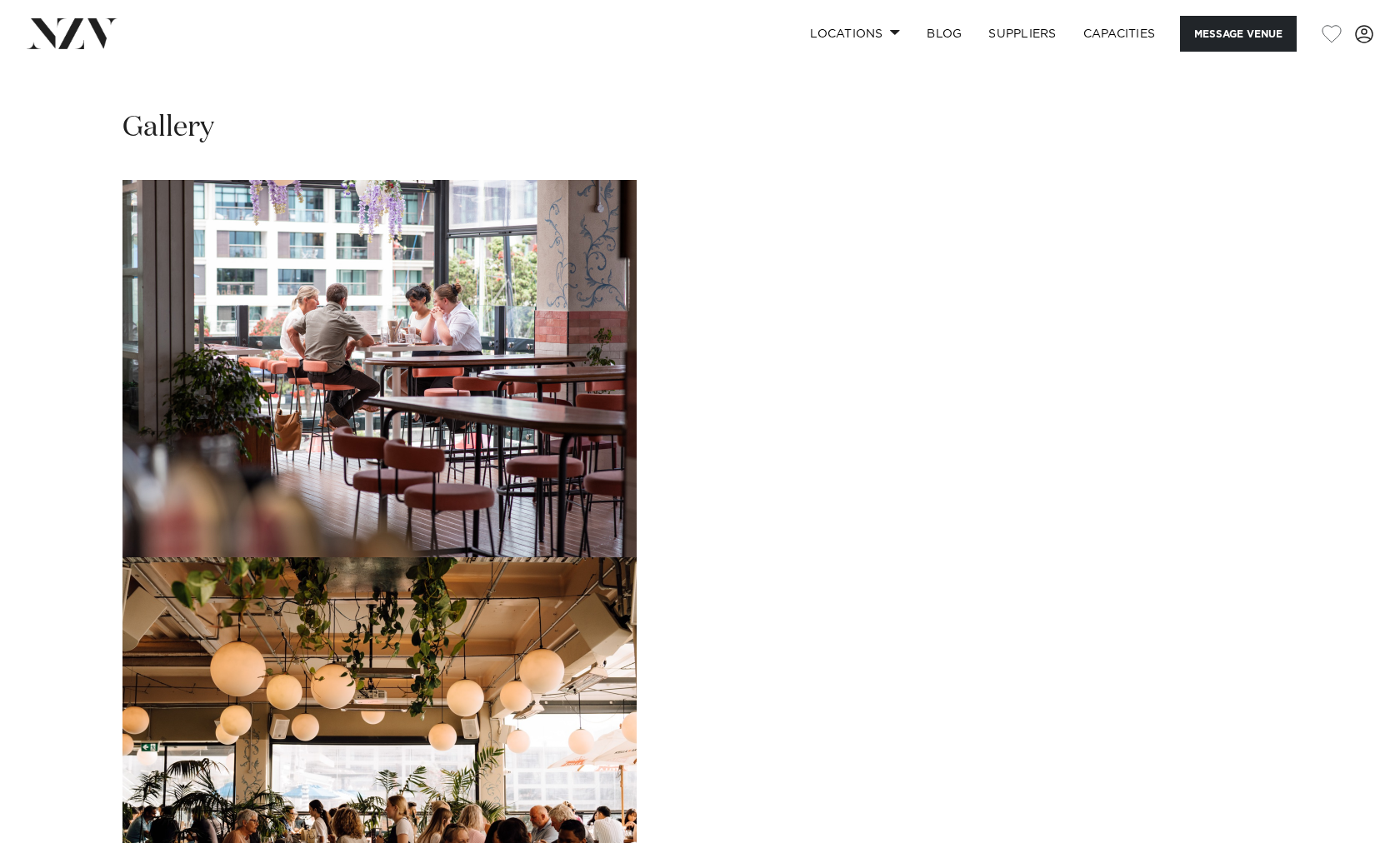
click at [637, 557] on img "2 / 14" at bounding box center [378, 746] width 514 height 378
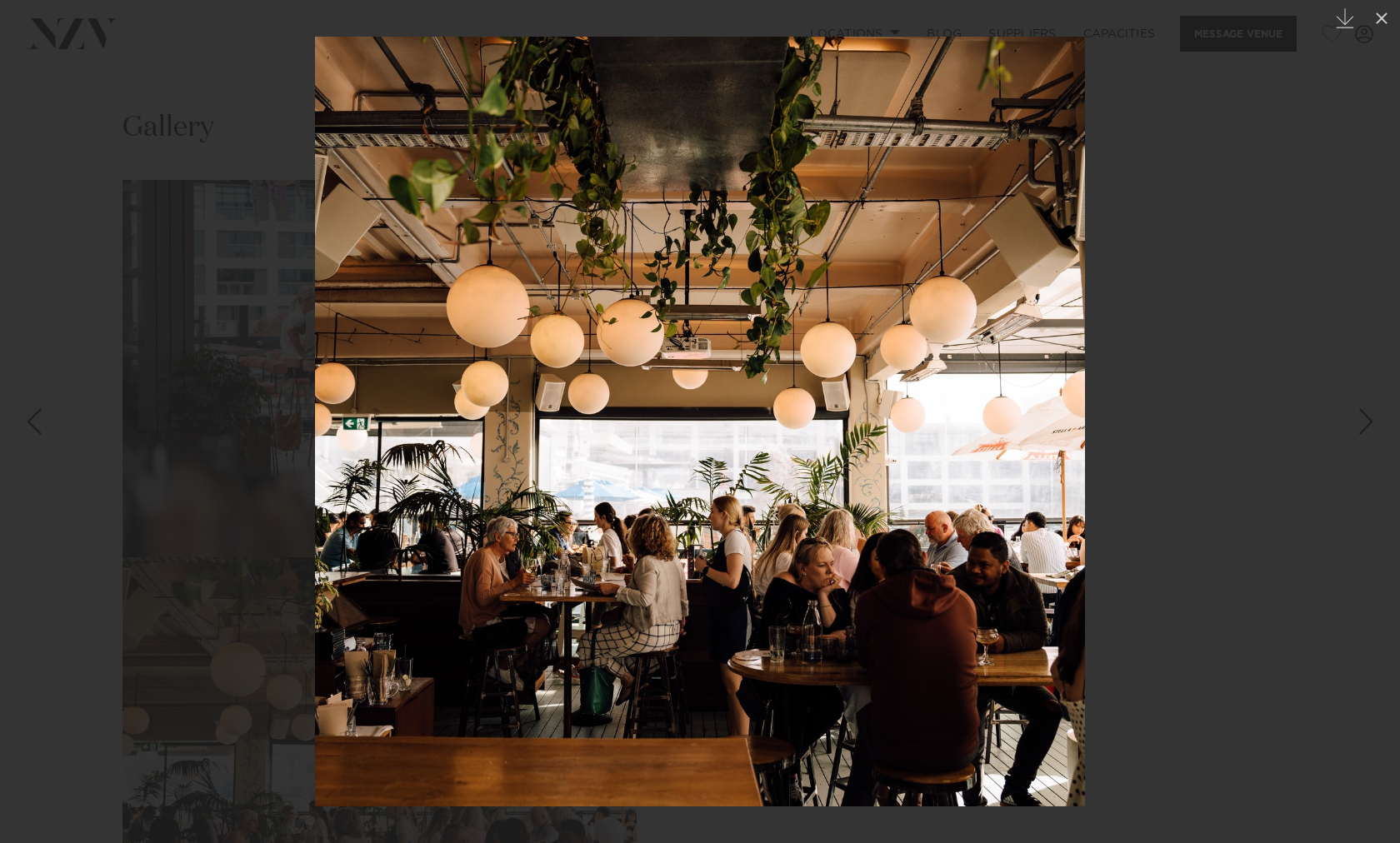
click at [1236, 353] on div at bounding box center [700, 421] width 1400 height 843
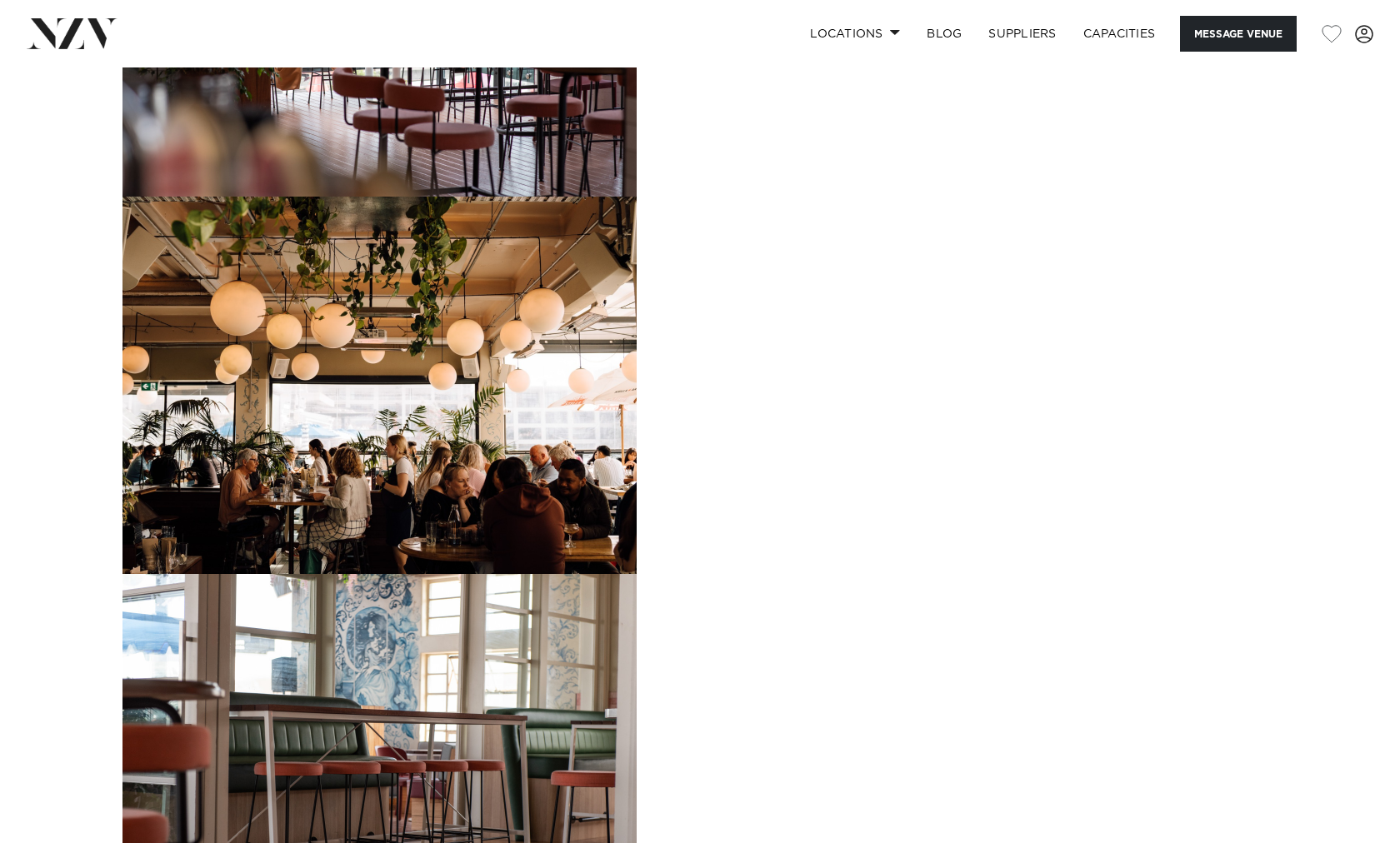
scroll to position [2003, 0]
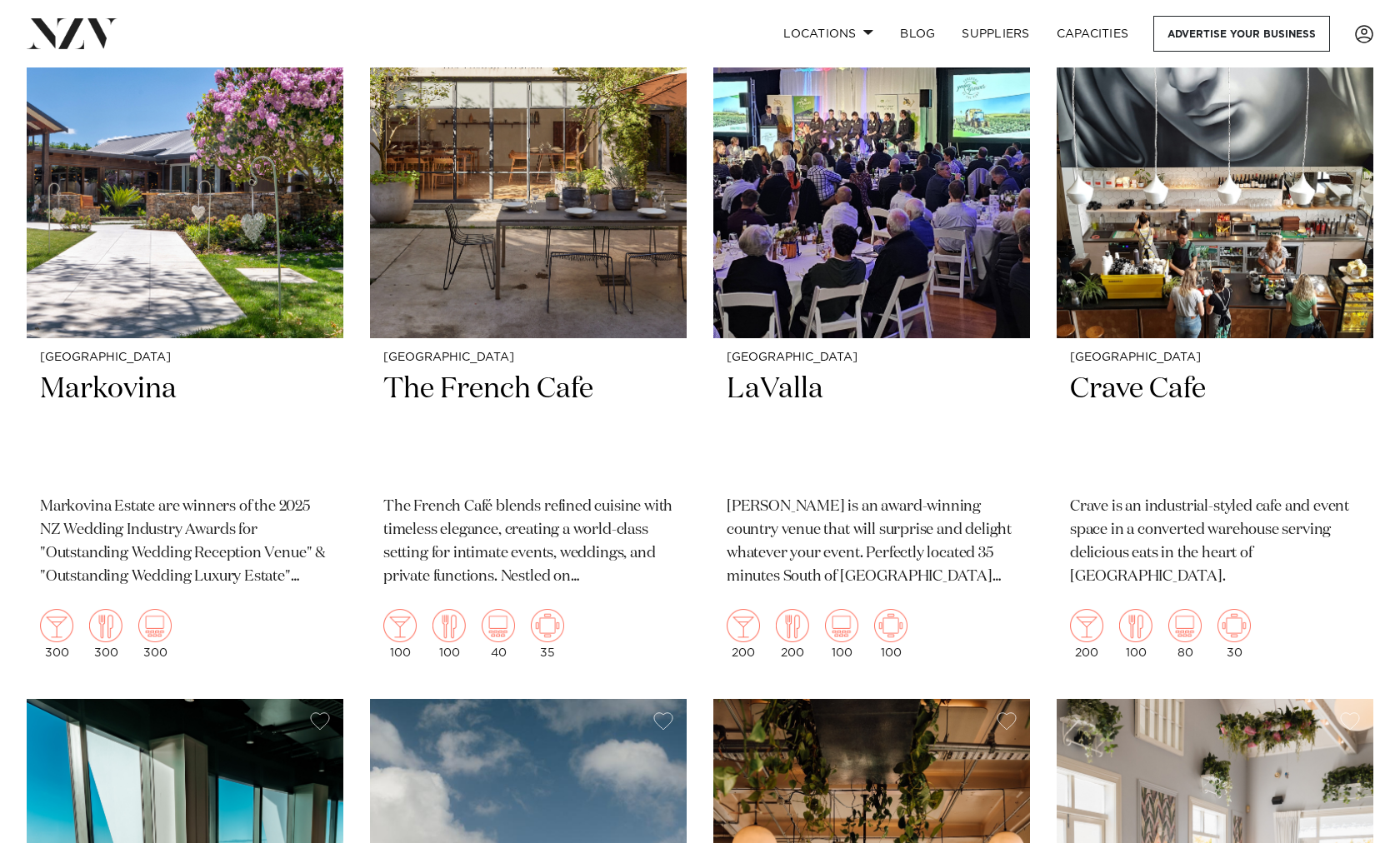
scroll to position [9483, 0]
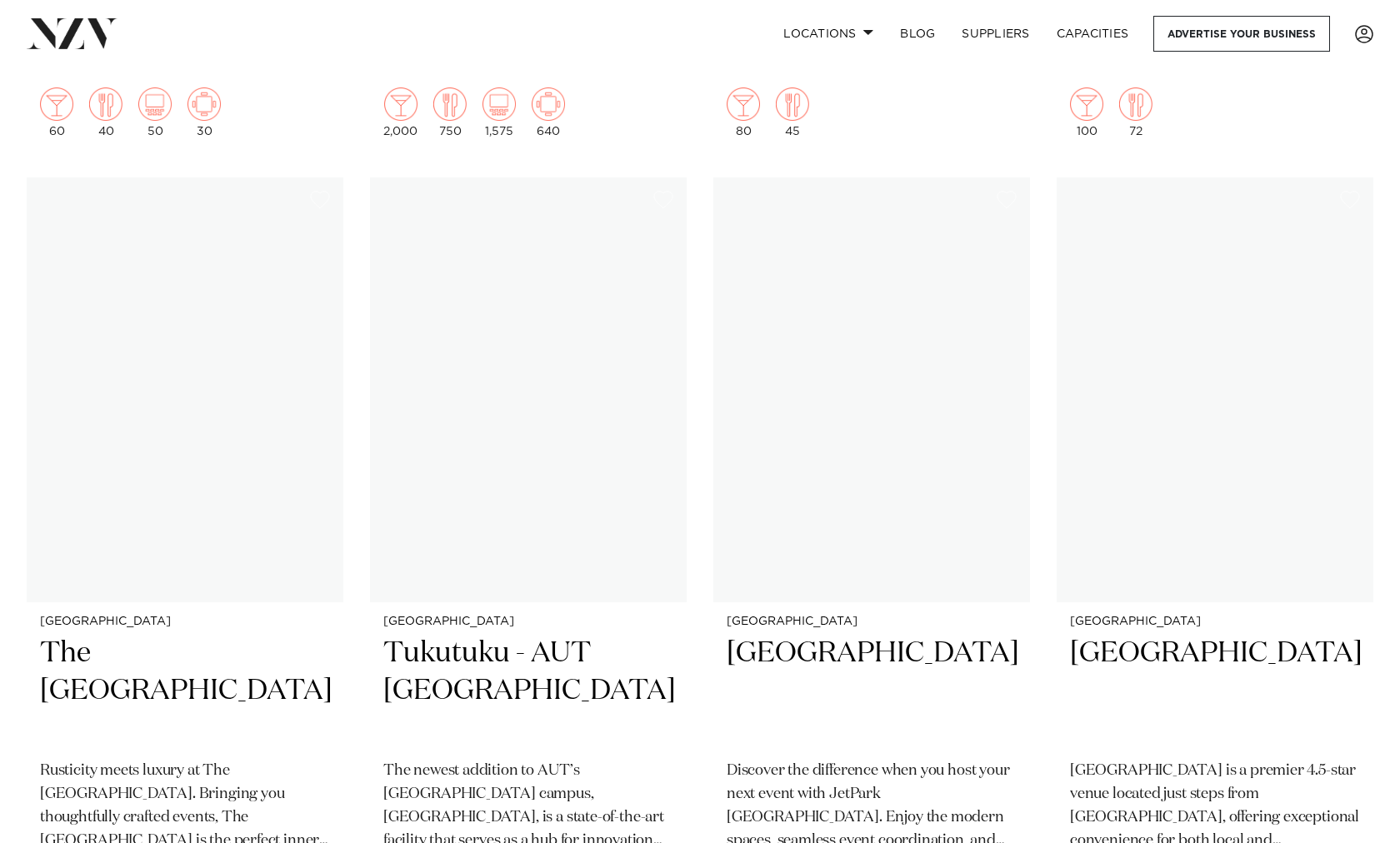
scroll to position [8147, 0]
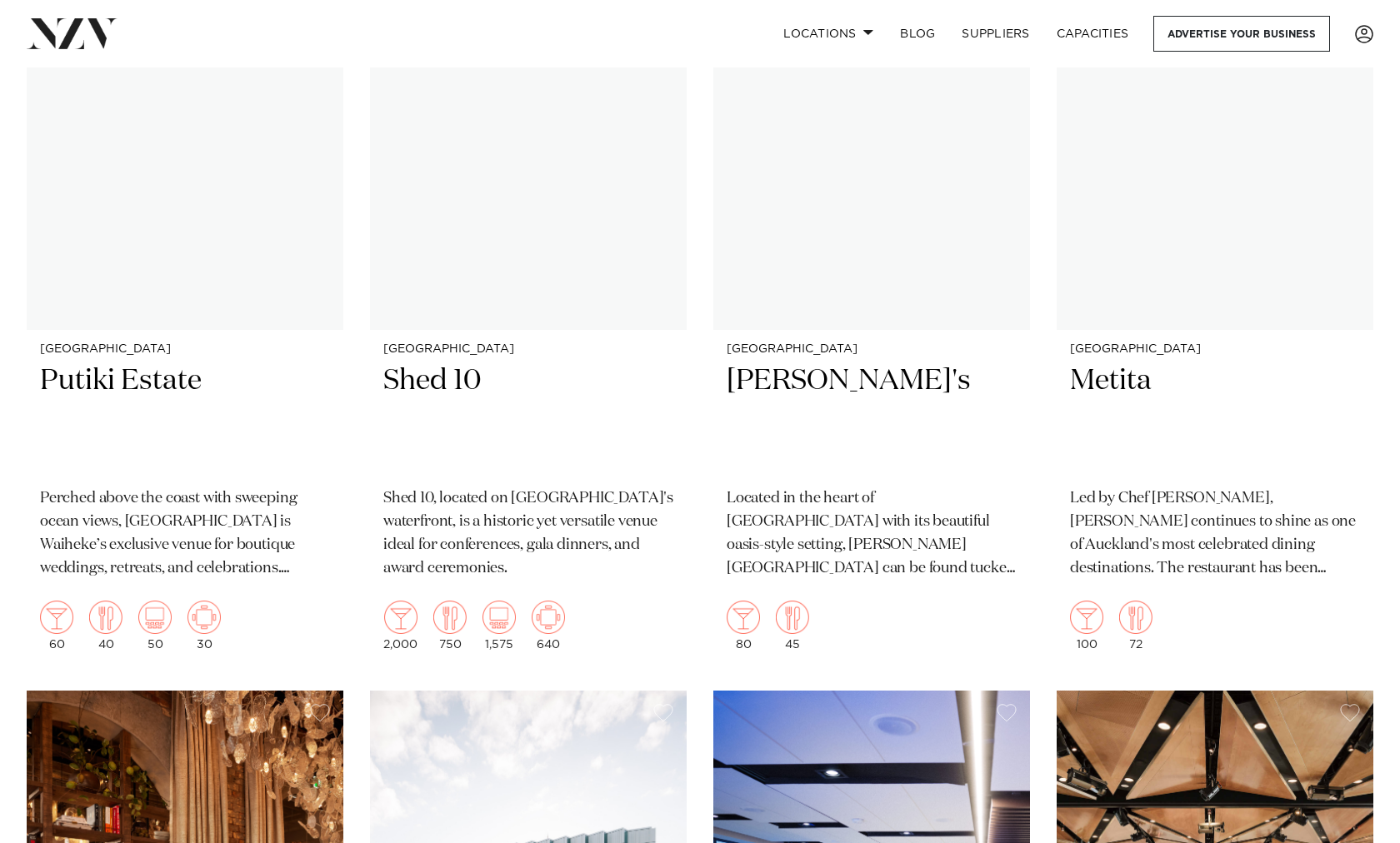
scroll to position [7913, 0]
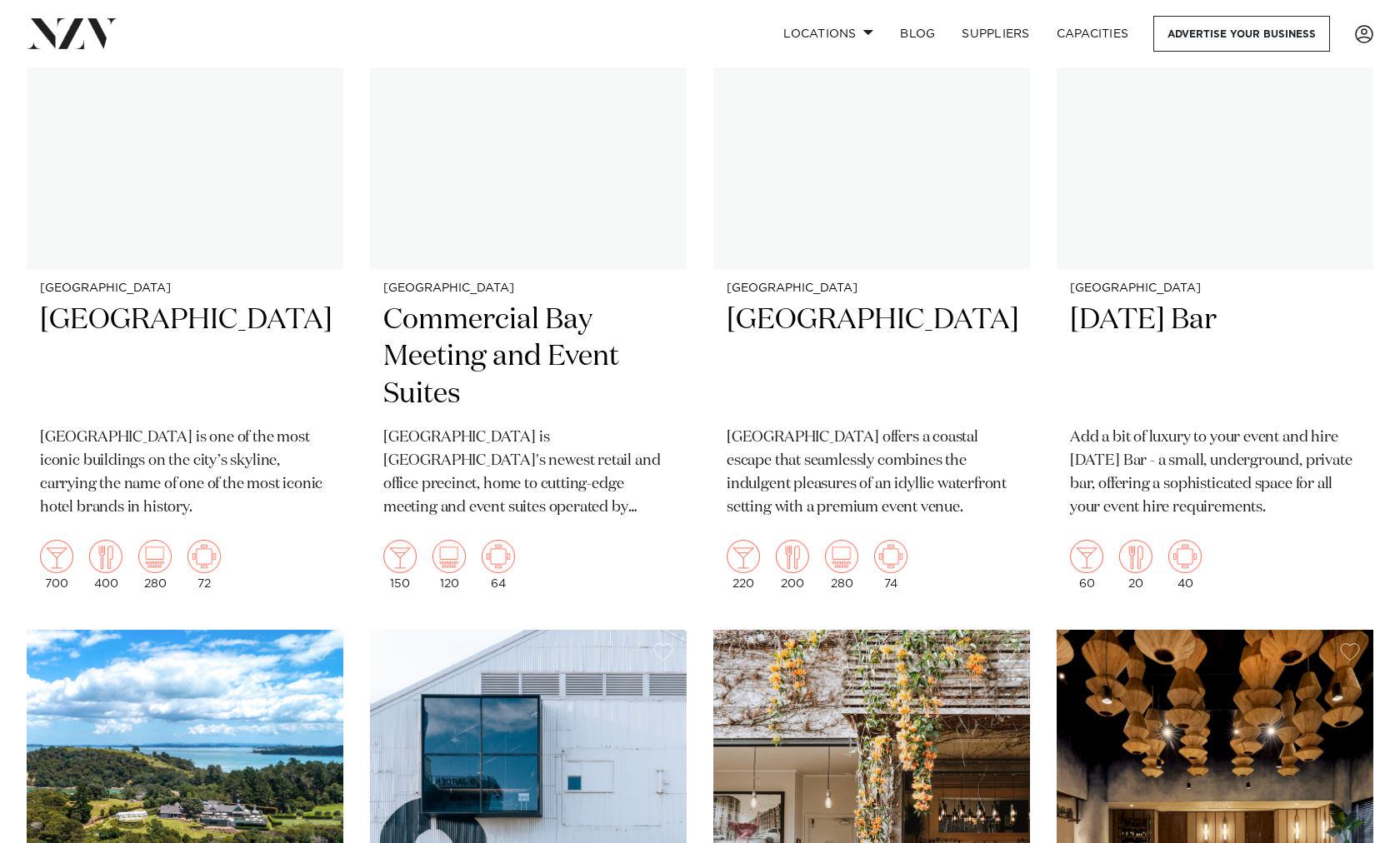
scroll to position [7239, 0]
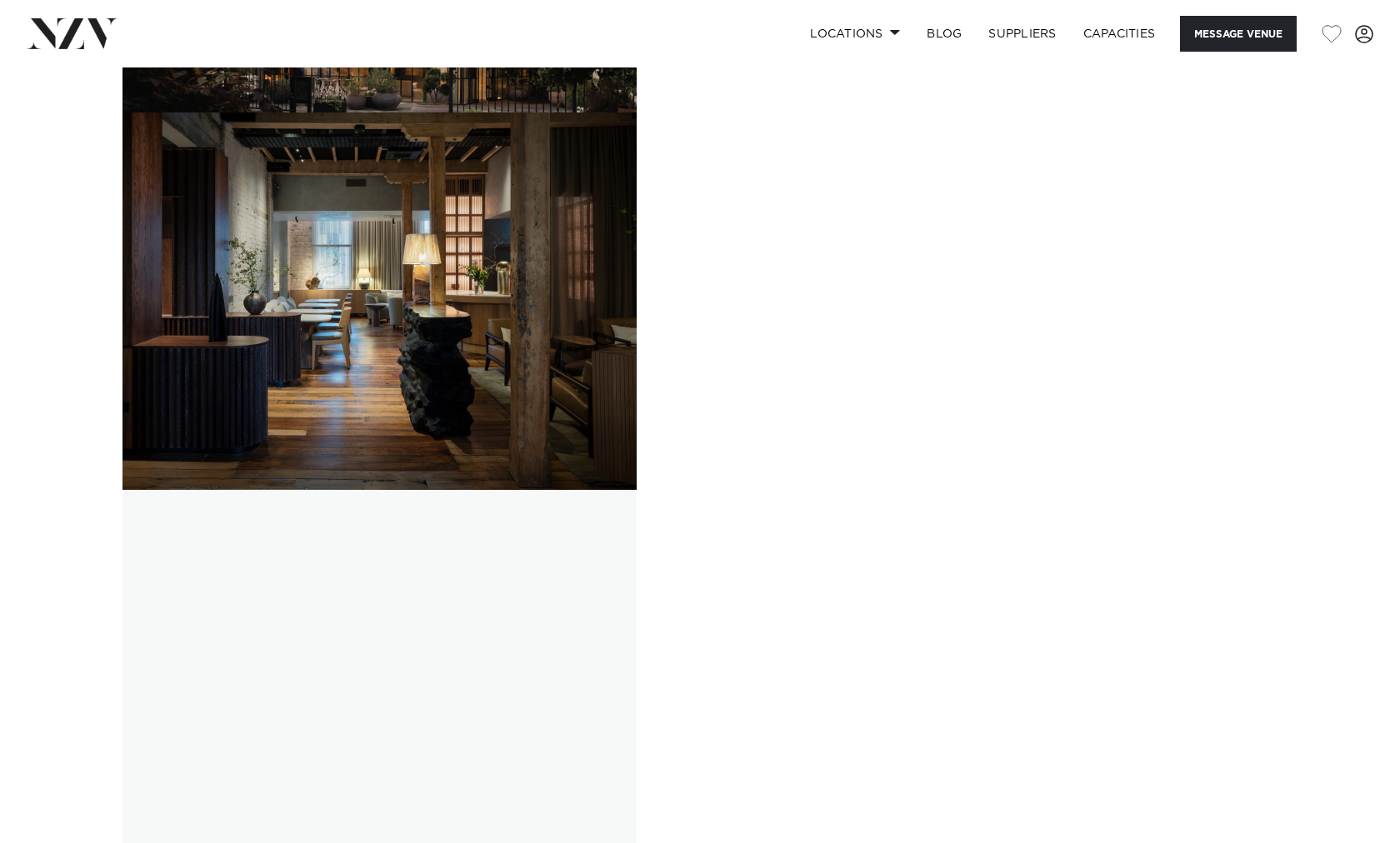
scroll to position [3538, 0]
